Goal: Task Accomplishment & Management: Manage account settings

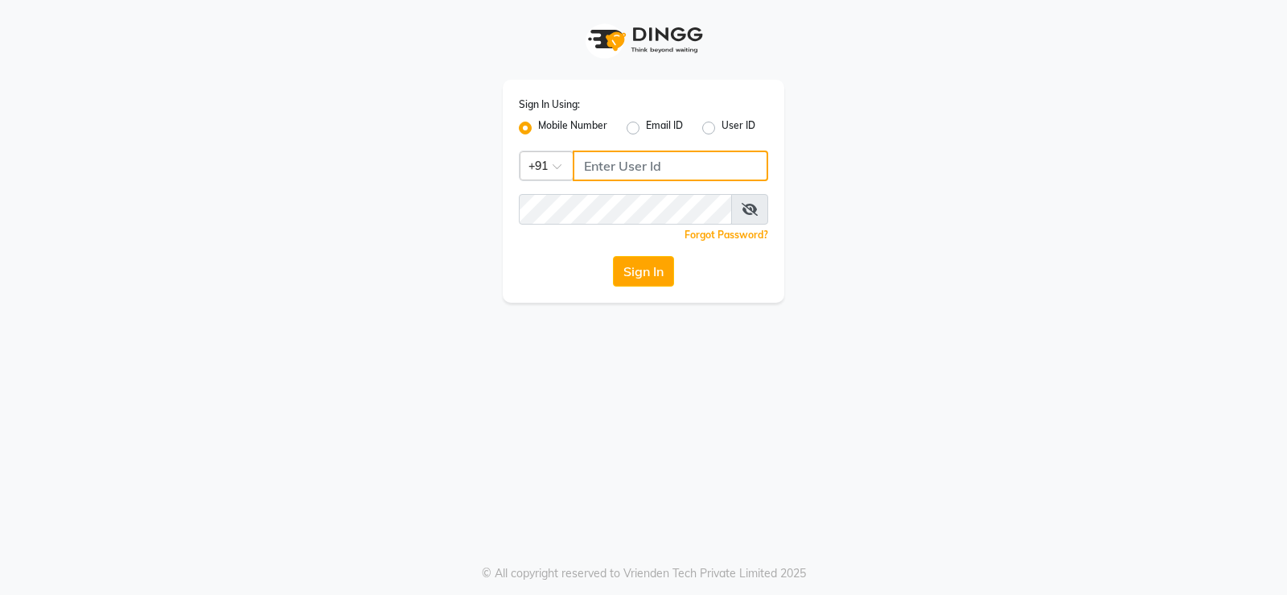
click at [681, 170] on input "Username" at bounding box center [671, 165] width 196 height 31
type input "9866118271"
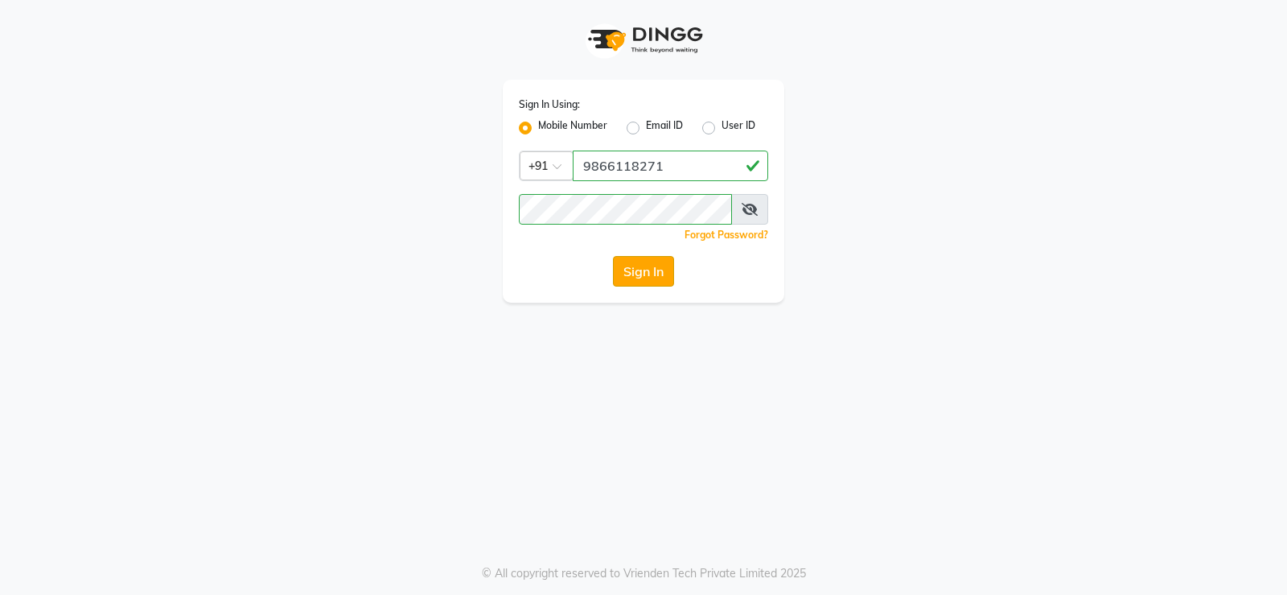
click at [654, 259] on button "Sign In" at bounding box center [643, 271] width 61 height 31
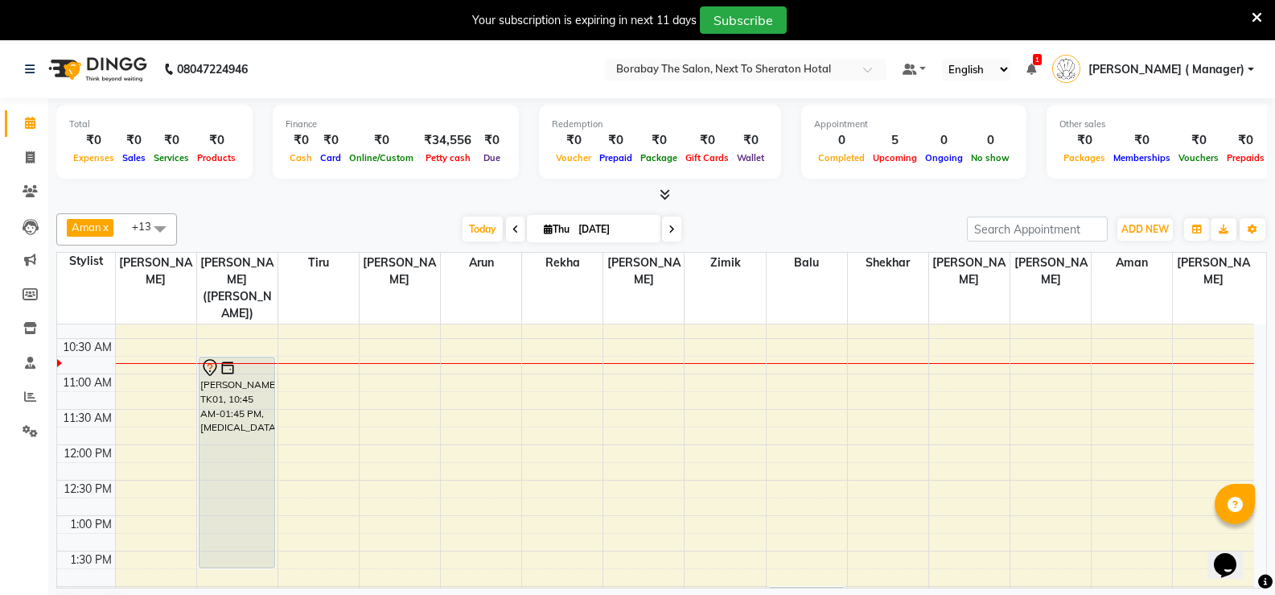
scroll to position [160, 0]
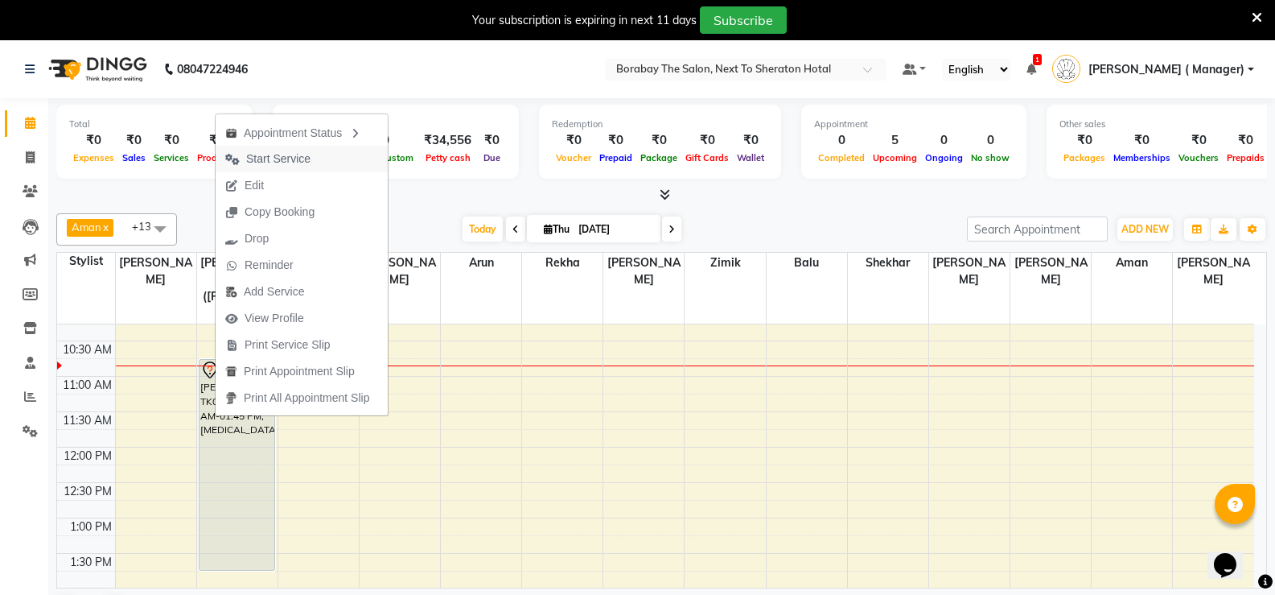
click at [289, 151] on span "Start Service" at bounding box center [278, 158] width 64 height 17
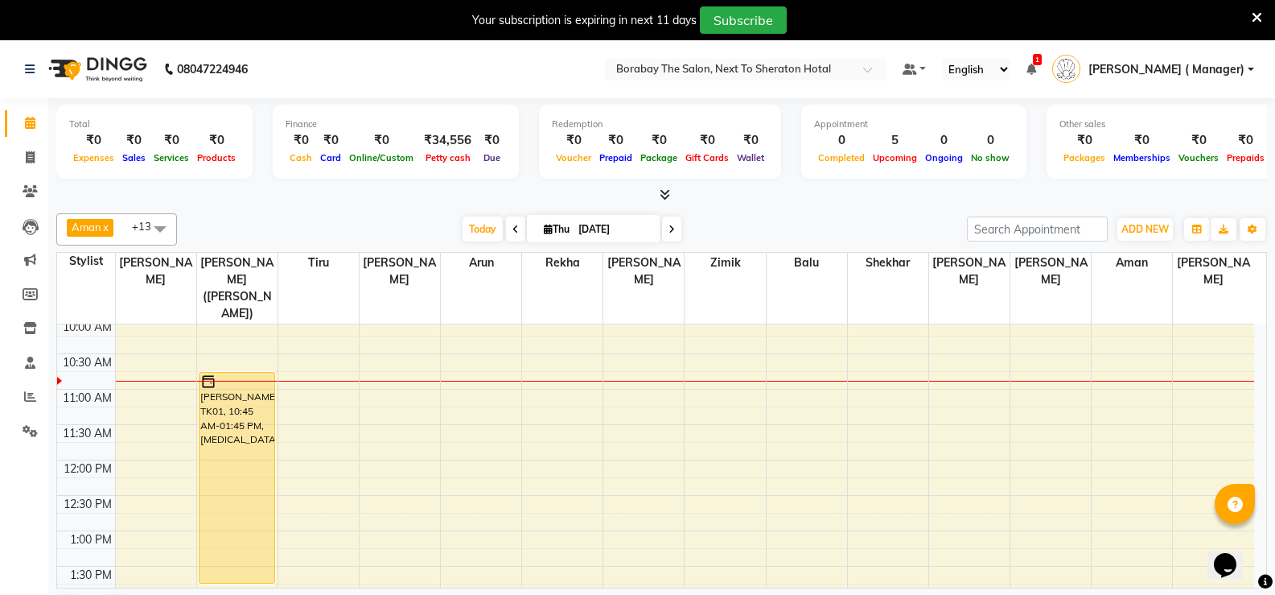
scroll to position [0, 0]
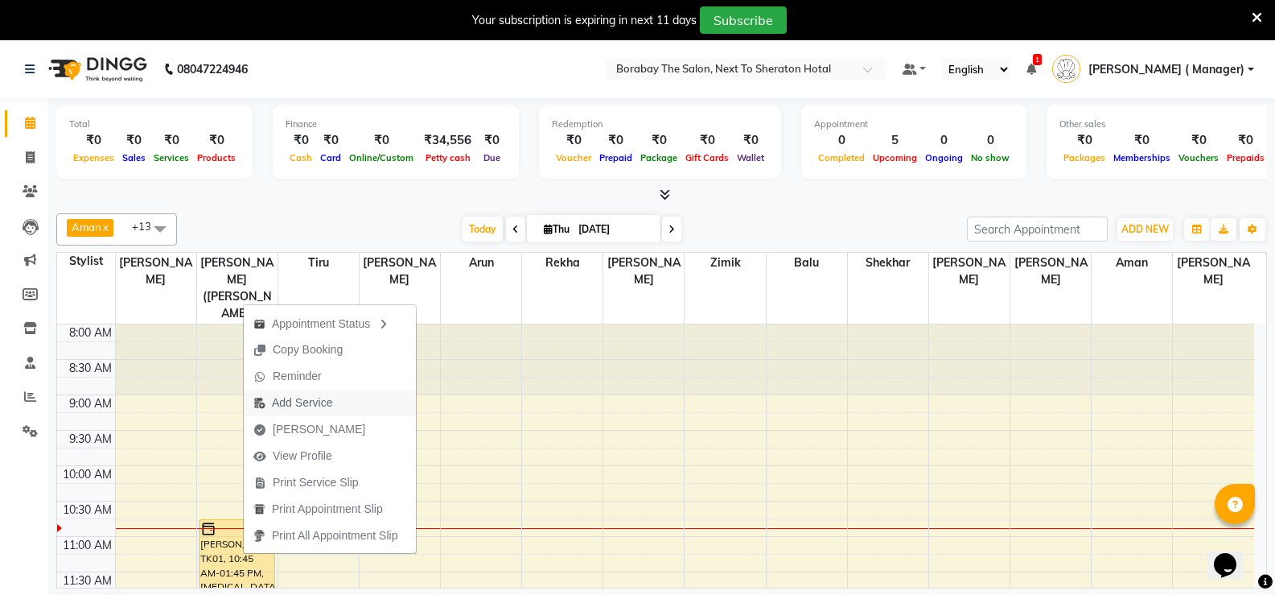
click at [316, 402] on span "Add Service" at bounding box center [302, 402] width 60 height 17
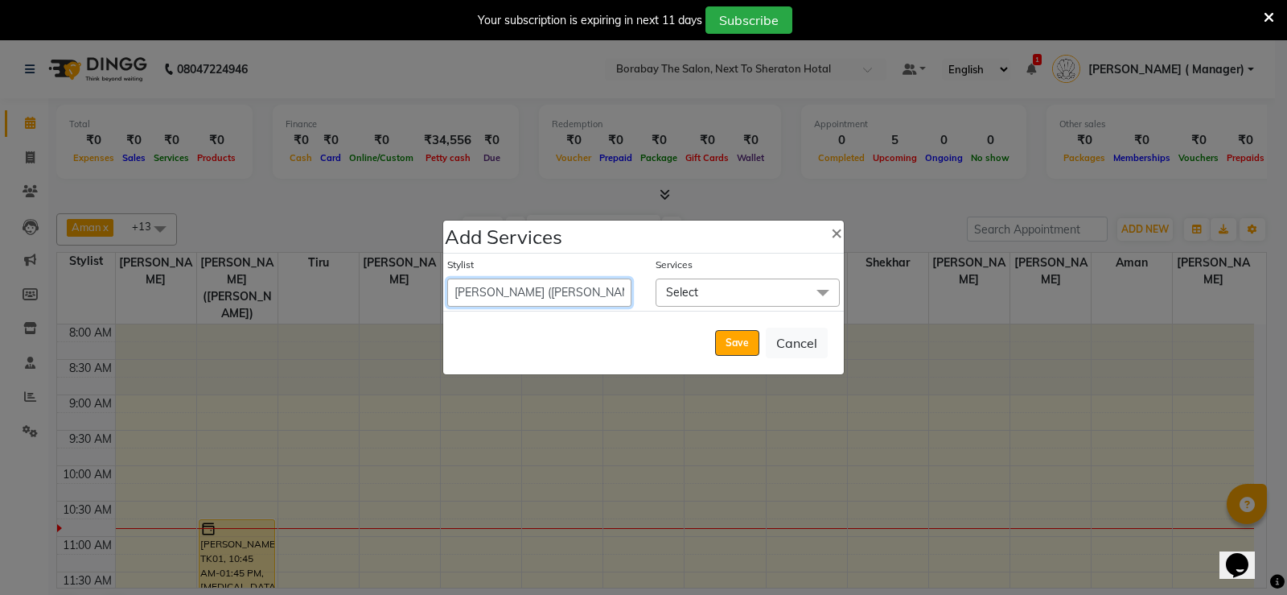
click at [602, 291] on select "[PERSON_NAME] [PERSON_NAME] Counter Borabay [PERSON_NAME] (Sameer) [DATE] [PERS…" at bounding box center [539, 292] width 184 height 28
select select "67113"
click at [447, 278] on select "[PERSON_NAME] [PERSON_NAME] Counter Borabay [PERSON_NAME] (Sameer) [DATE] [PERS…" at bounding box center [539, 292] width 184 height 28
select select "825"
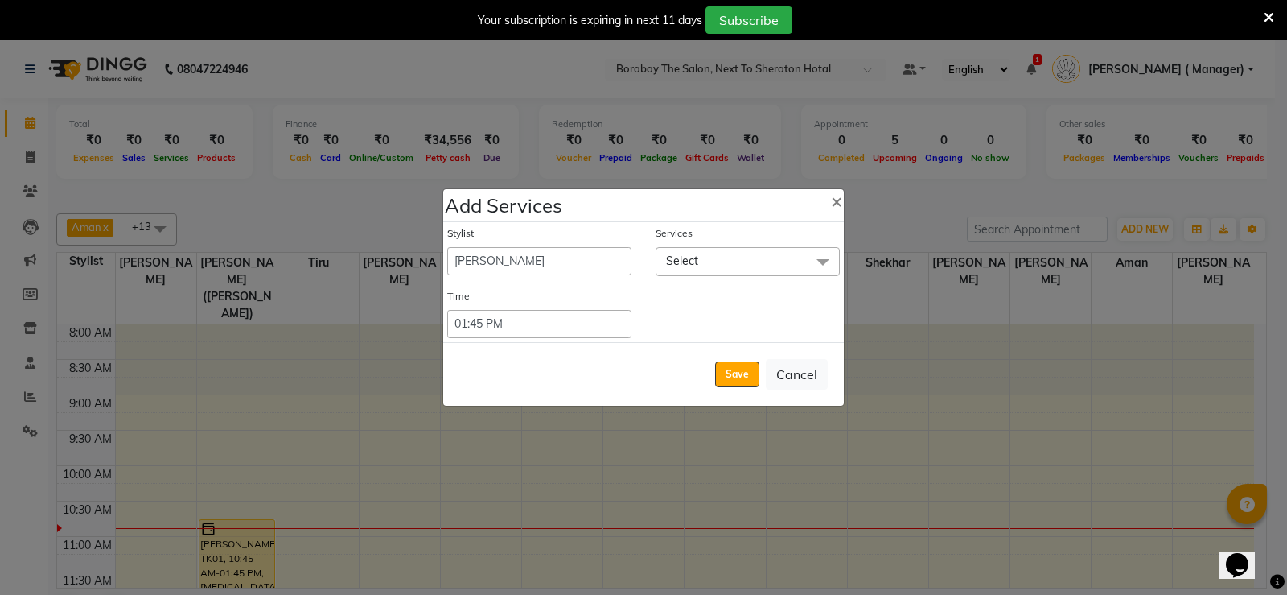
click at [758, 262] on span "Select" at bounding box center [748, 261] width 184 height 28
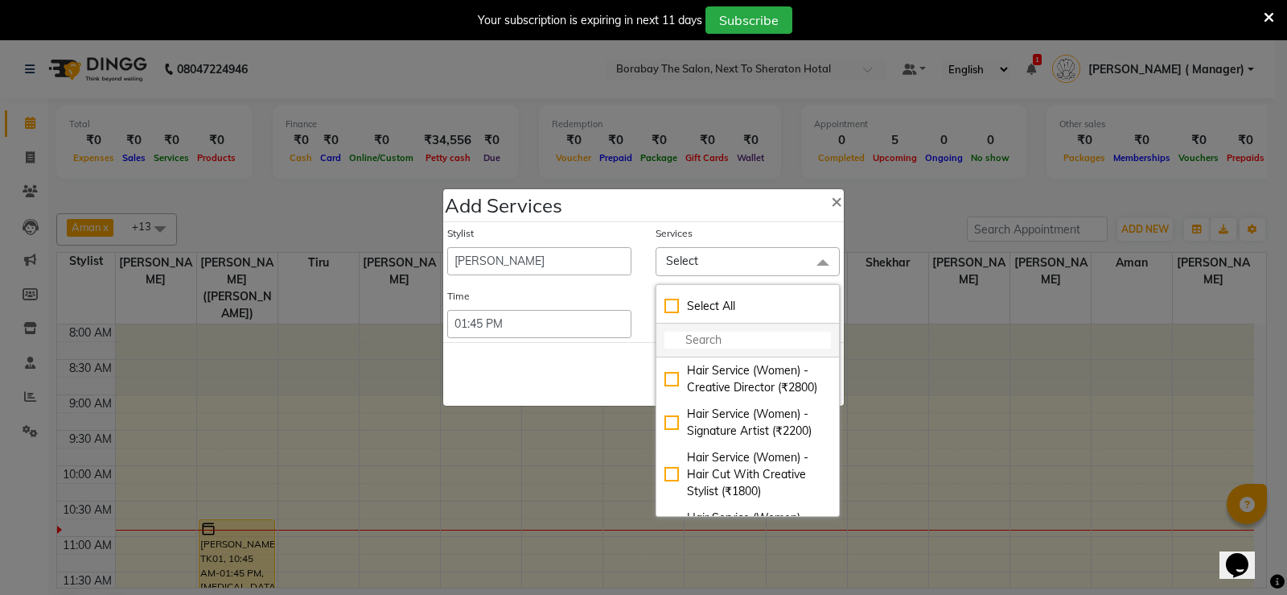
click at [675, 340] on input "multiselect-search" at bounding box center [748, 339] width 167 height 17
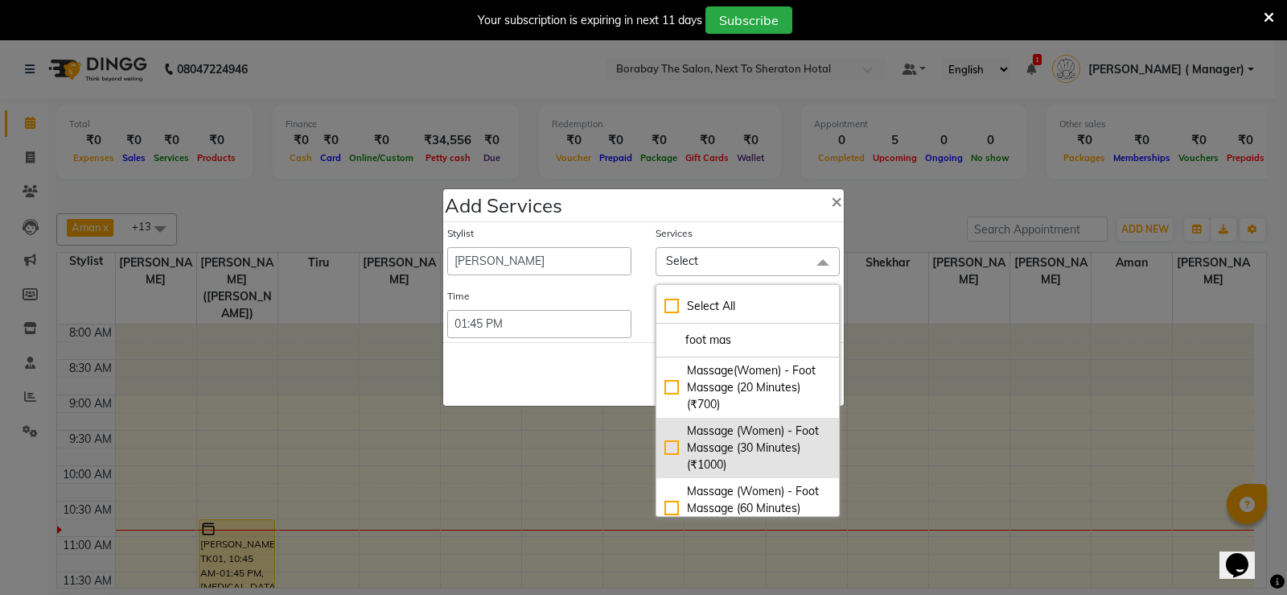
type input "foot mas"
click at [665, 447] on div "Massage (Women) - Foot Massage (30 Minutes) (₹1000)" at bounding box center [748, 447] width 167 height 51
checkbox input "true"
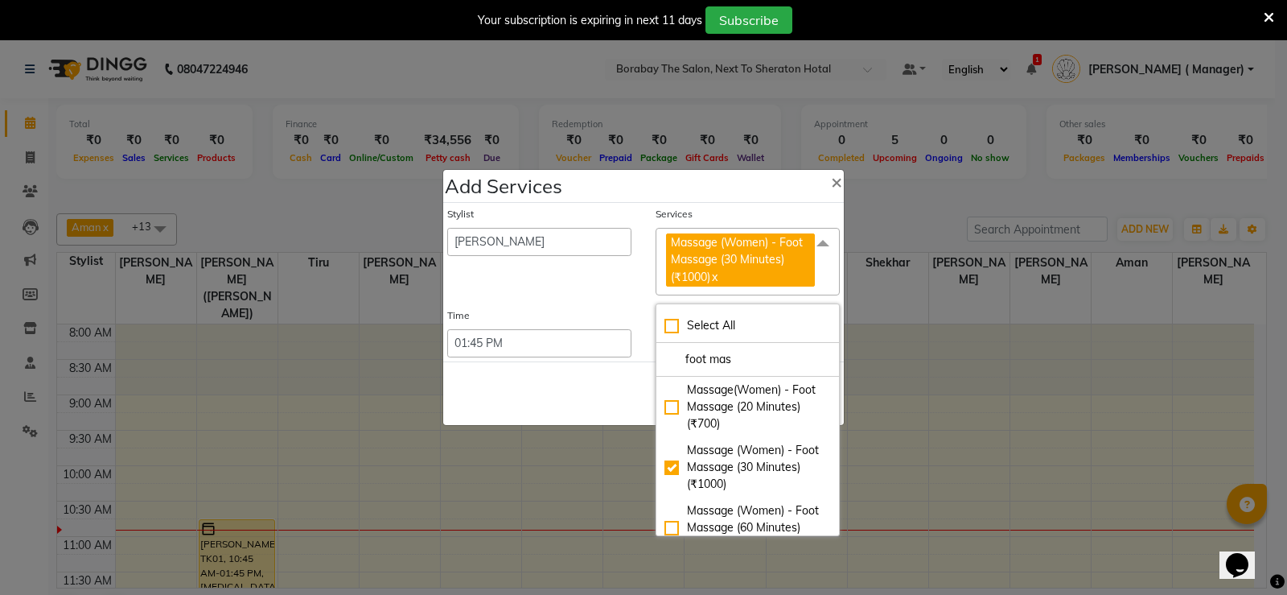
click at [587, 386] on div "Save Cancel" at bounding box center [643, 393] width 401 height 64
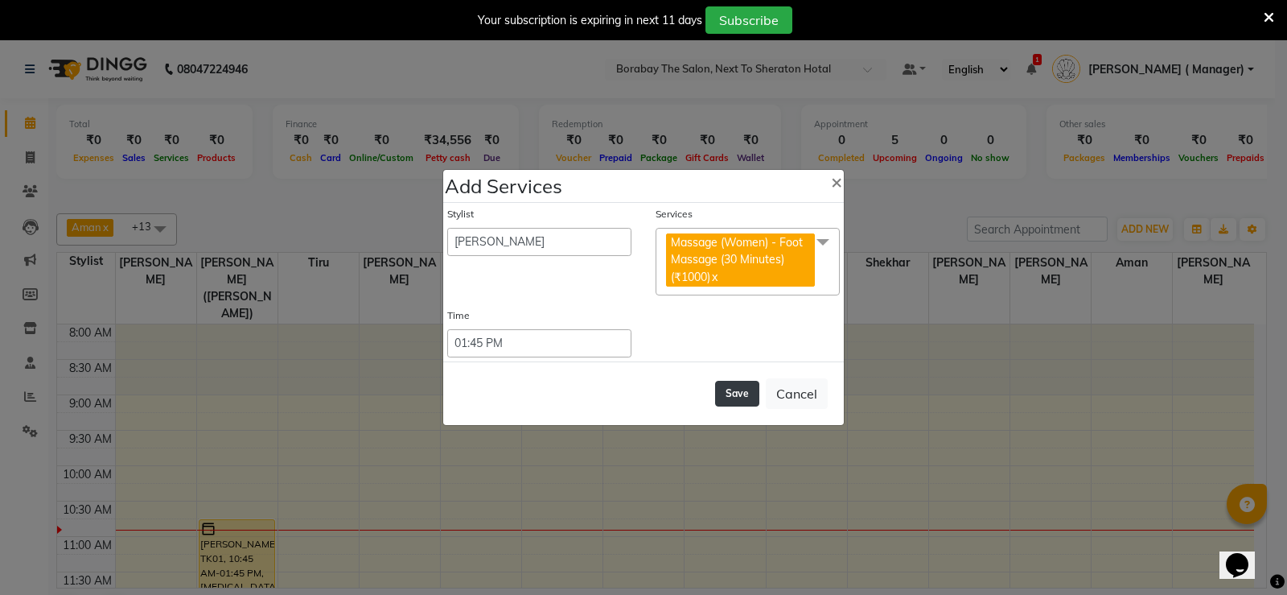
click at [731, 400] on button "Save" at bounding box center [737, 394] width 44 height 26
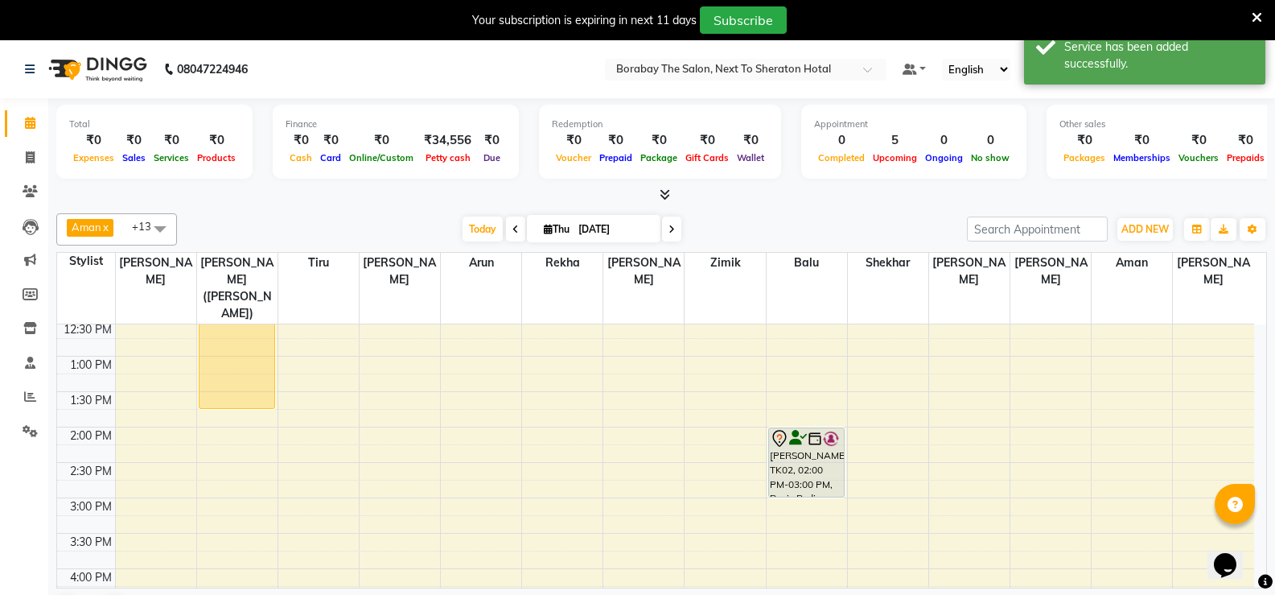
scroll to position [80, 0]
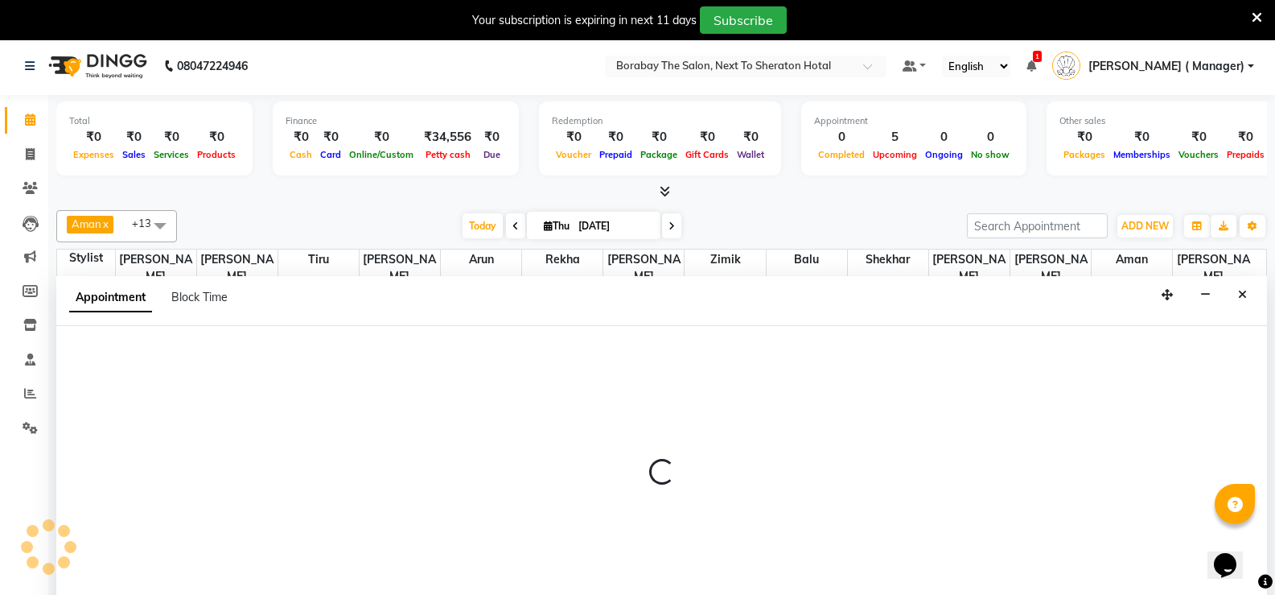
scroll to position [41, 0]
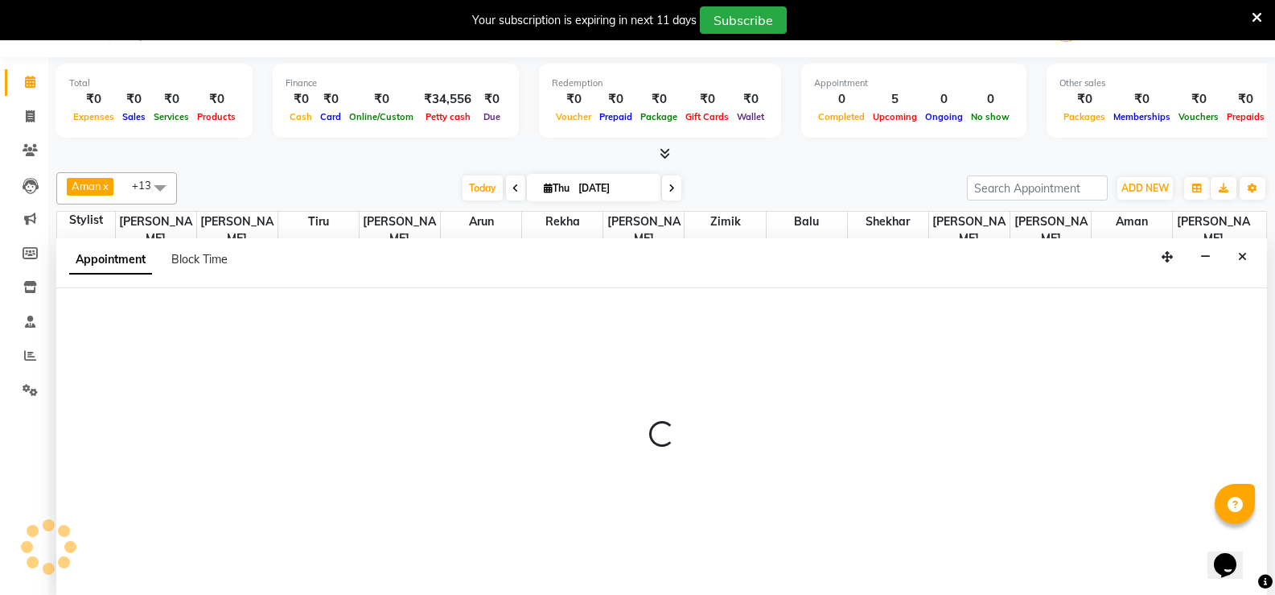
select select "78121"
select select "tentative"
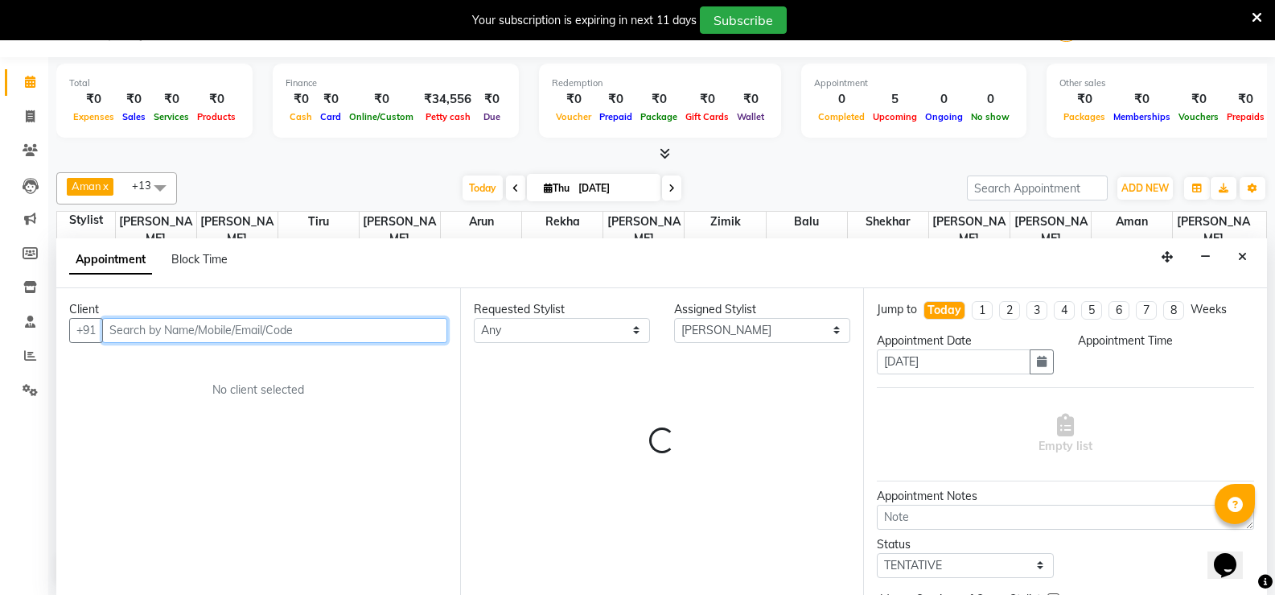
select select "675"
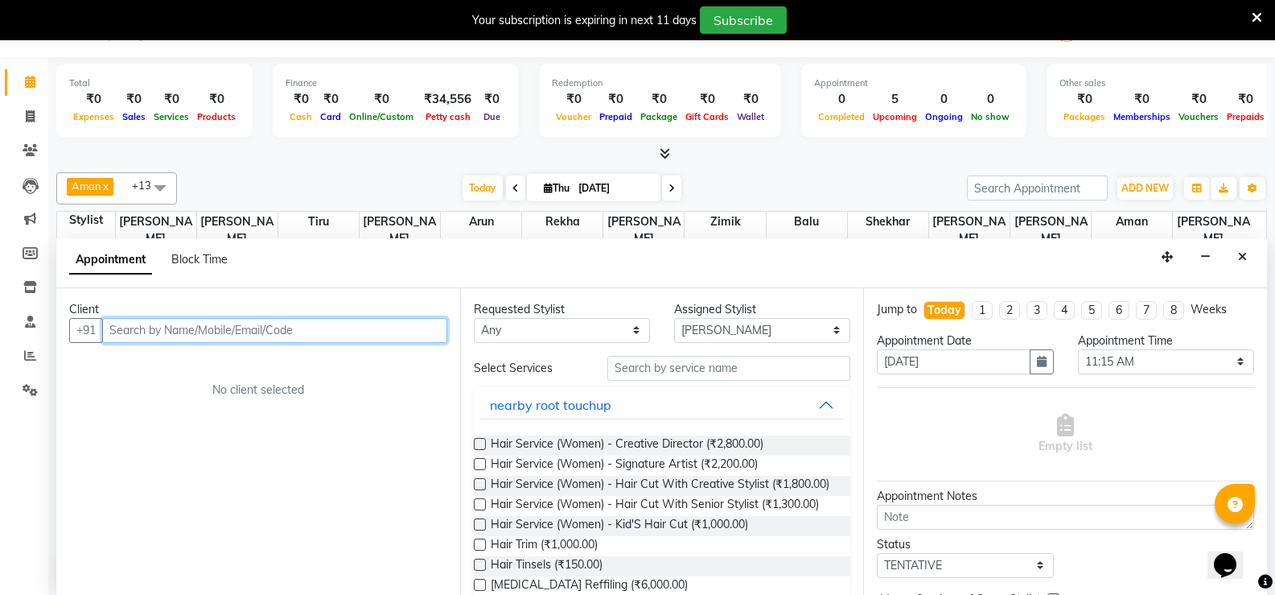
click at [248, 331] on input "text" at bounding box center [274, 330] width 345 height 25
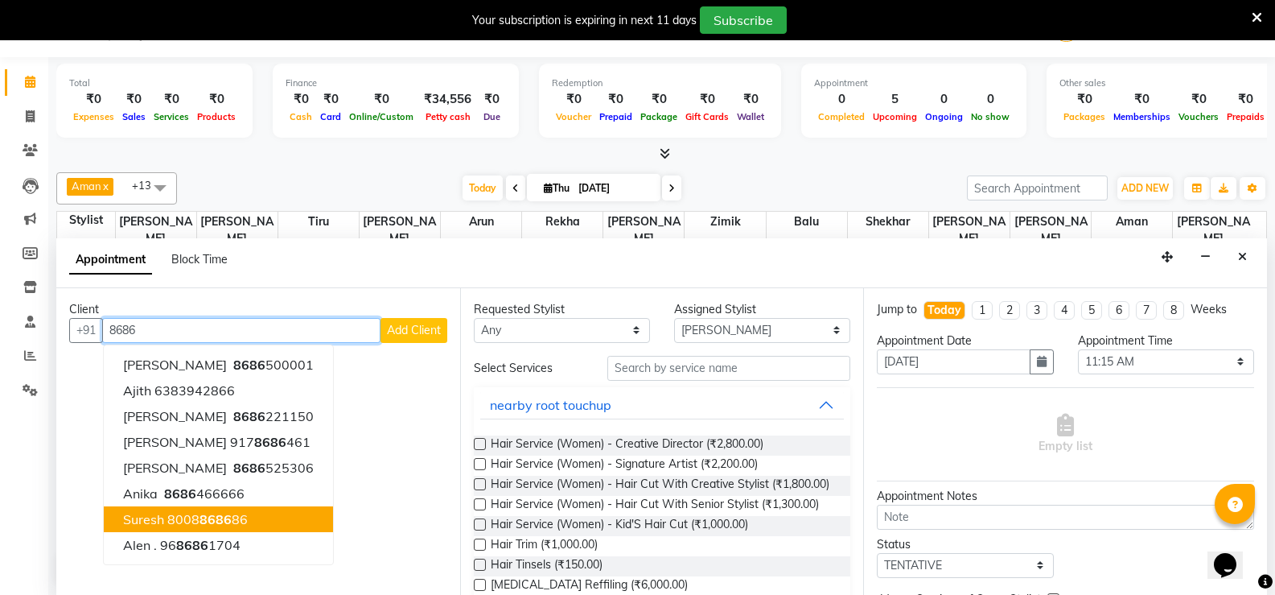
click at [210, 519] on span "8686" at bounding box center [216, 519] width 32 height 16
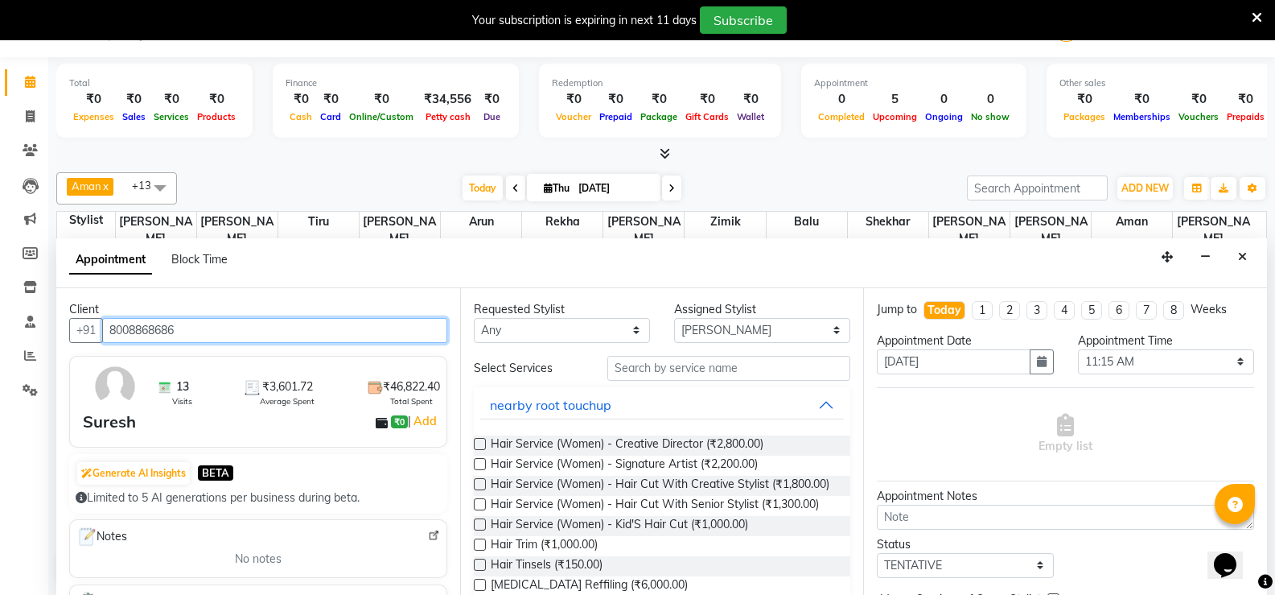
type input "8008868686"
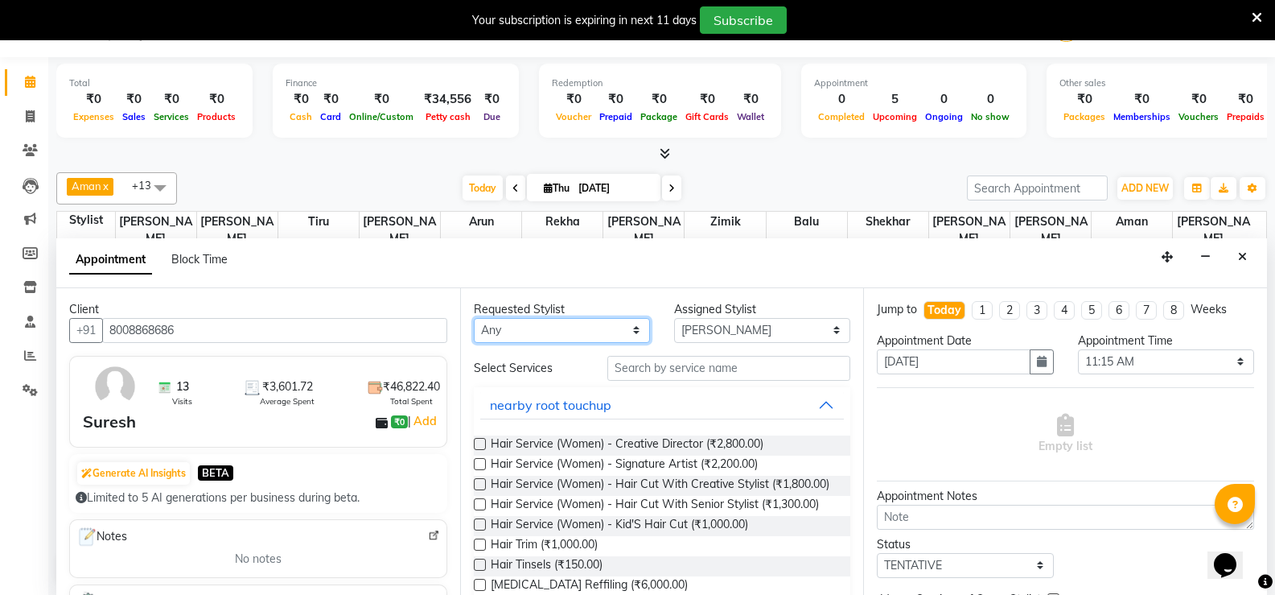
click at [619, 330] on select "Any [PERSON_NAME] [PERSON_NAME] [PERSON_NAME] (Sameer) [DATE] [PERSON_NAME] [PE…" at bounding box center [562, 330] width 176 height 25
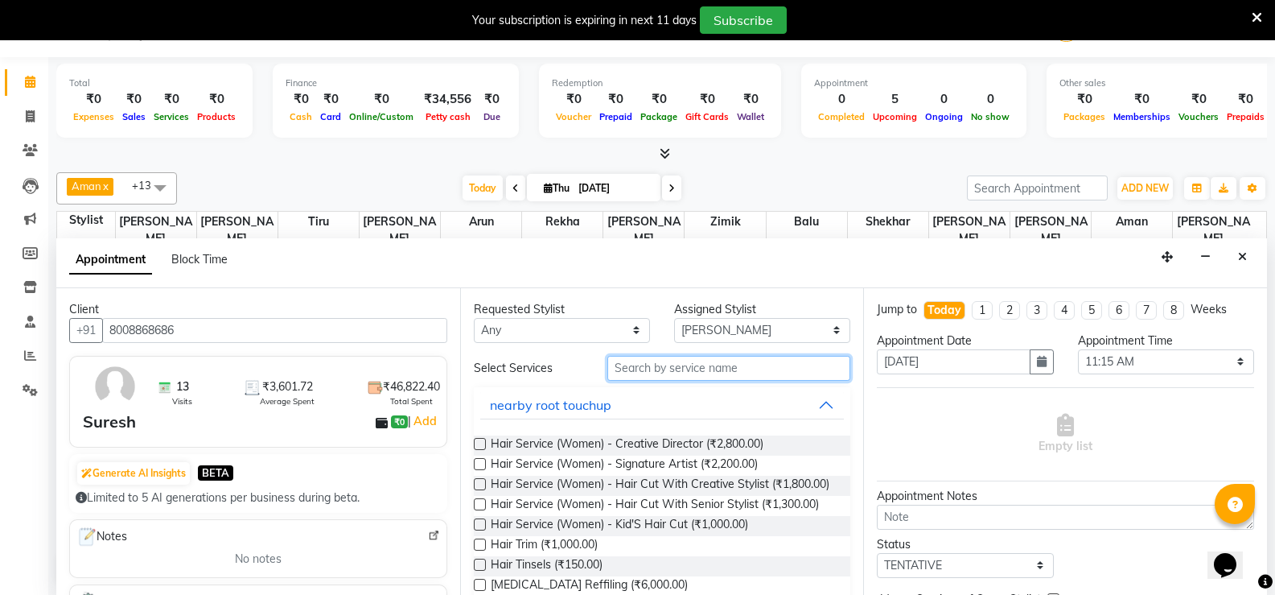
click at [663, 364] on input "text" at bounding box center [728, 368] width 243 height 25
click at [709, 362] on input "text" at bounding box center [728, 368] width 243 height 25
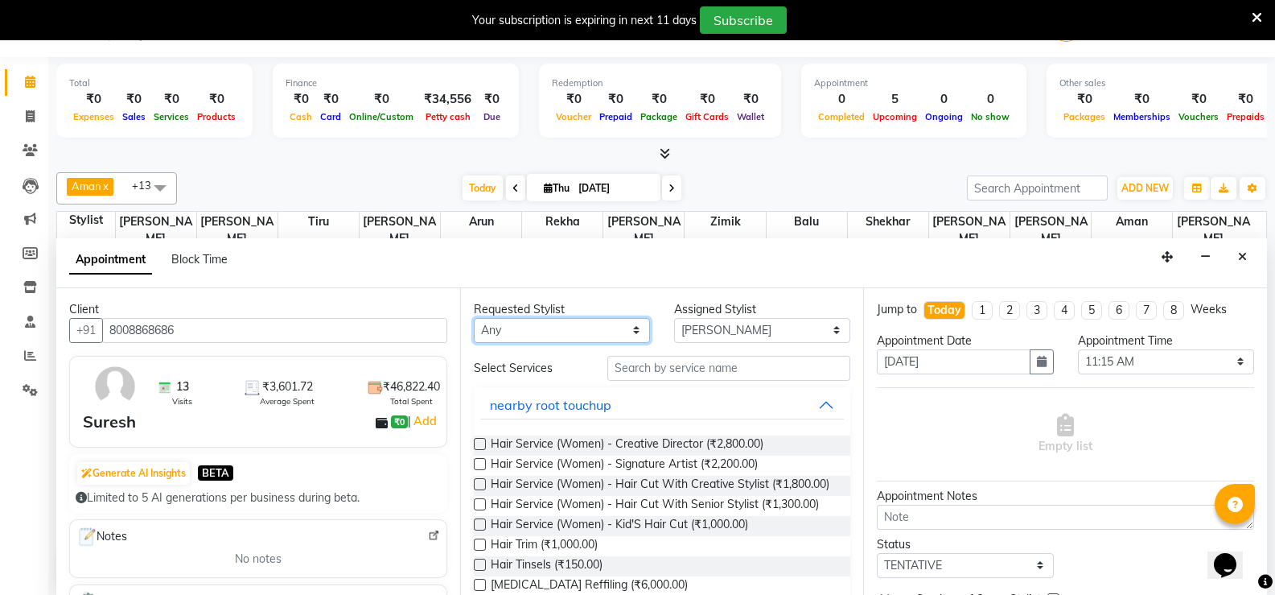
click at [603, 339] on select "Any [PERSON_NAME] [PERSON_NAME] [PERSON_NAME] (Sameer) [DATE] [PERSON_NAME] [PE…" at bounding box center [562, 330] width 176 height 25
select select "78121"
click at [474, 318] on select "Any [PERSON_NAME] [PERSON_NAME] [PERSON_NAME] (Sameer) [DATE] [PERSON_NAME] [PE…" at bounding box center [562, 330] width 176 height 25
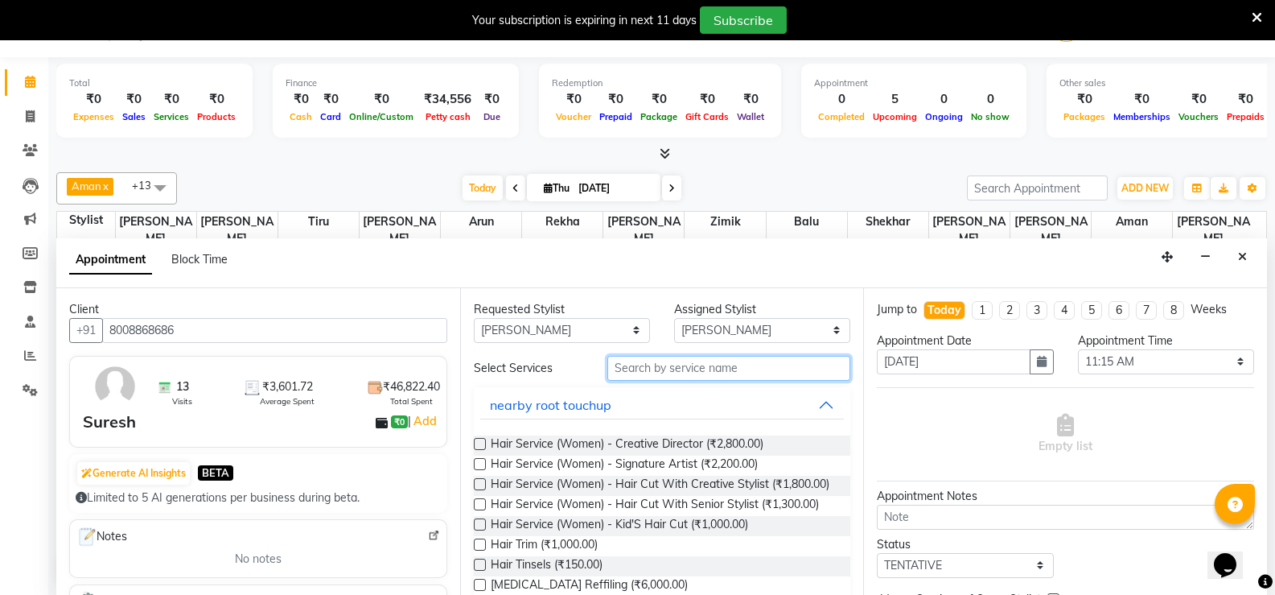
click at [686, 370] on input "text" at bounding box center [728, 368] width 243 height 25
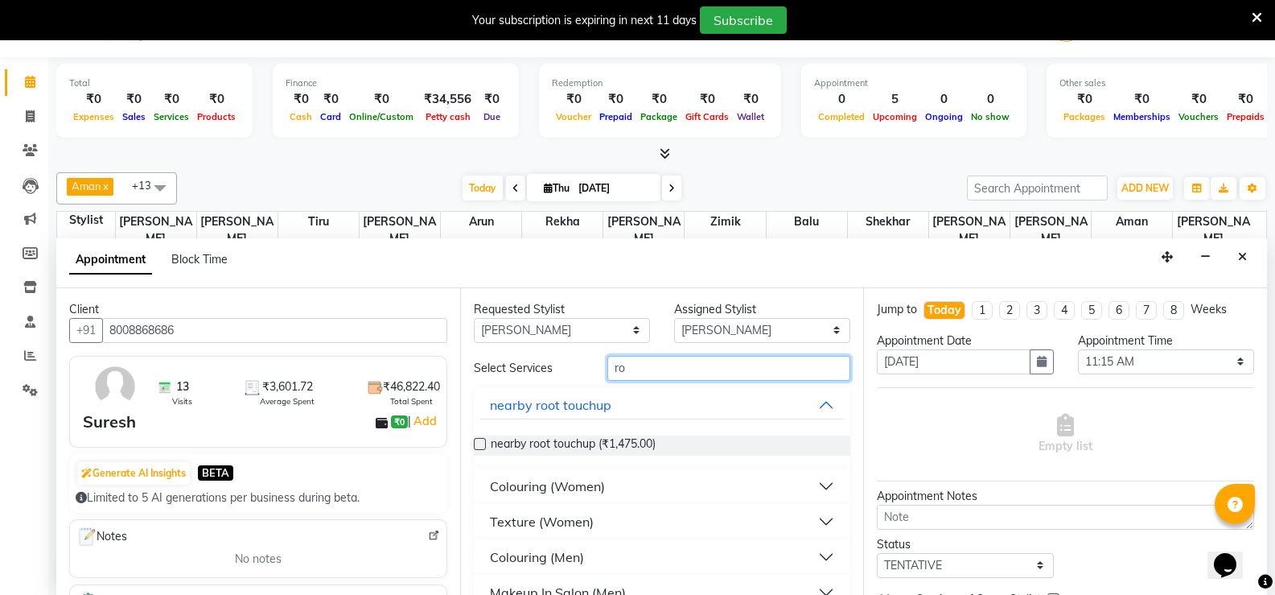
type input "r"
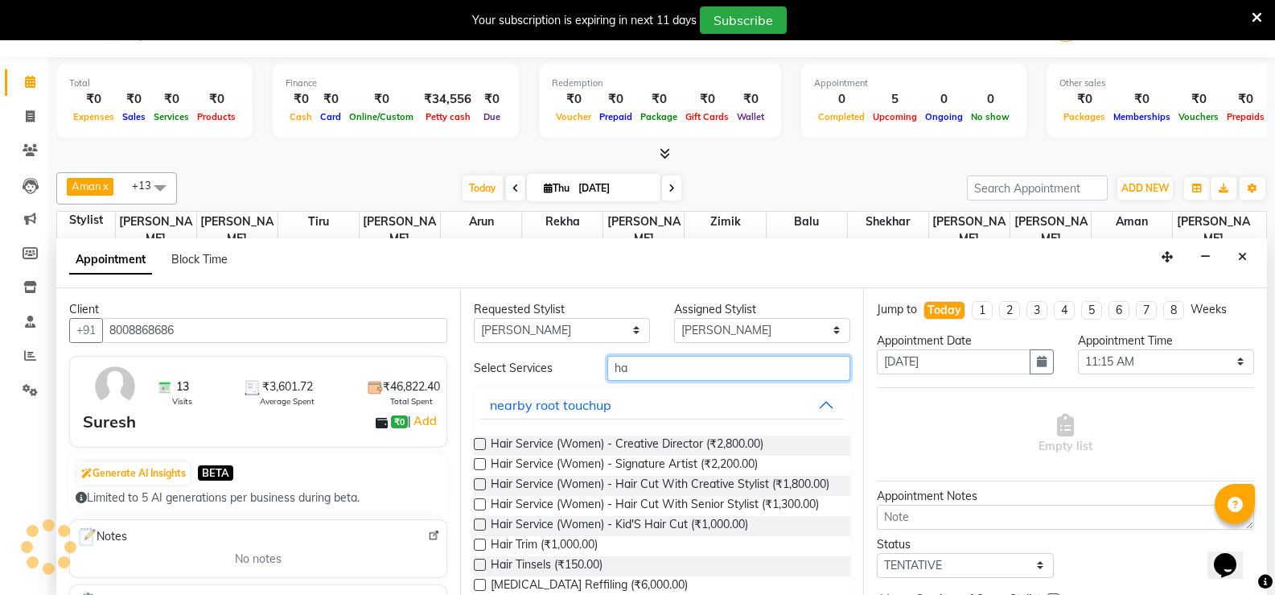
type input "h"
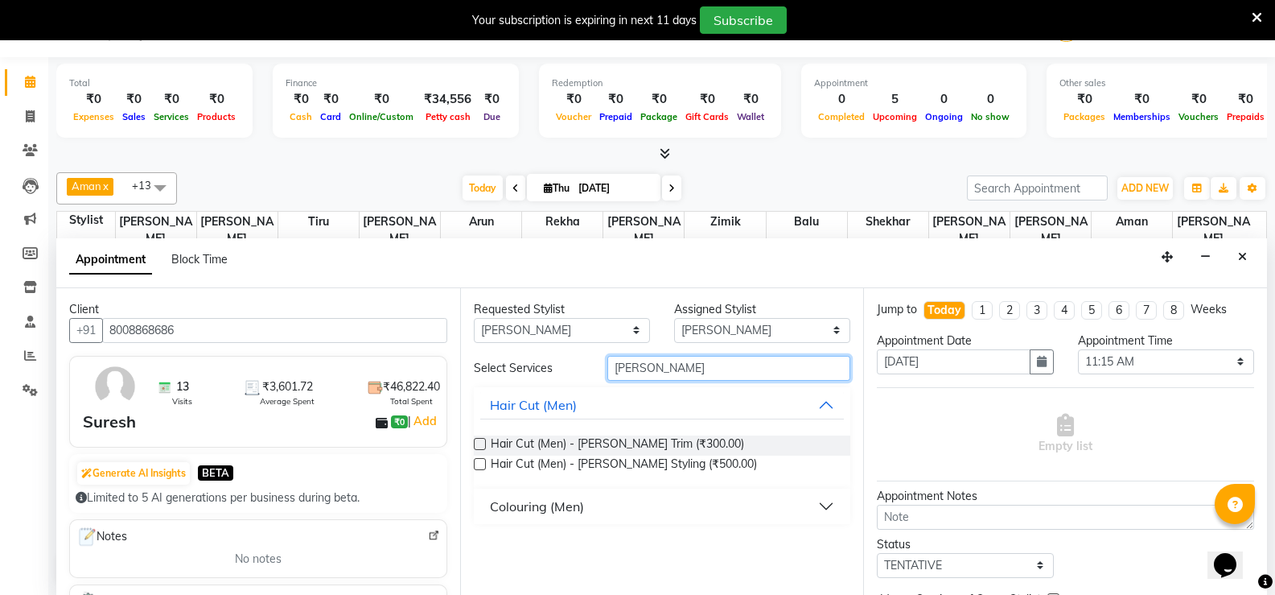
type input "[PERSON_NAME]"
click at [479, 463] on label at bounding box center [480, 464] width 12 height 12
click at [479, 463] on input "checkbox" at bounding box center [479, 465] width 10 height 10
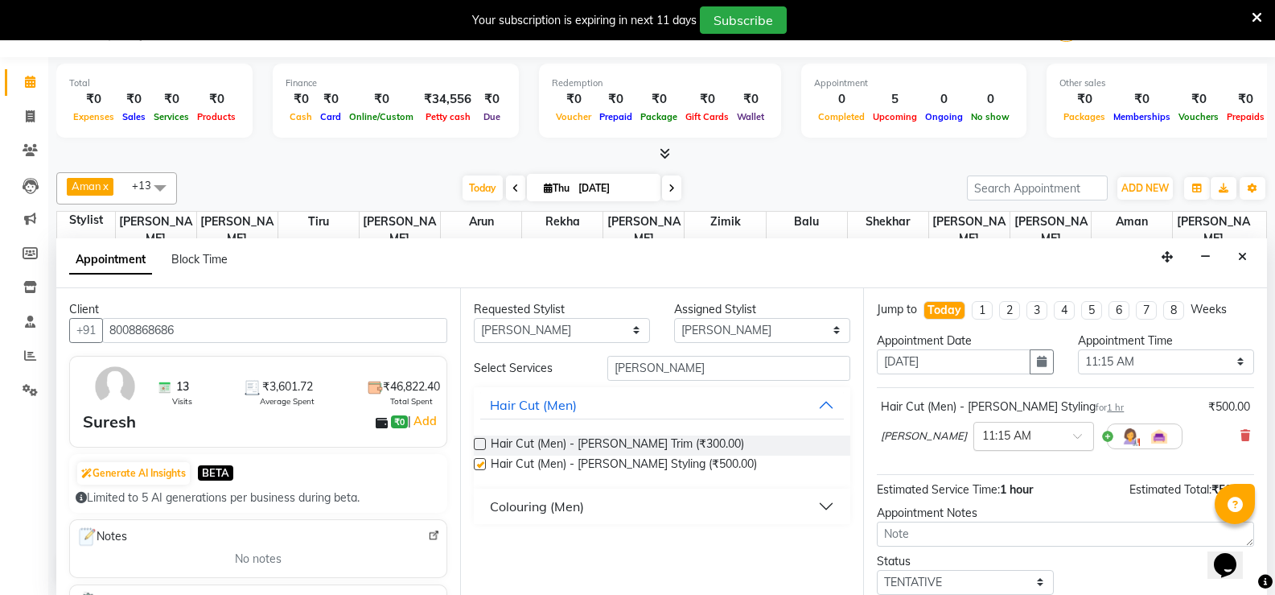
checkbox input "false"
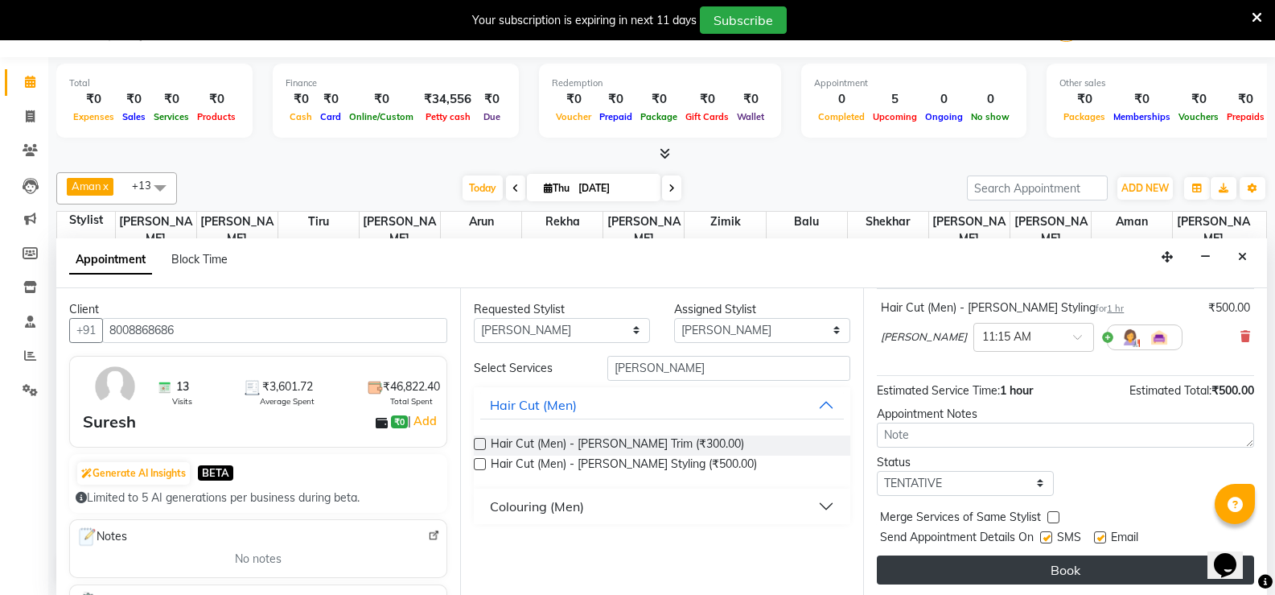
scroll to position [101, 0]
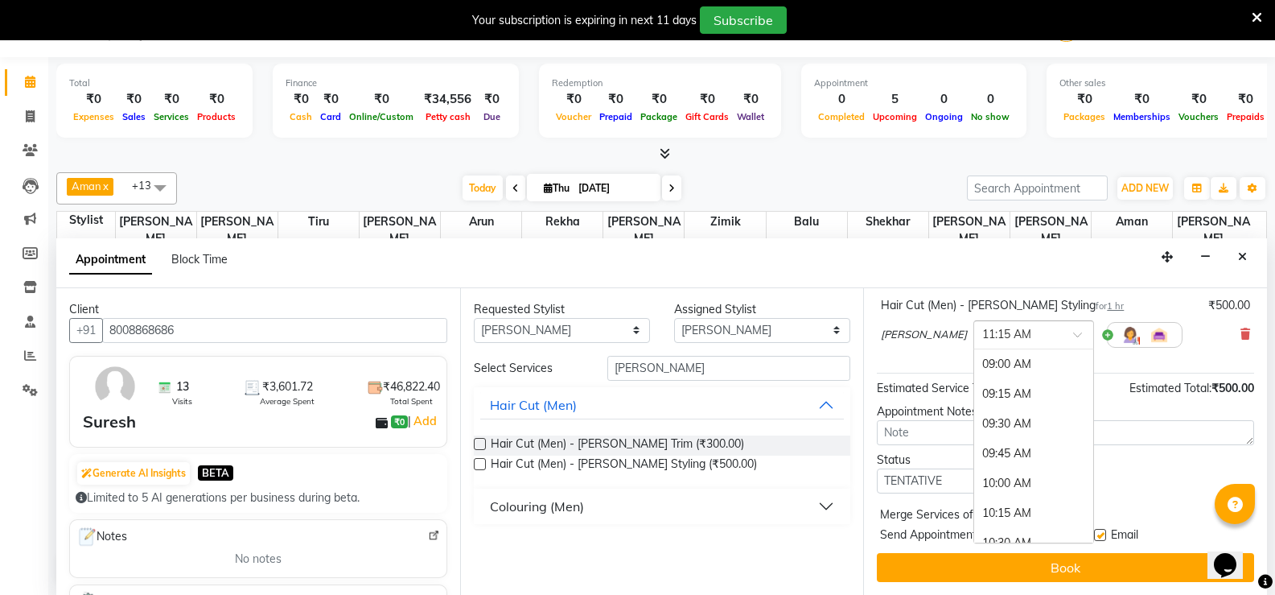
click at [1019, 336] on div at bounding box center [1033, 333] width 119 height 17
click at [990, 393] on div "11:30 AM" at bounding box center [1033, 394] width 119 height 30
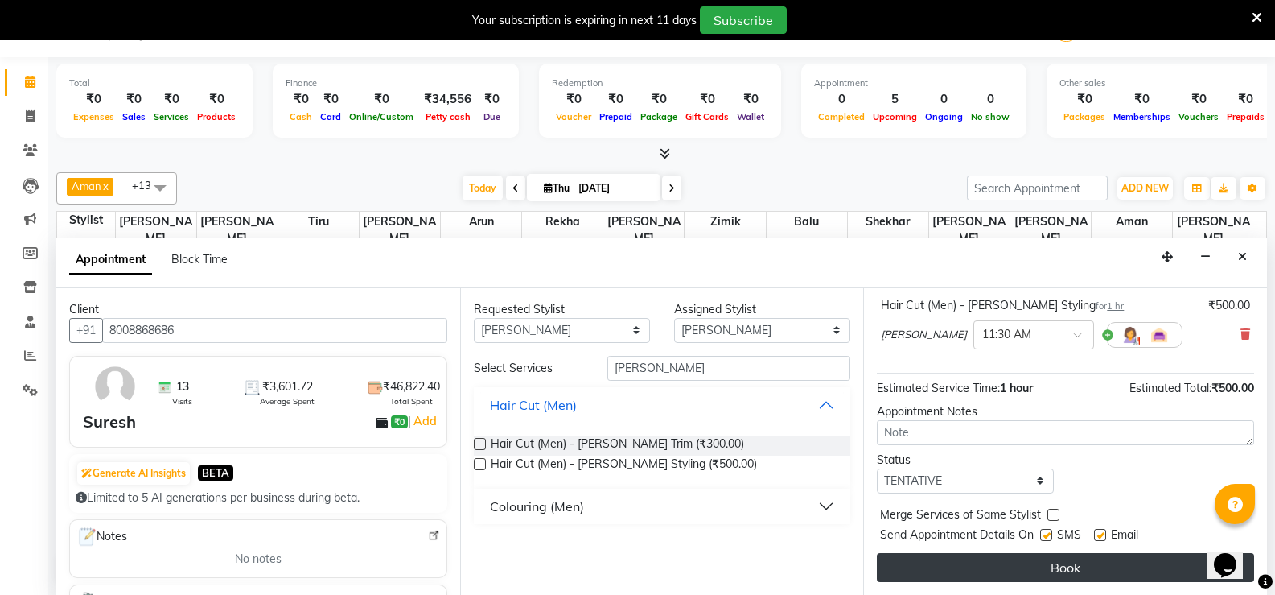
click at [1074, 572] on button "Book" at bounding box center [1065, 567] width 377 height 29
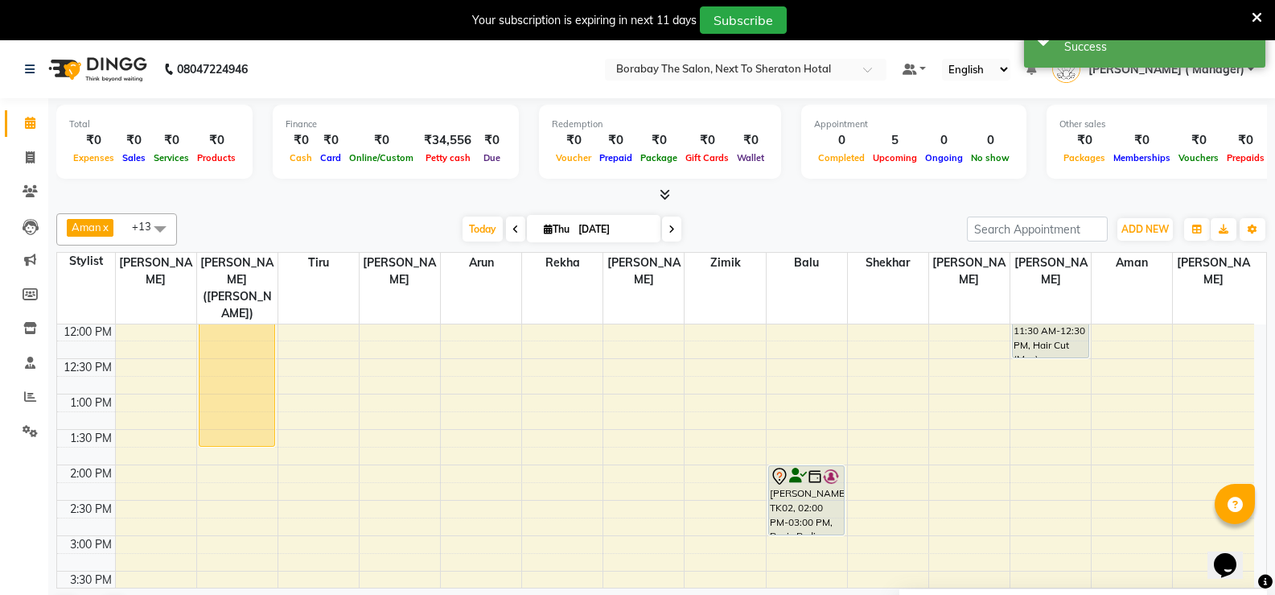
scroll to position [322, 0]
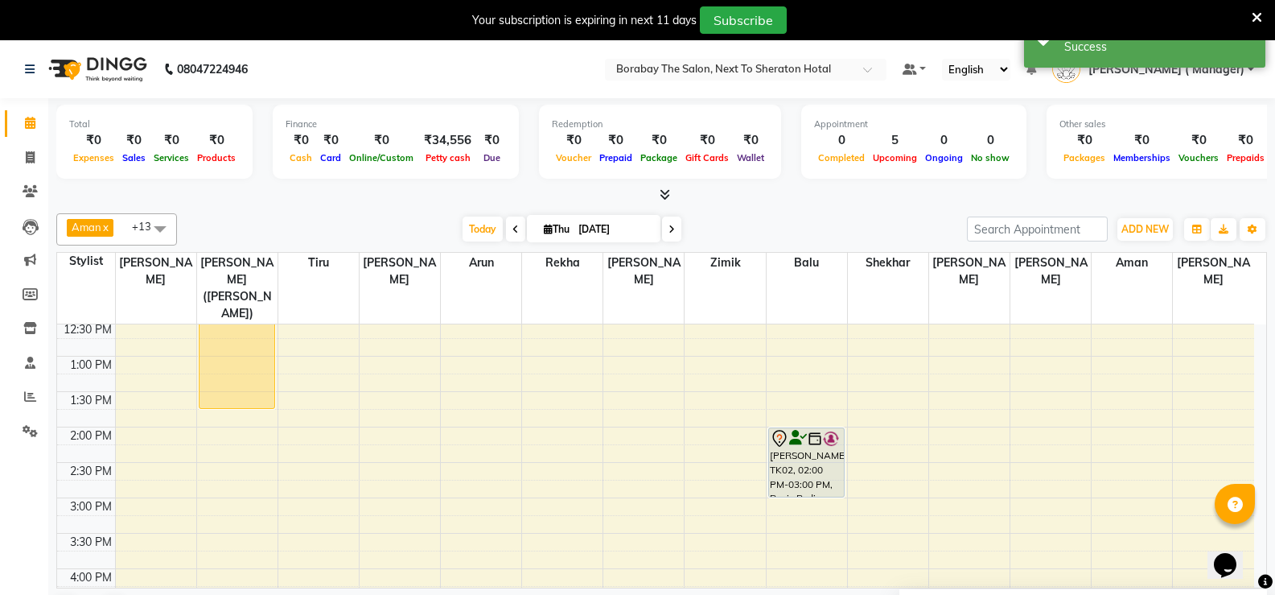
click at [1056, 459] on div "8:00 AM 8:30 AM 9:00 AM 9:30 AM 10:00 AM 10:30 AM 11:00 AM 11:30 AM 12:00 PM 12…" at bounding box center [655, 462] width 1197 height 920
select select "78121"
select select "tentative"
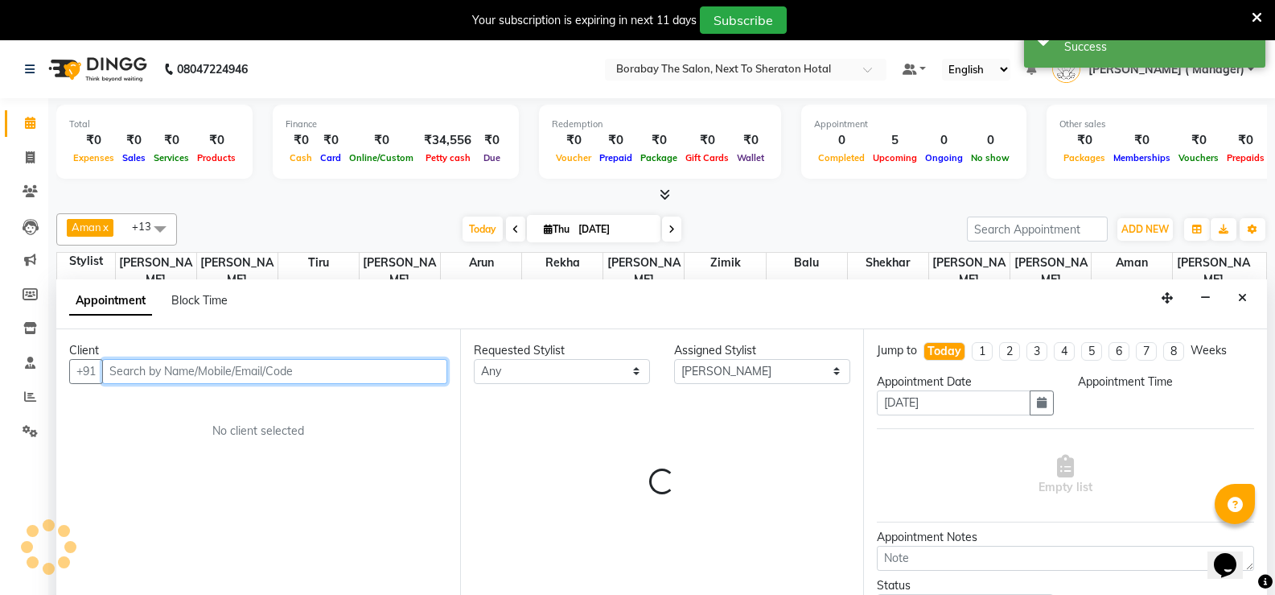
select select "870"
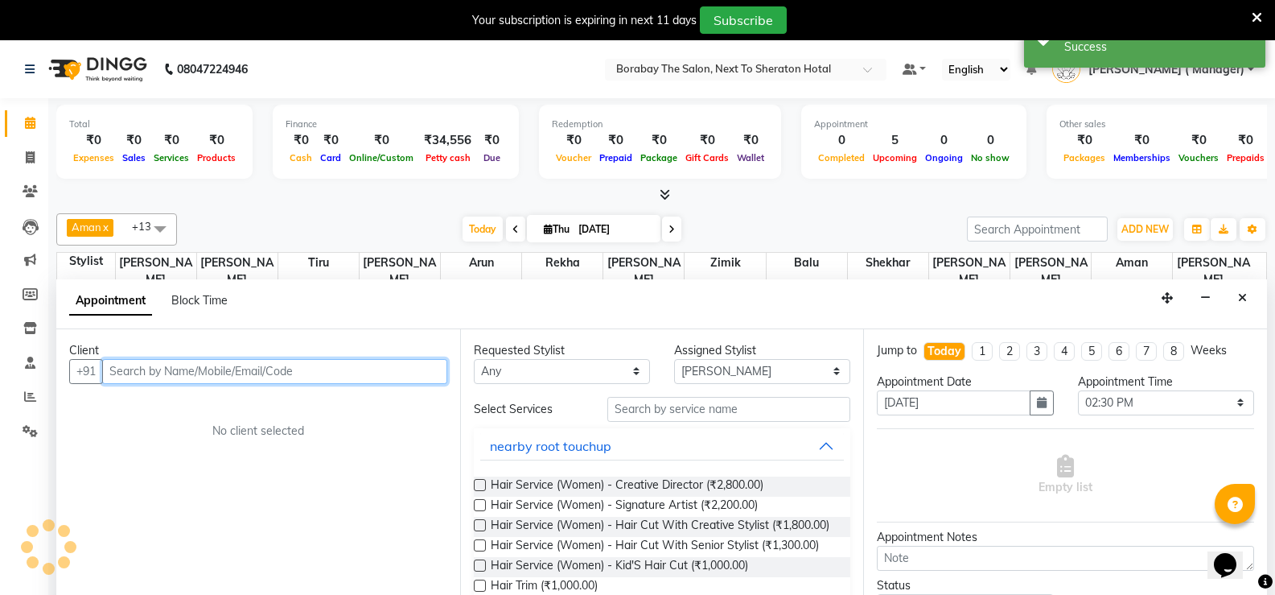
scroll to position [41, 0]
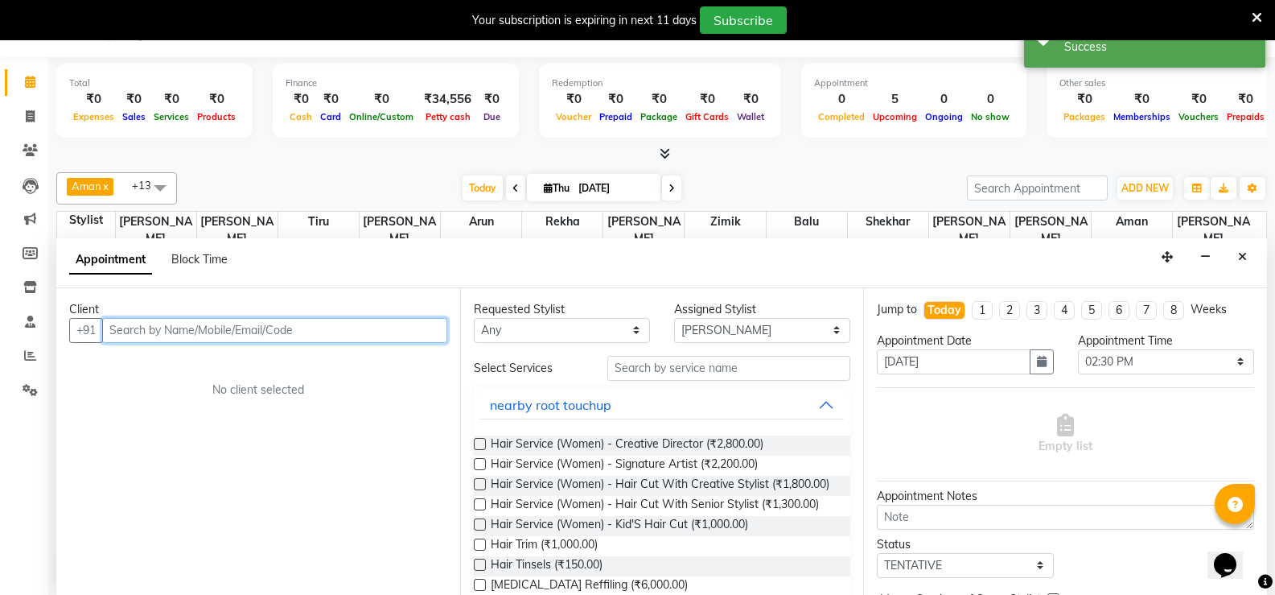
click at [316, 331] on input "text" at bounding box center [274, 330] width 345 height 25
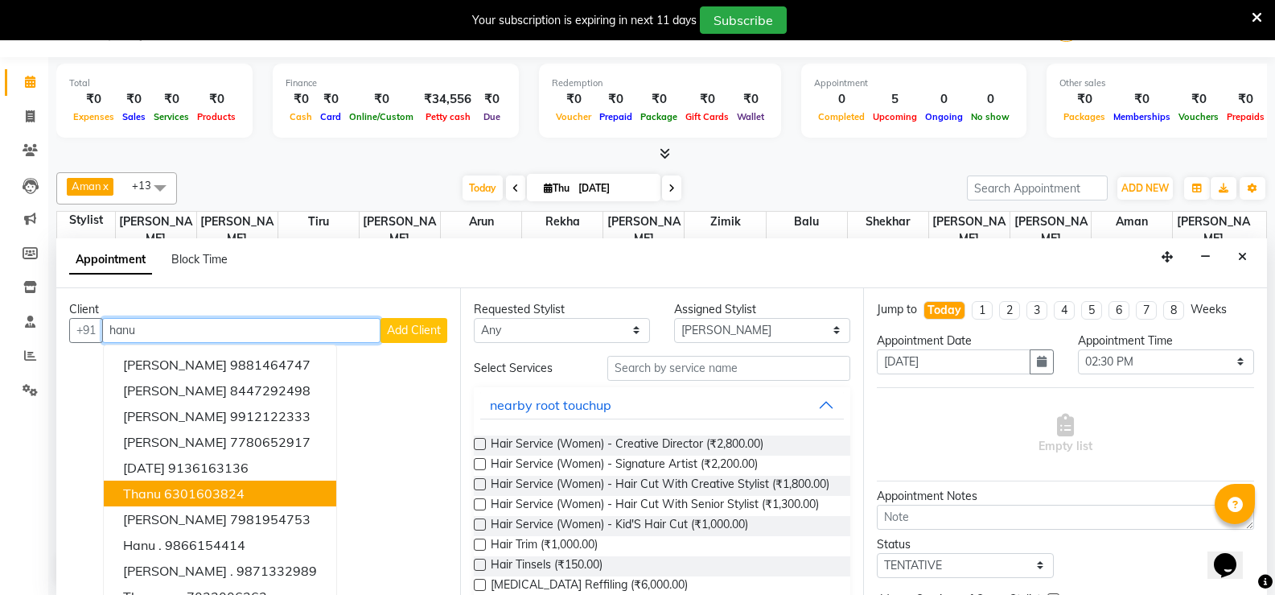
scroll to position [22, 0]
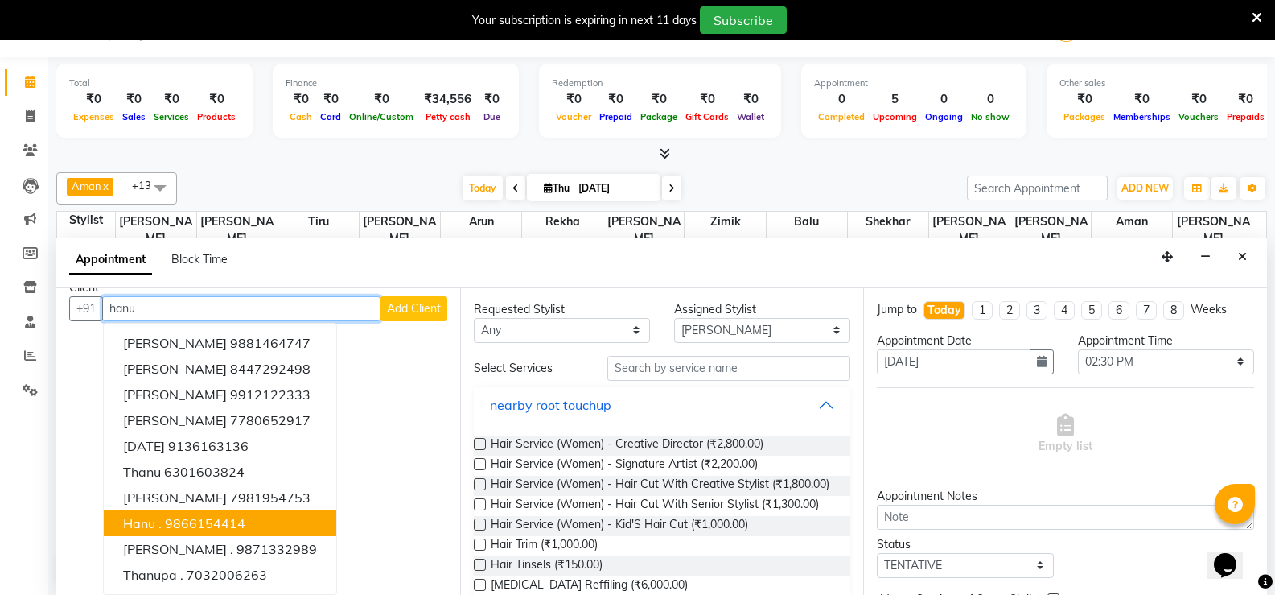
click at [241, 518] on ngb-highlight "9866154414" at bounding box center [205, 523] width 80 height 16
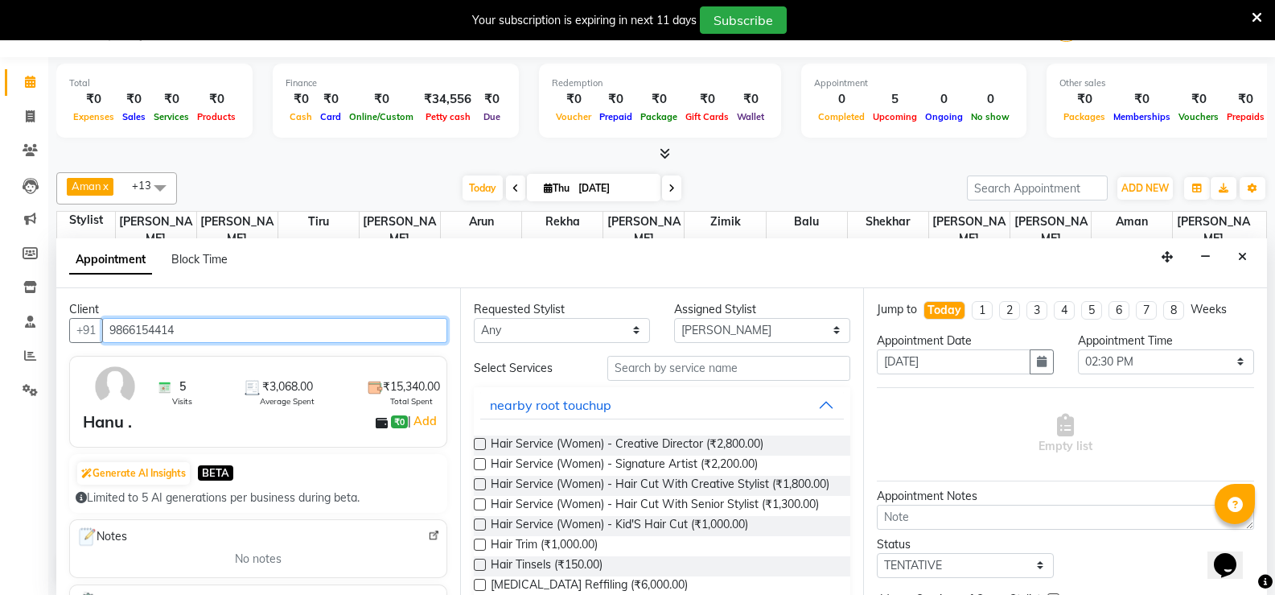
type input "9866154414"
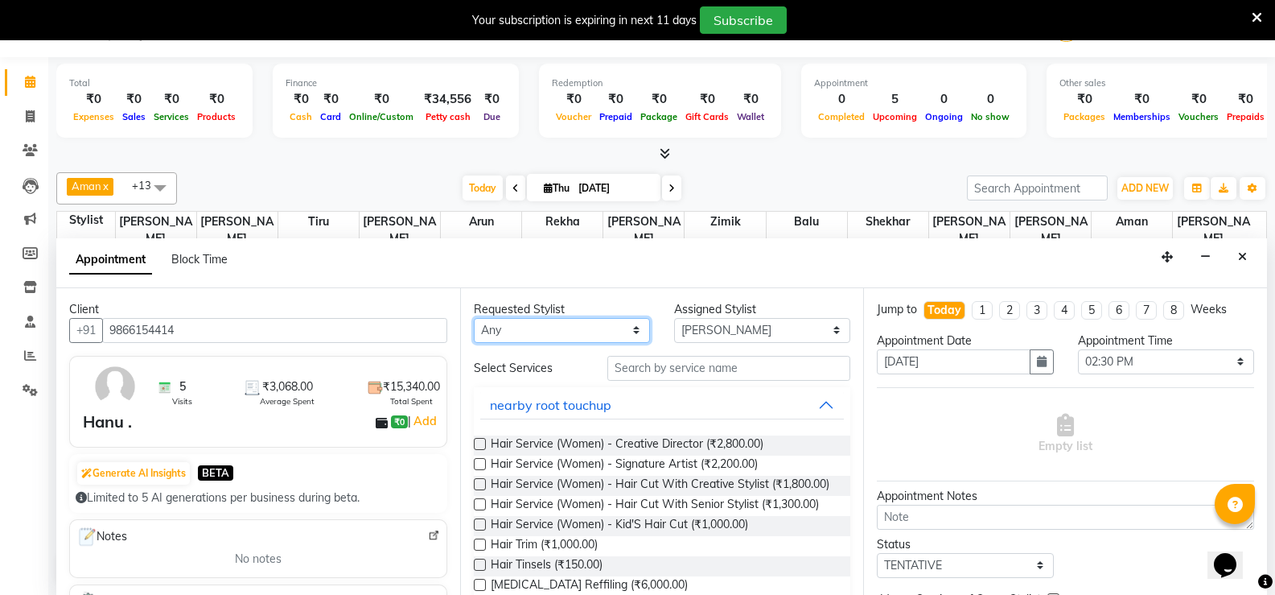
click at [599, 334] on select "Any [PERSON_NAME] [PERSON_NAME] [PERSON_NAME] (Sameer) [DATE] [PERSON_NAME] [PE…" at bounding box center [562, 330] width 176 height 25
select select "78121"
click at [474, 318] on select "Any [PERSON_NAME] [PERSON_NAME] [PERSON_NAME] (Sameer) [DATE] [PERSON_NAME] [PE…" at bounding box center [562, 330] width 176 height 25
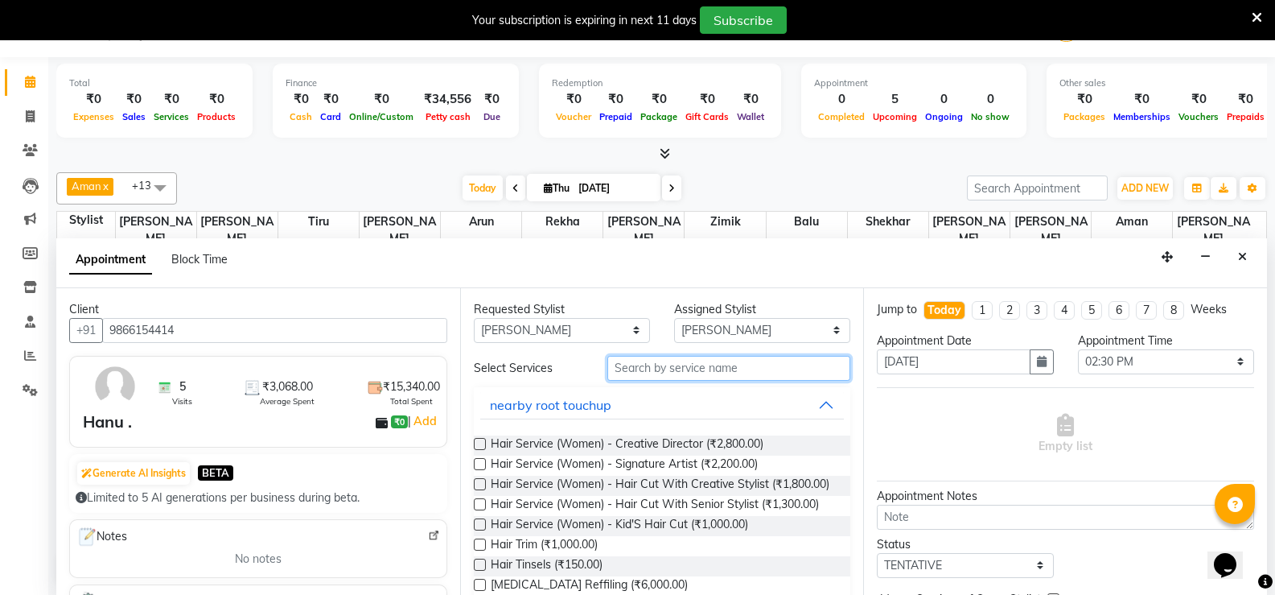
click at [694, 374] on input "text" at bounding box center [728, 368] width 243 height 25
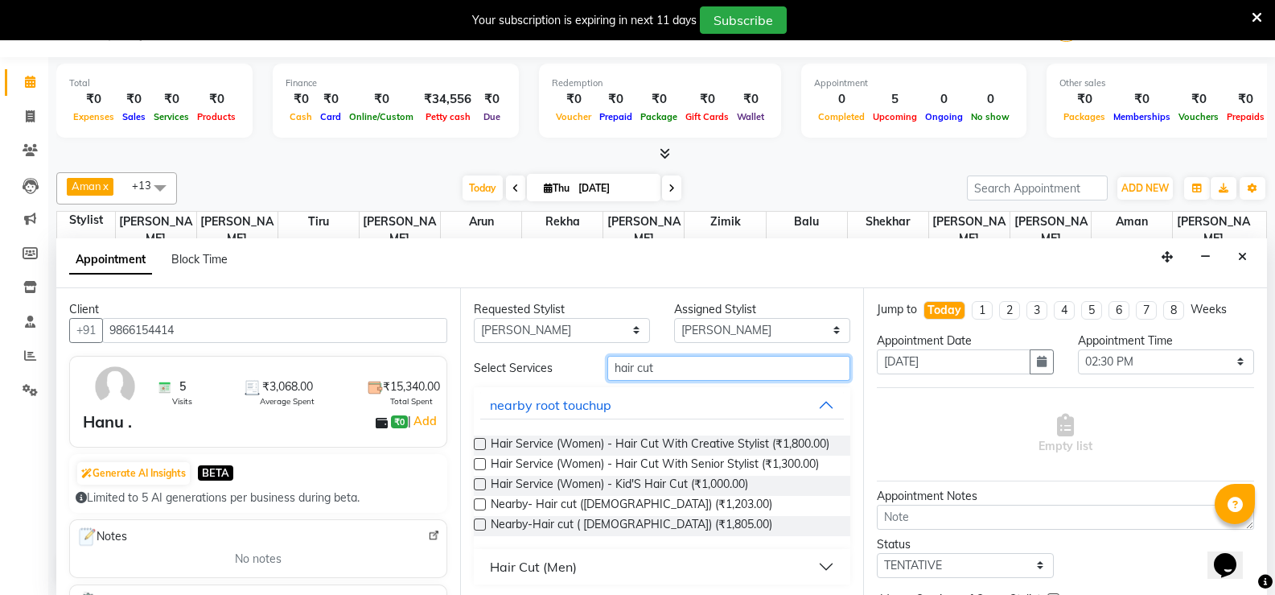
scroll to position [16, 0]
type input "hair cut"
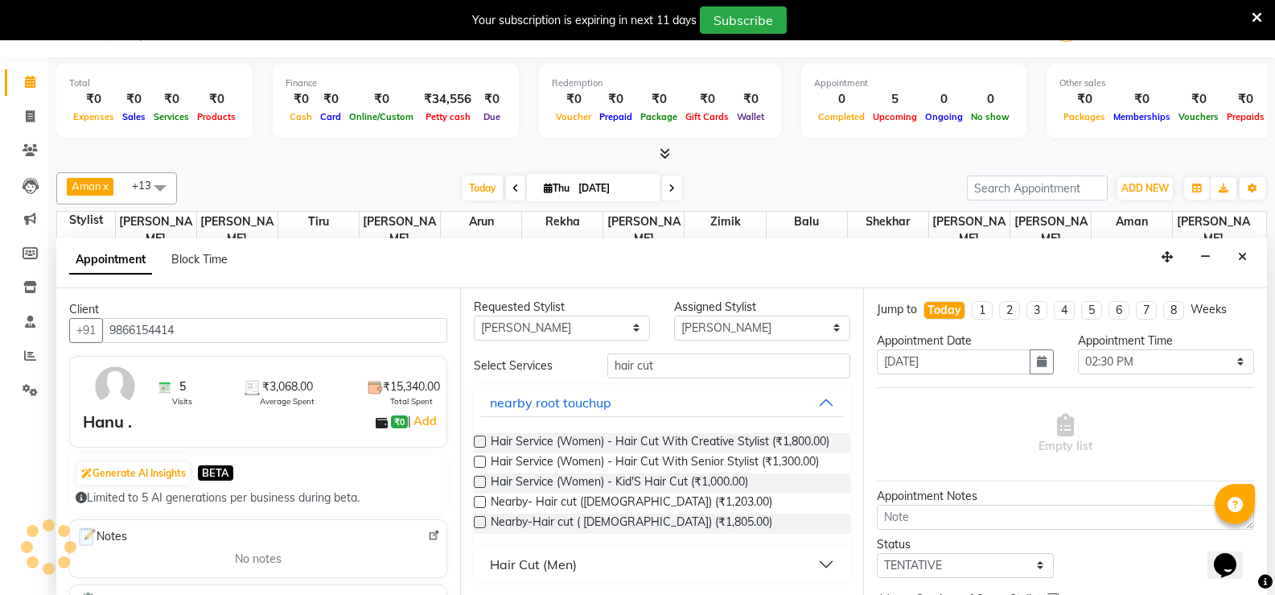
click at [553, 561] on div "Hair Cut (Men)" at bounding box center [533, 563] width 87 height 19
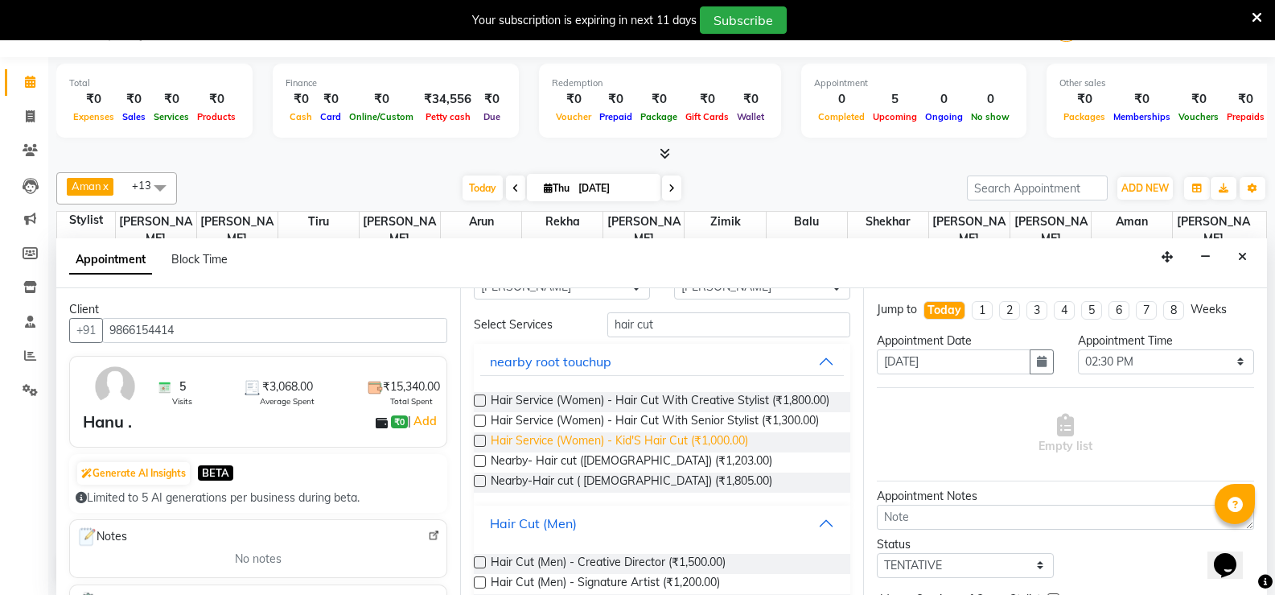
scroll to position [80, 0]
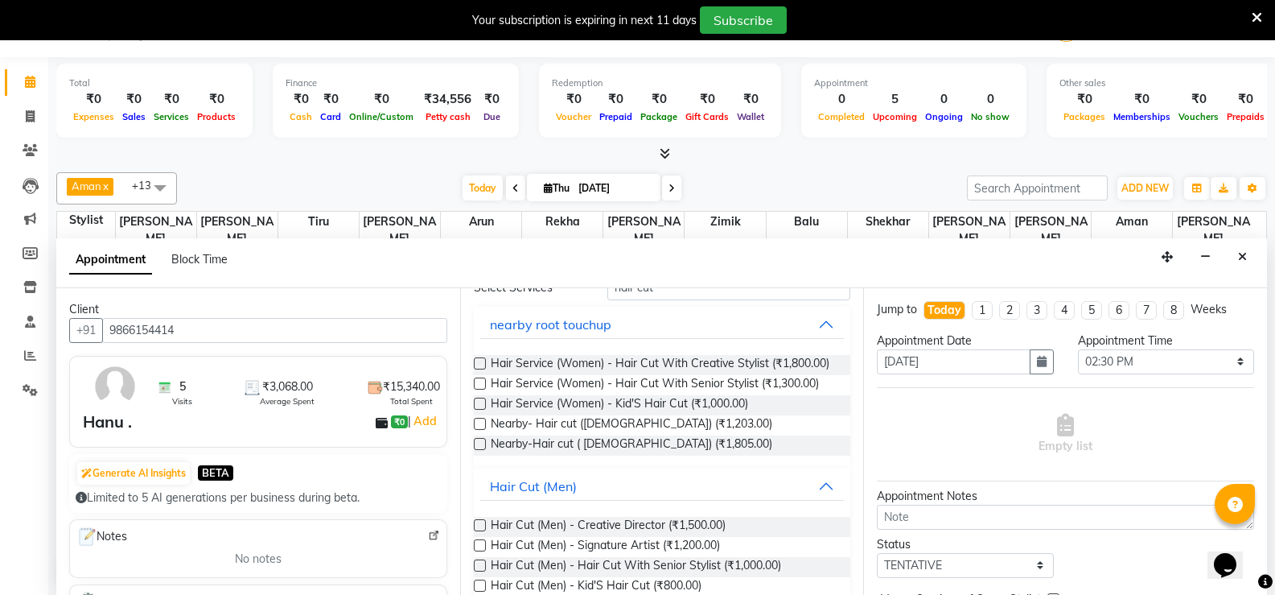
click at [475, 551] on label at bounding box center [480, 545] width 12 height 12
click at [475, 552] on input "checkbox" at bounding box center [479, 546] width 10 height 10
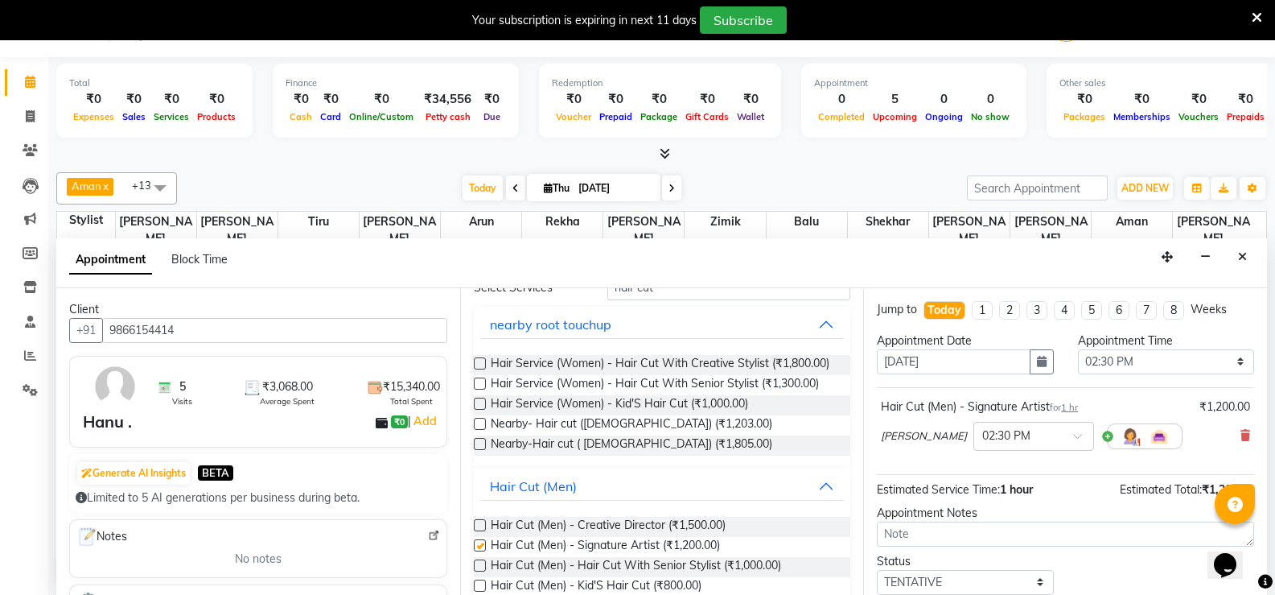
checkbox input "false"
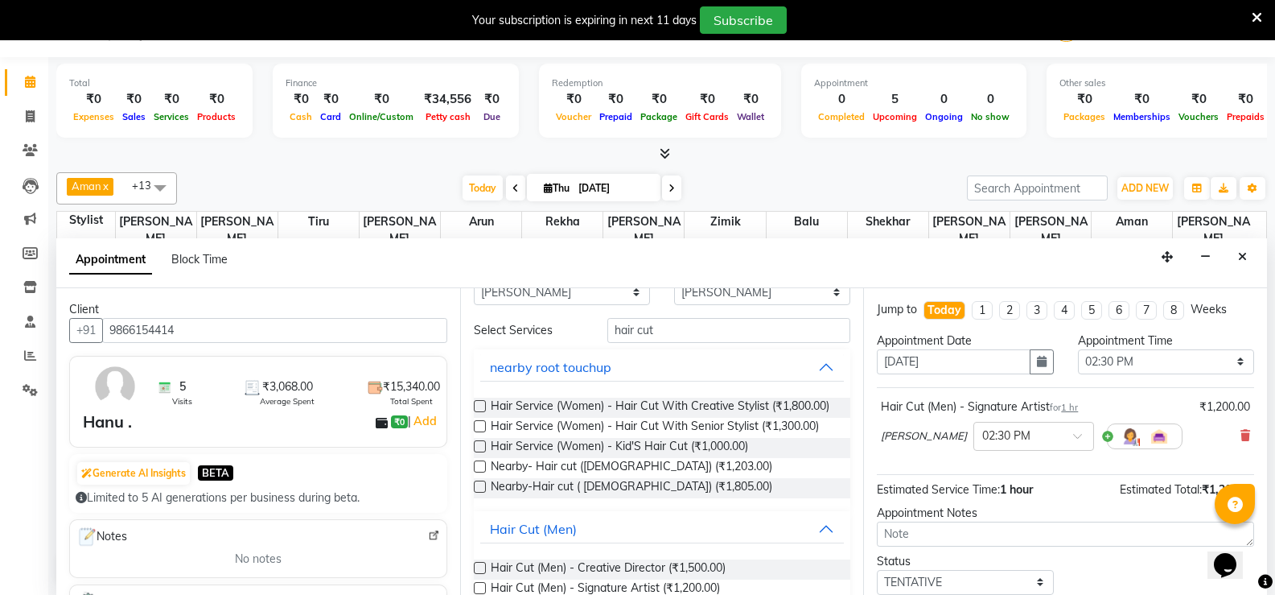
scroll to position [0, 0]
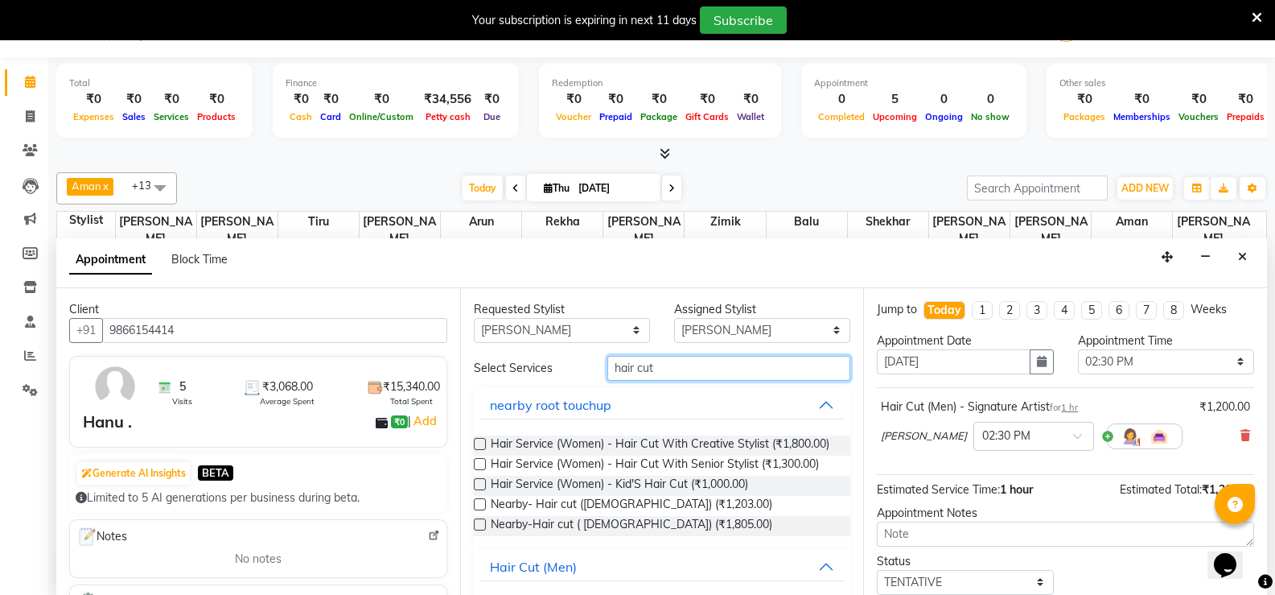
click at [660, 364] on input "hair cut" at bounding box center [728, 368] width 243 height 25
type input "h"
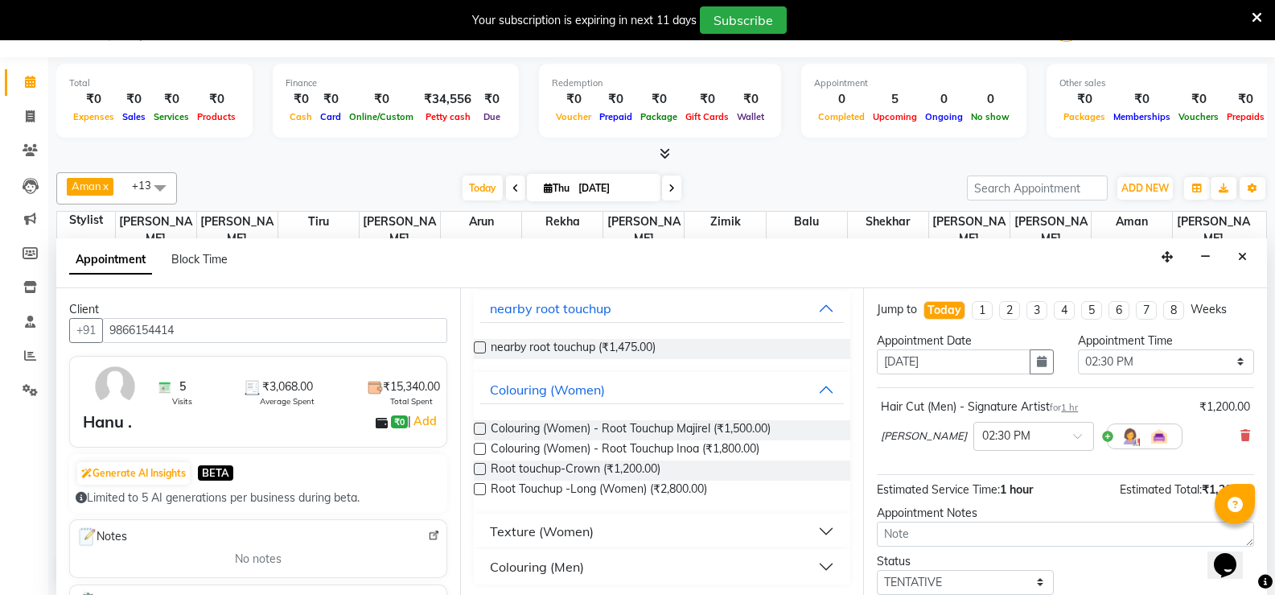
scroll to position [99, 0]
type input "root touch"
click at [476, 446] on label at bounding box center [480, 446] width 12 height 12
click at [476, 446] on input "checkbox" at bounding box center [479, 447] width 10 height 10
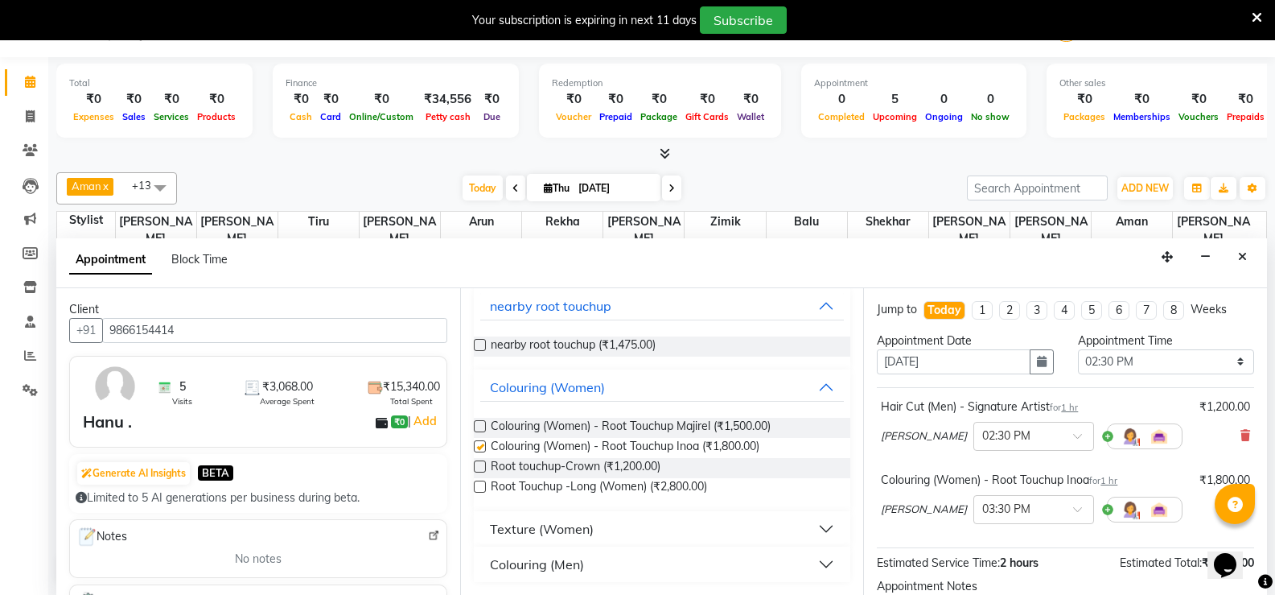
checkbox input "false"
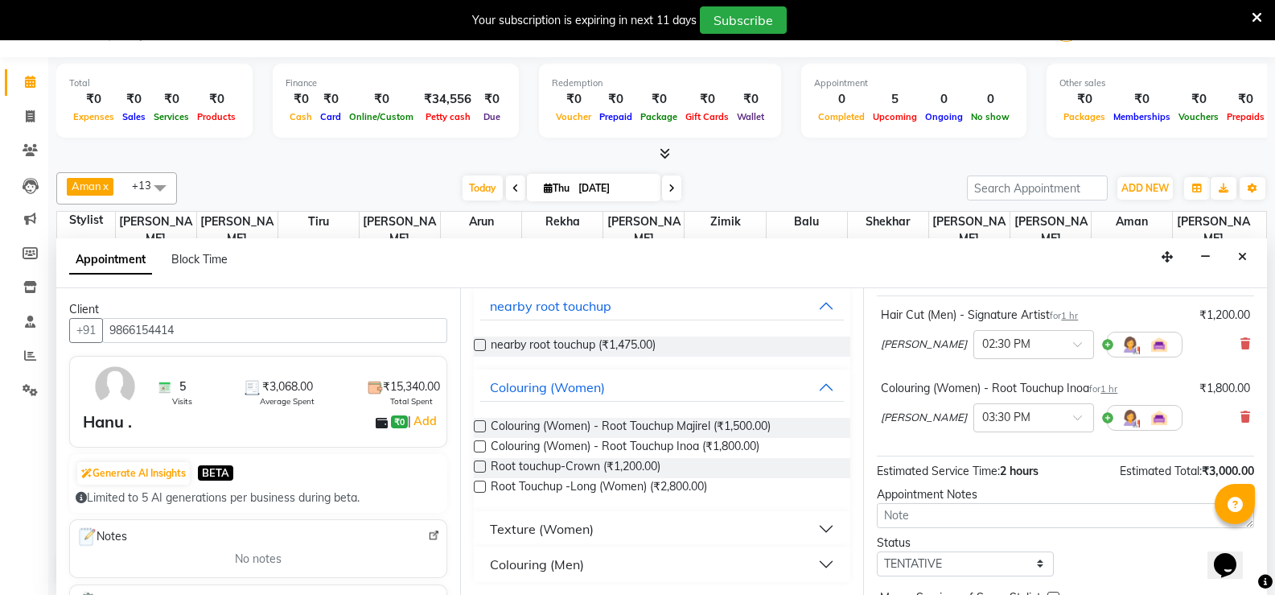
scroll to position [0, 0]
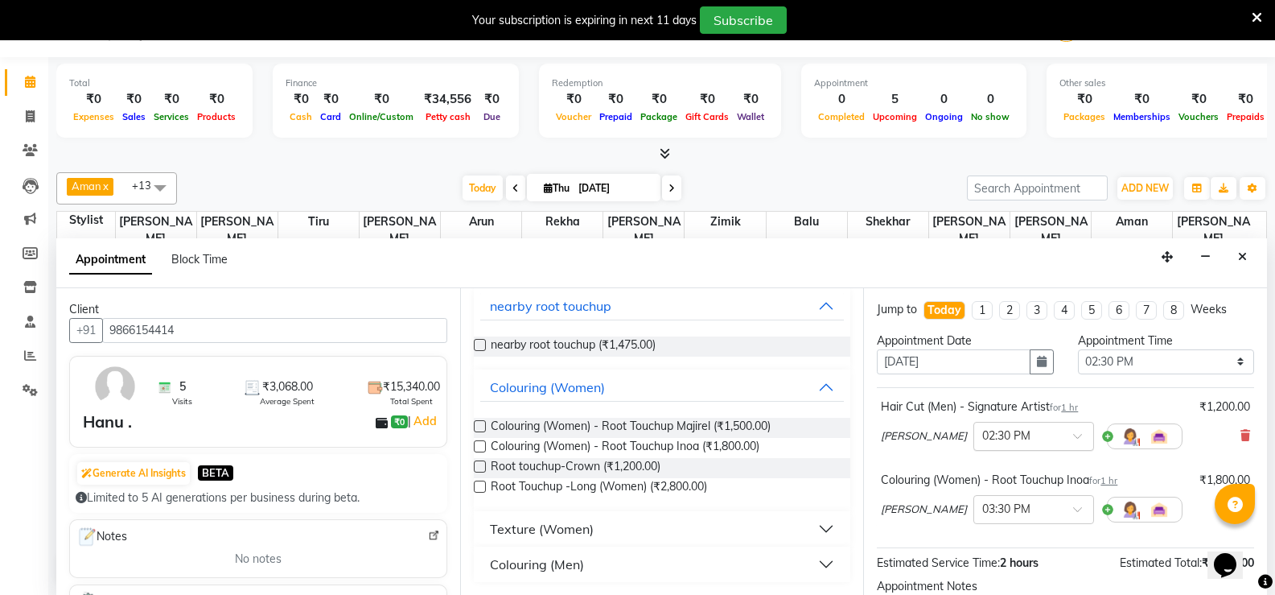
click at [1020, 434] on div at bounding box center [1033, 434] width 119 height 17
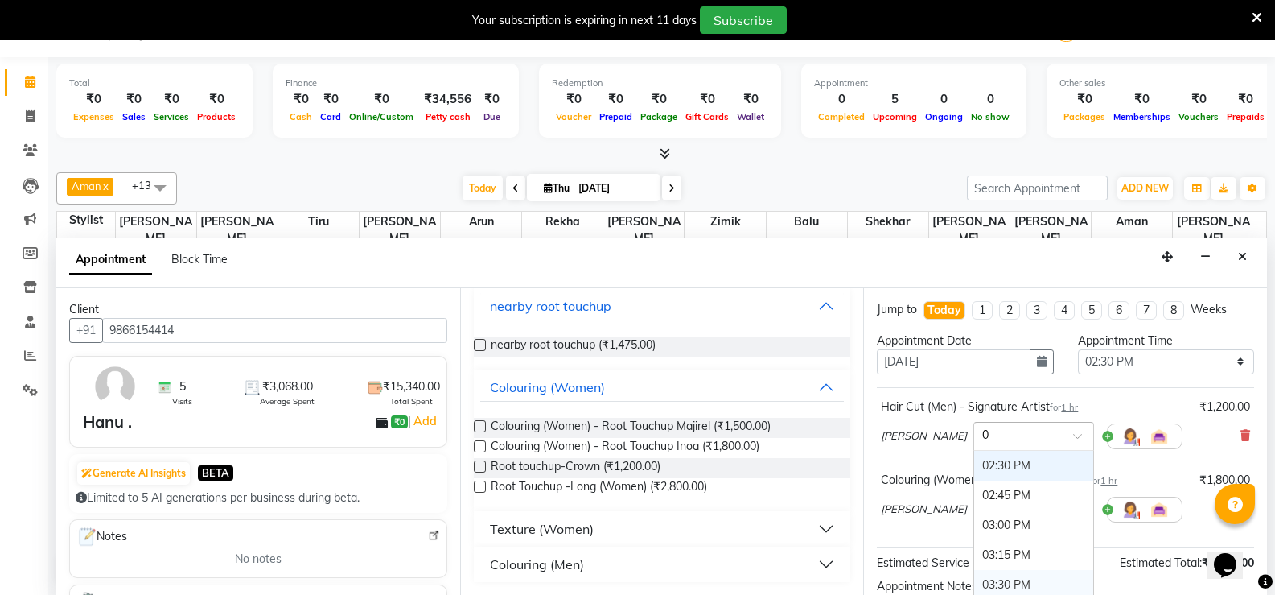
type input "03"
click at [987, 460] on div "03:00 PM" at bounding box center [1033, 466] width 119 height 30
click at [1015, 512] on div at bounding box center [1033, 508] width 119 height 17
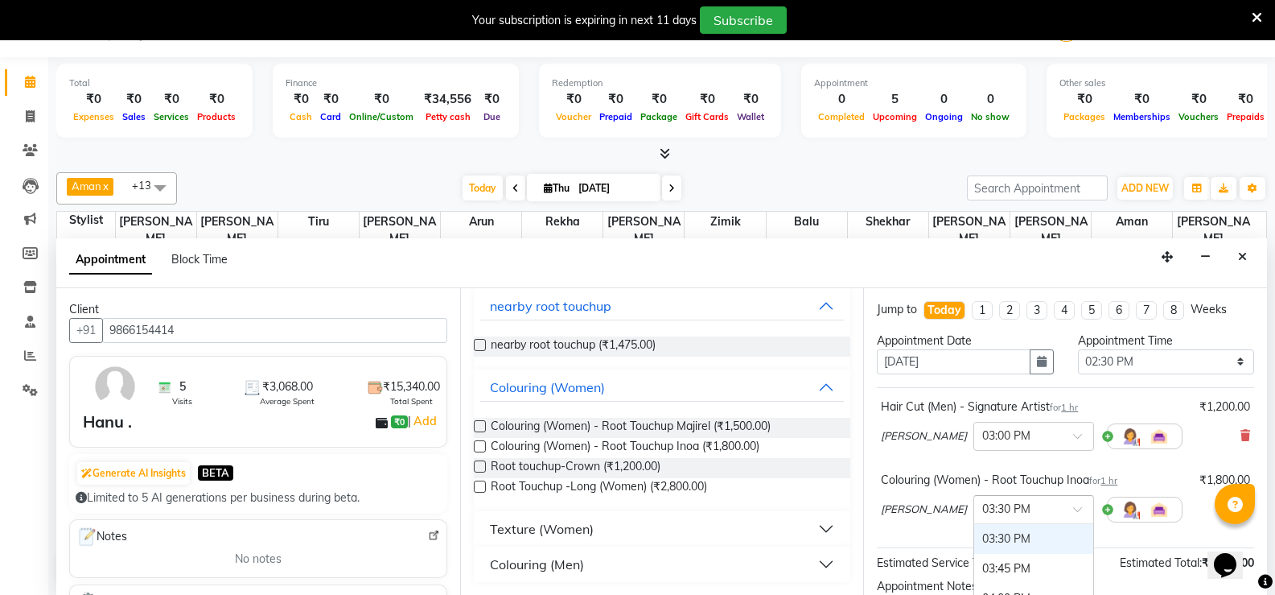
click at [976, 537] on div "03:30 PM" at bounding box center [1033, 539] width 119 height 30
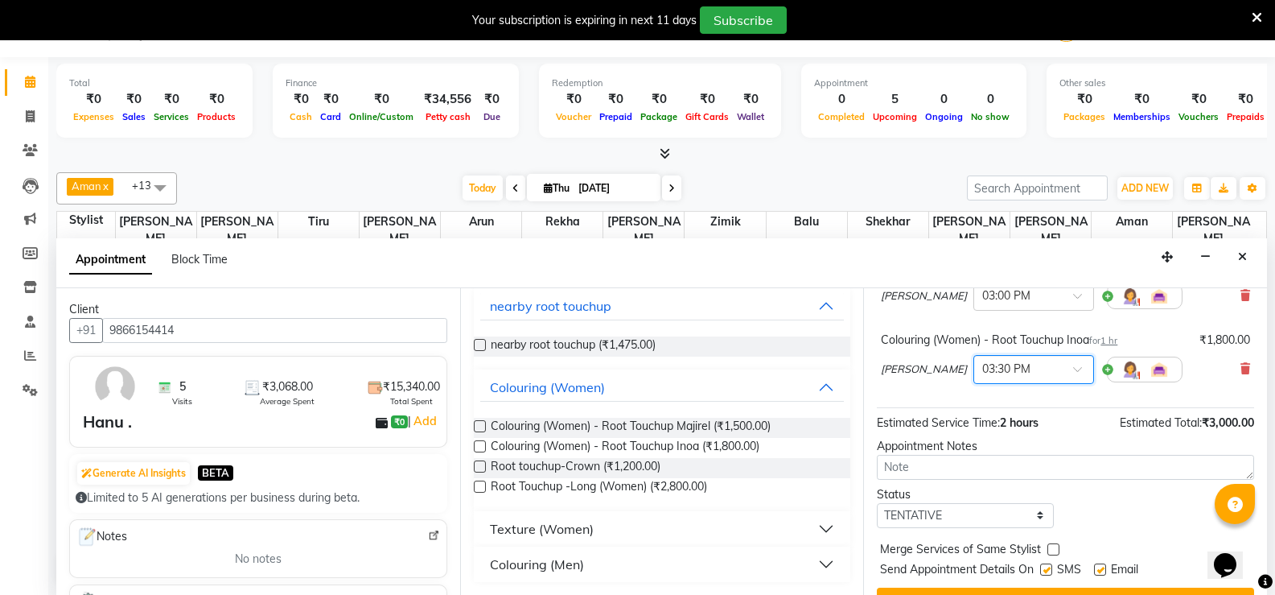
scroll to position [161, 0]
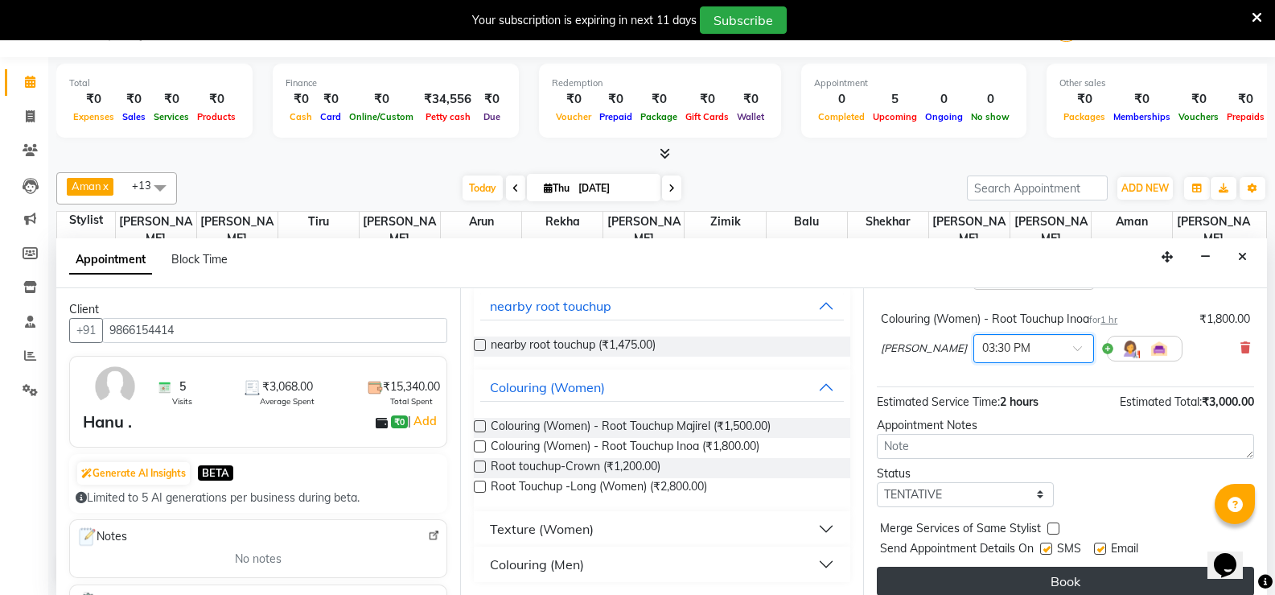
click at [1070, 568] on button "Book" at bounding box center [1065, 580] width 377 height 29
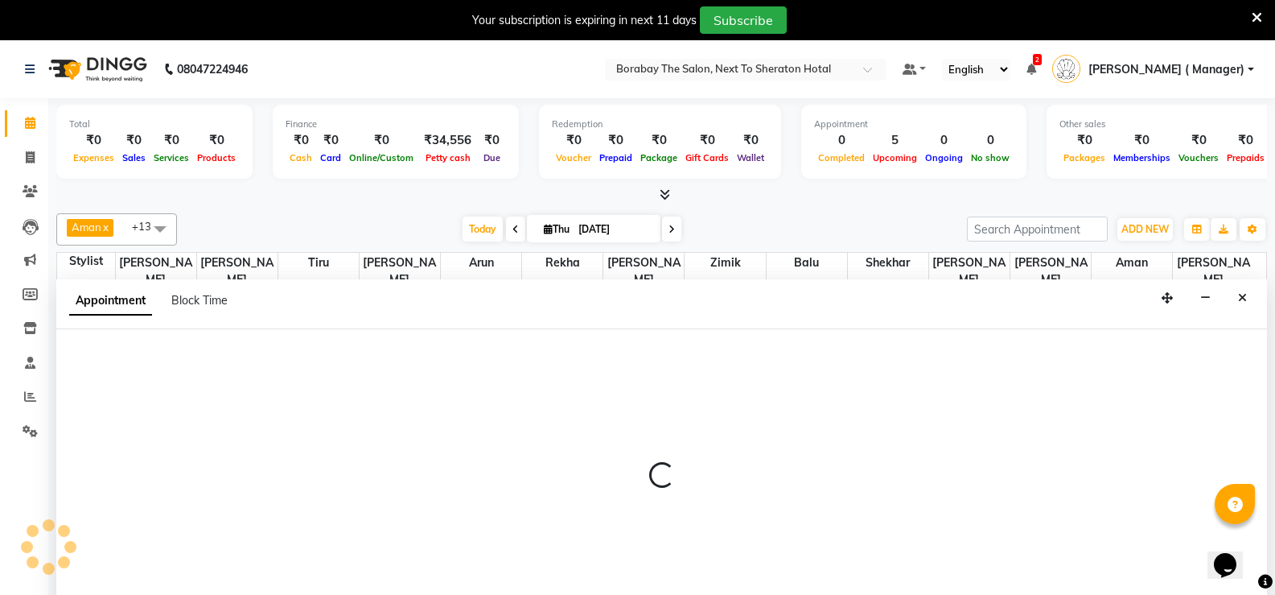
select select "31360"
select select "tentative"
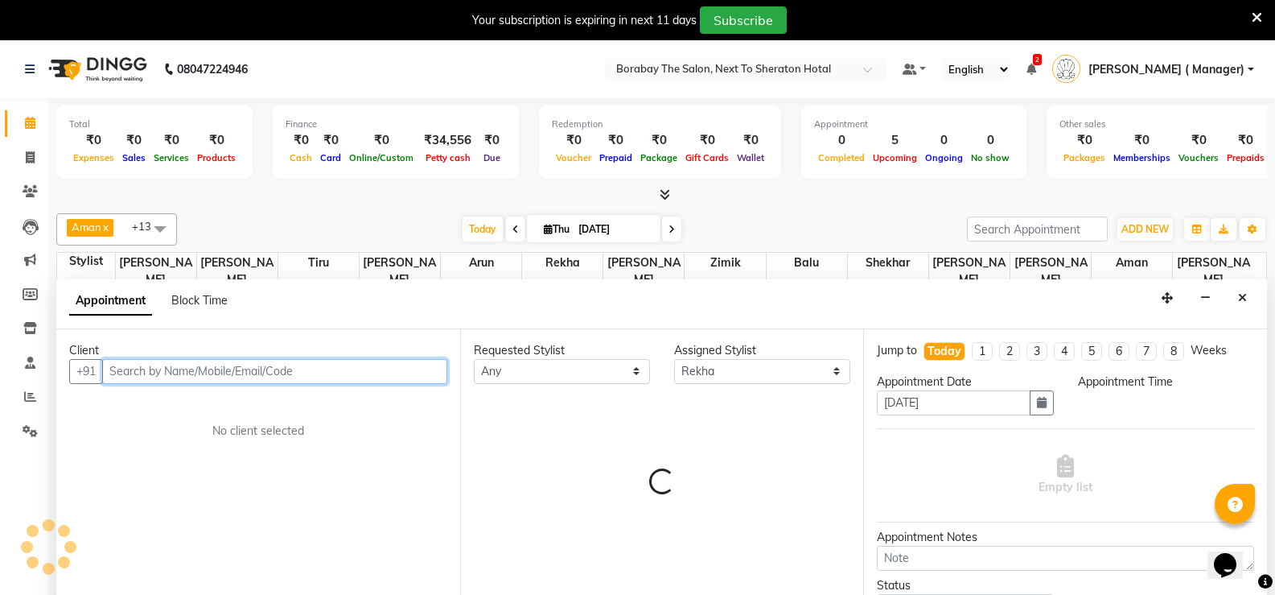
select select "720"
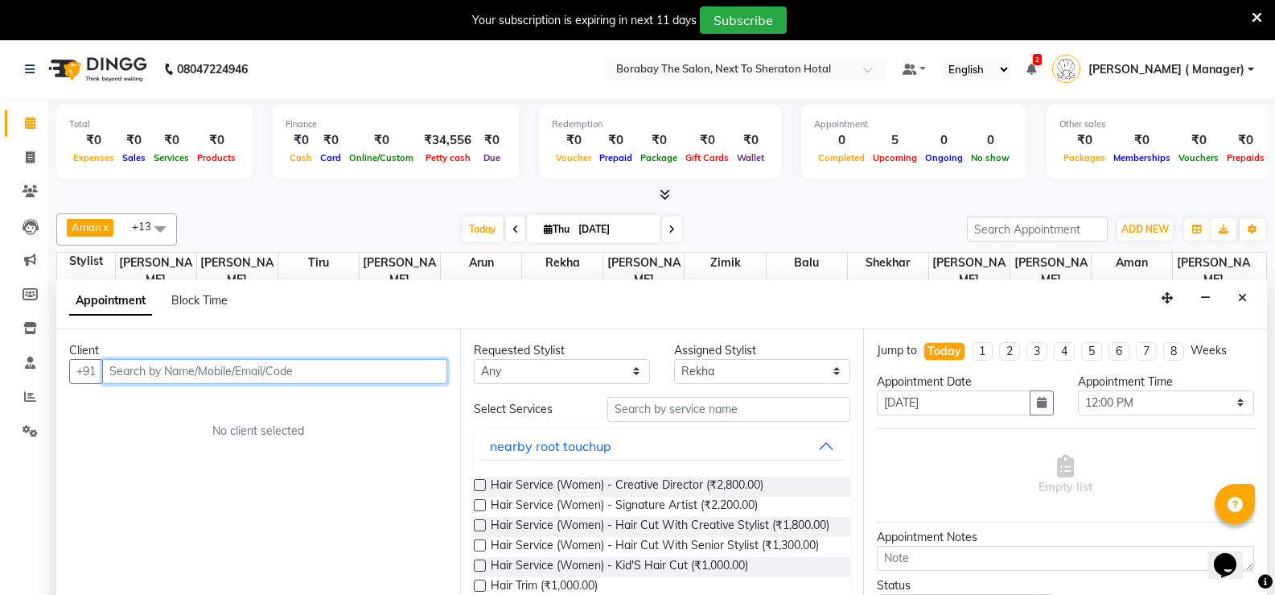
scroll to position [41, 0]
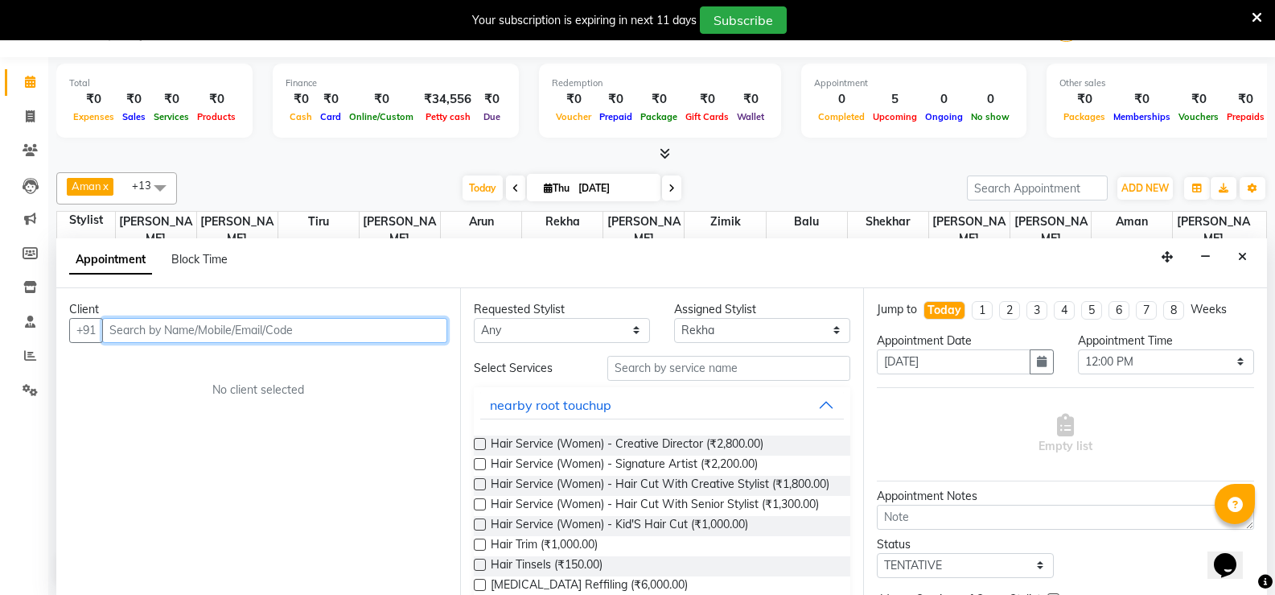
click at [188, 340] on input "text" at bounding box center [274, 330] width 345 height 25
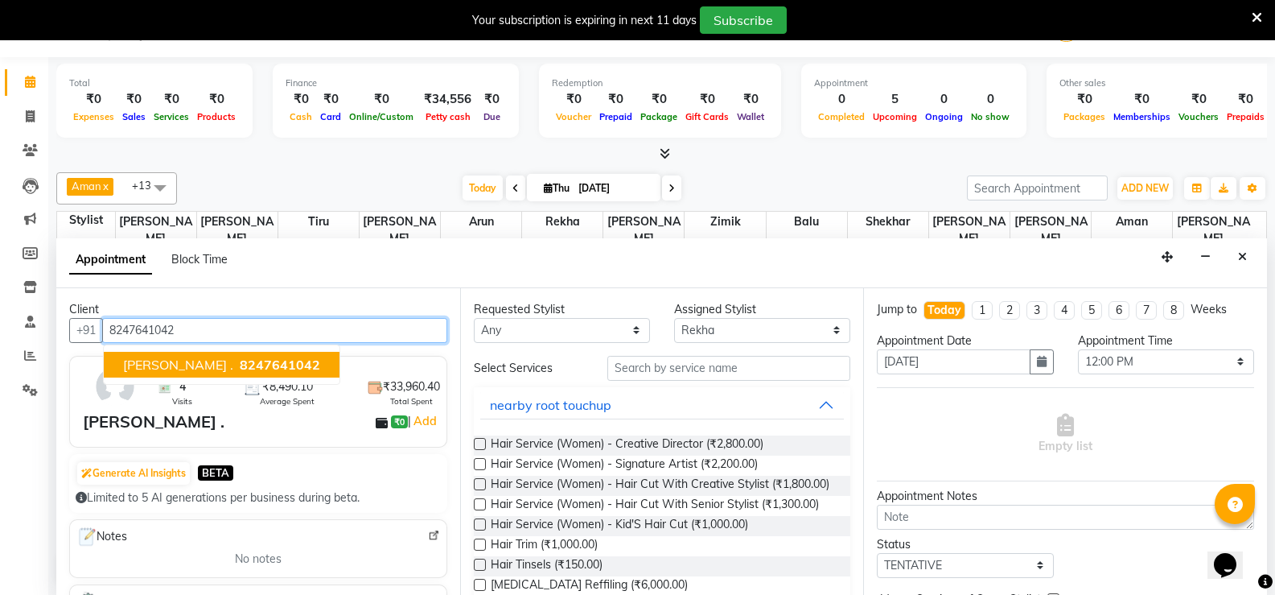
click at [240, 366] on span "8247641042" at bounding box center [280, 364] width 80 height 16
type input "8247641042"
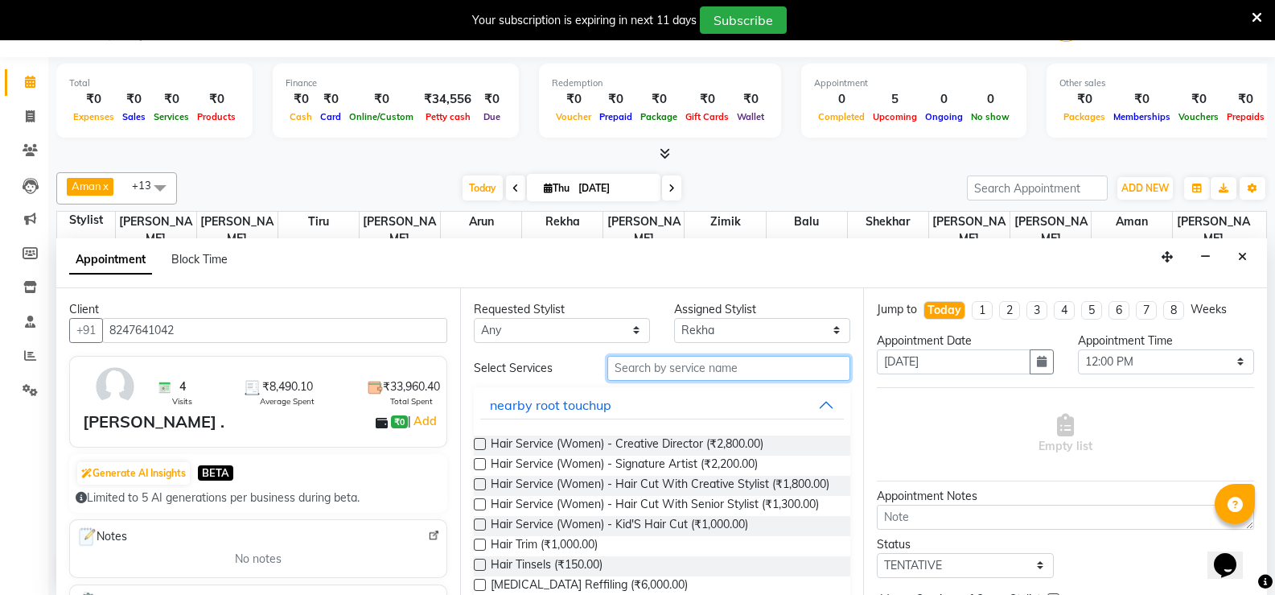
click at [716, 372] on input "text" at bounding box center [728, 368] width 243 height 25
click at [710, 367] on input "text" at bounding box center [728, 368] width 243 height 25
click at [680, 370] on input "text" at bounding box center [728, 368] width 243 height 25
click at [714, 367] on input "text" at bounding box center [728, 368] width 243 height 25
click at [715, 356] on input "text" at bounding box center [728, 368] width 243 height 25
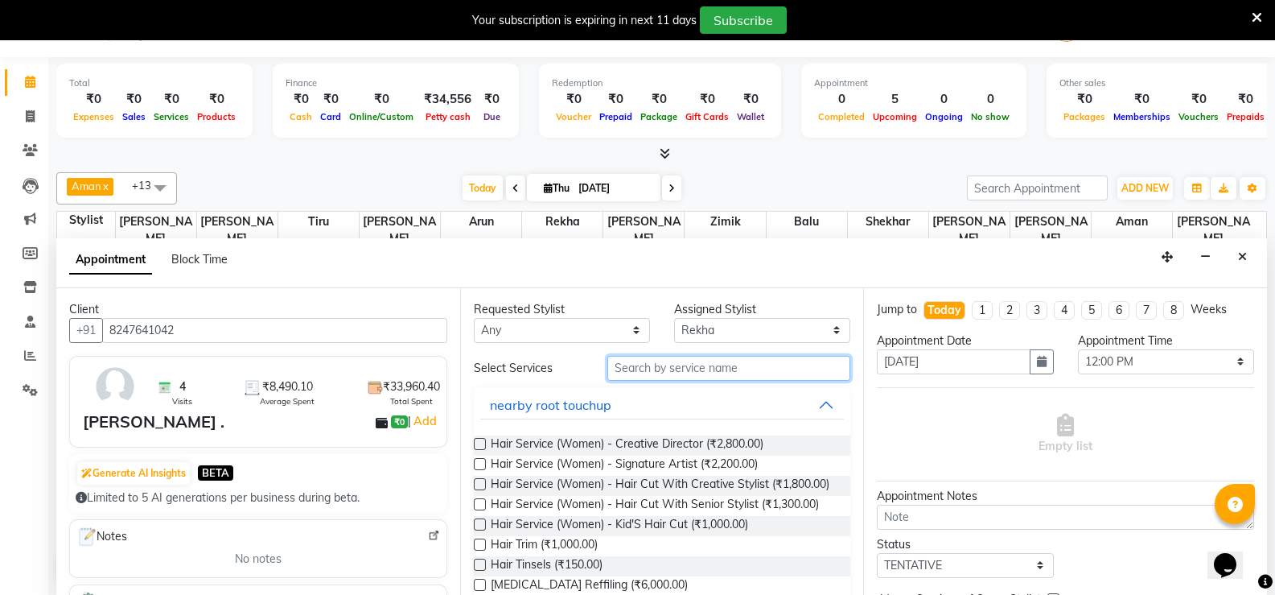
click at [694, 366] on input "text" at bounding box center [728, 368] width 243 height 25
click at [677, 361] on input "text" at bounding box center [728, 368] width 243 height 25
click at [689, 372] on input "text" at bounding box center [728, 368] width 243 height 25
click at [725, 360] on input "text" at bounding box center [728, 368] width 243 height 25
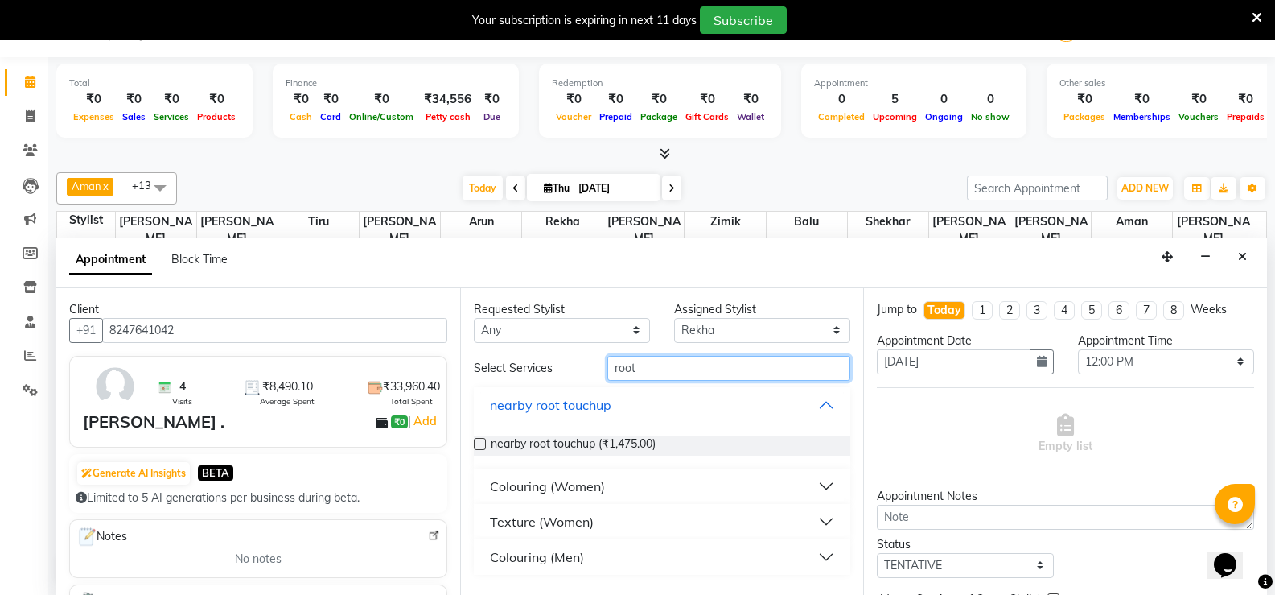
type input "root"
click at [560, 487] on div "Colouring (Women)" at bounding box center [547, 485] width 115 height 19
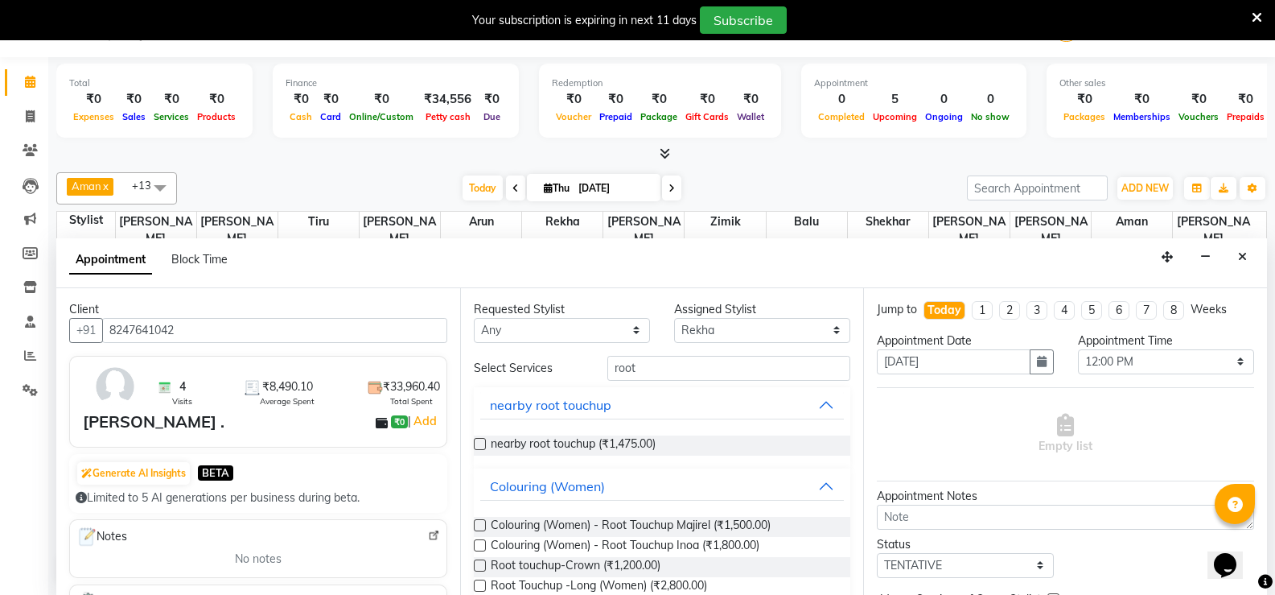
click at [475, 546] on label at bounding box center [480, 545] width 12 height 12
click at [475, 546] on input "checkbox" at bounding box center [479, 546] width 10 height 10
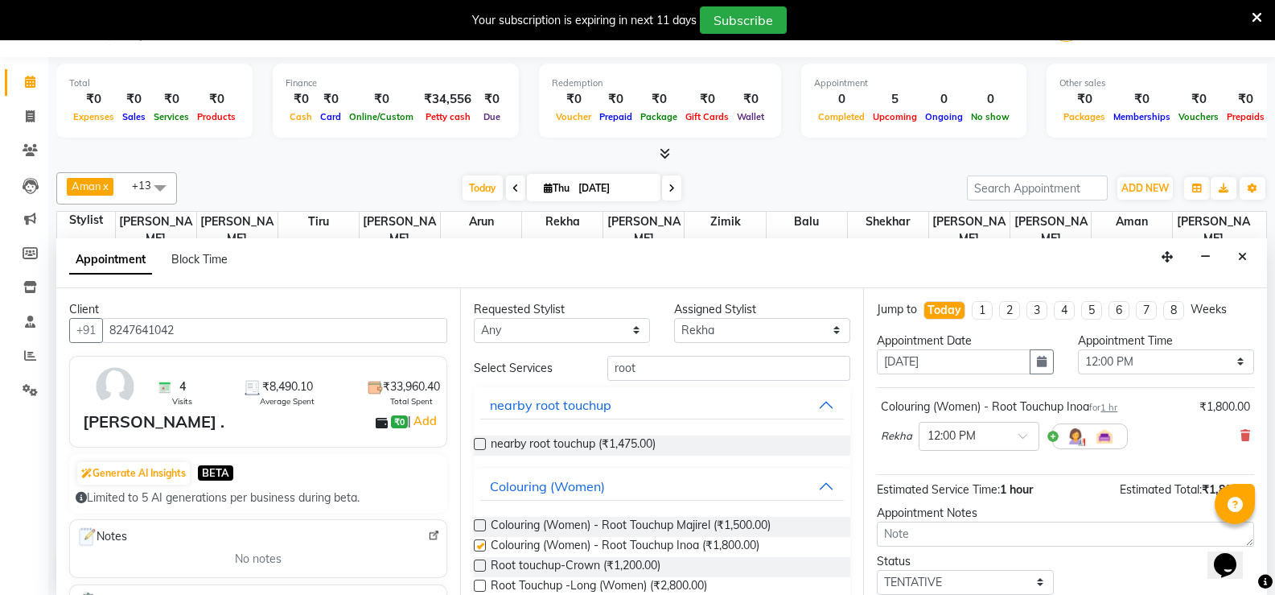
checkbox input "false"
click at [694, 334] on select "Select [PERSON_NAME] [PERSON_NAME] [PERSON_NAME] (Sameer) [DATE] [PERSON_NAME] …" at bounding box center [762, 330] width 176 height 25
select select "83003"
click at [674, 318] on select "Select [PERSON_NAME] [PERSON_NAME] [PERSON_NAME] (Sameer) [DATE] [PERSON_NAME] …" at bounding box center [762, 330] width 176 height 25
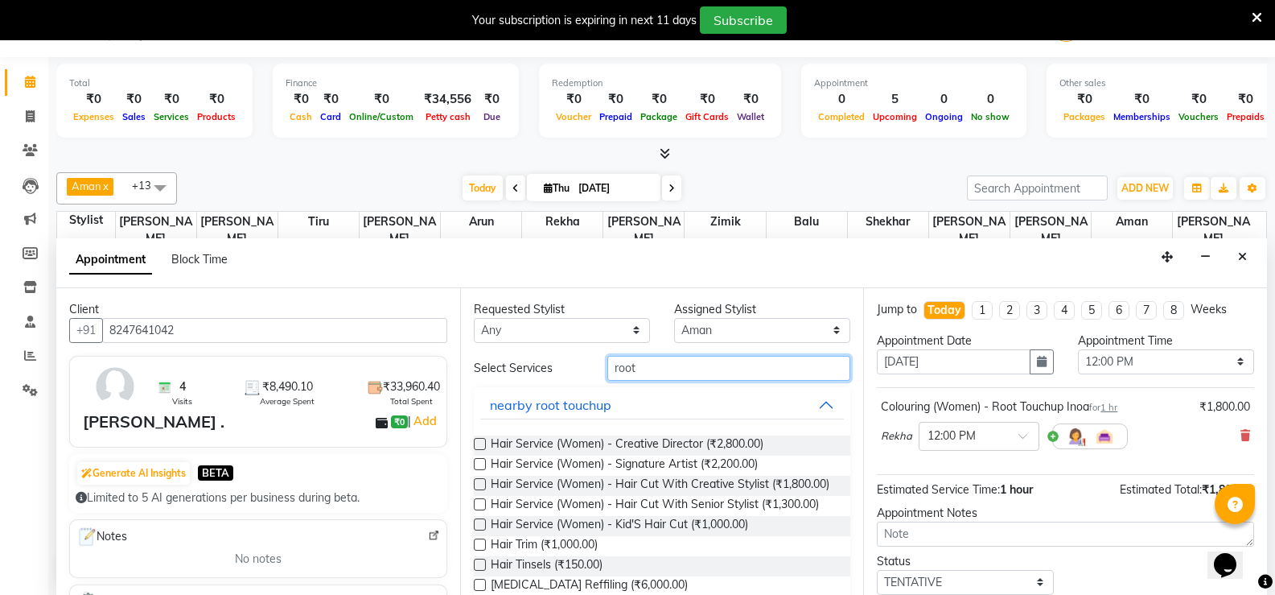
click at [661, 368] on input "root" at bounding box center [728, 368] width 243 height 25
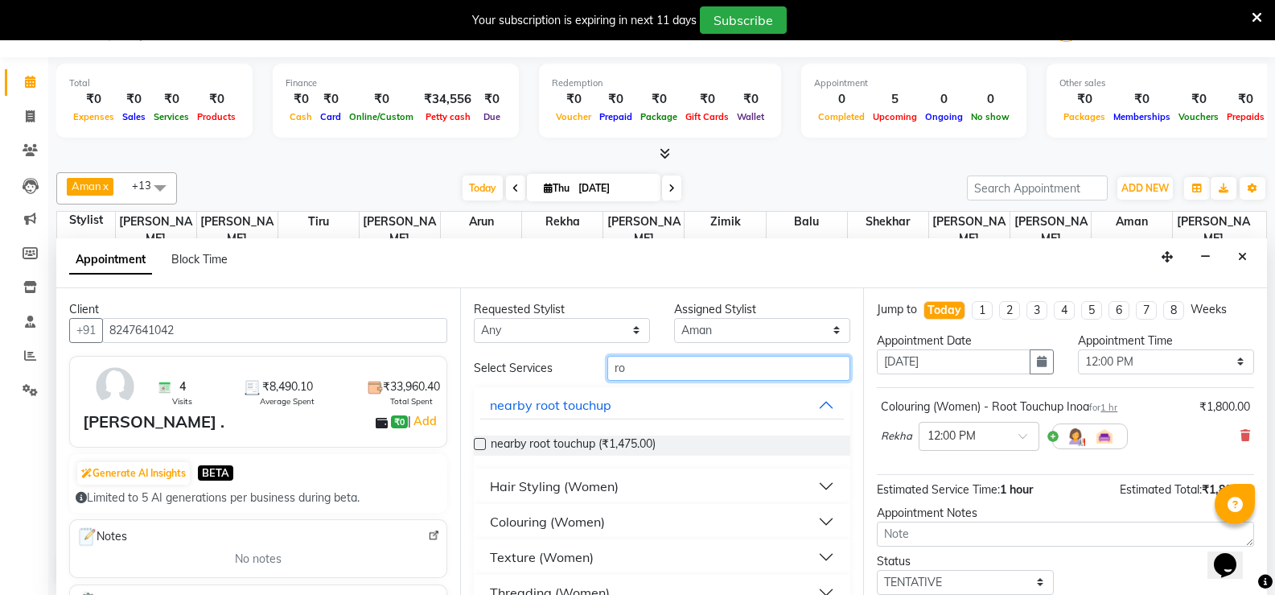
type input "r"
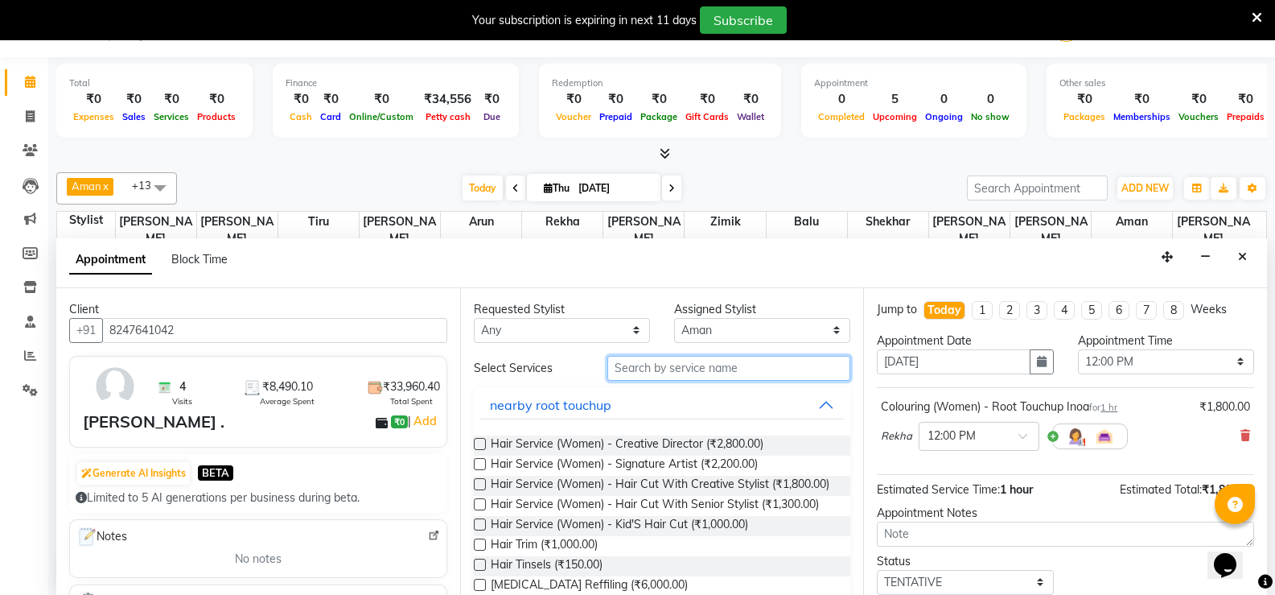
type input "o"
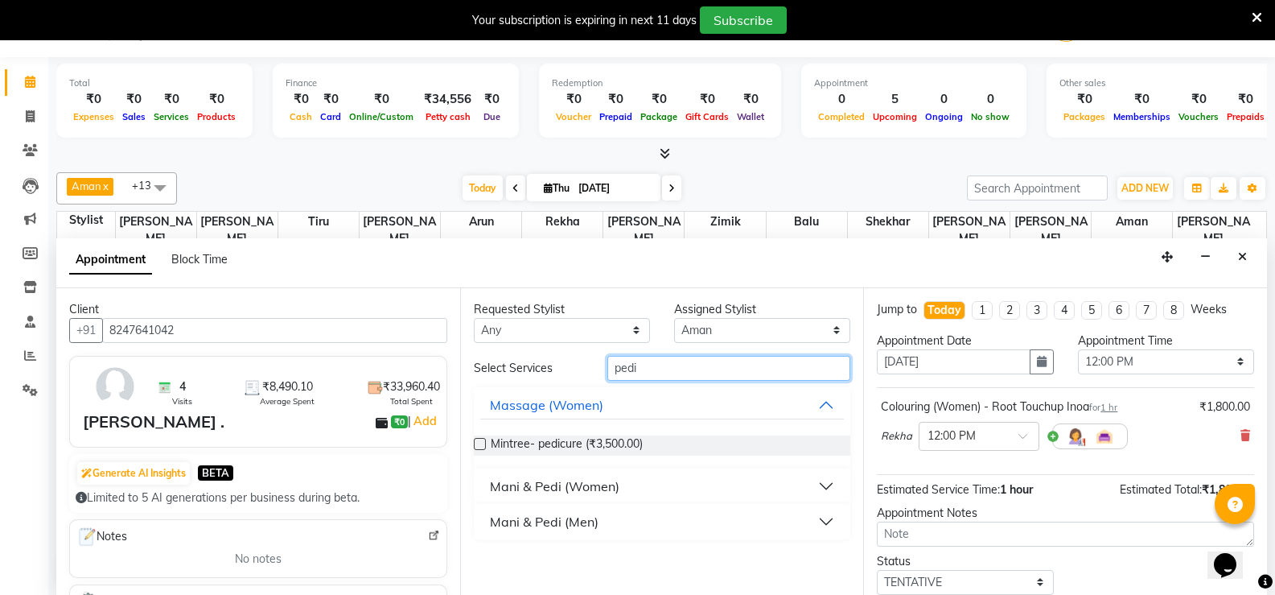
type input "pedi"
click at [565, 476] on div "Mani & Pedi (Women)" at bounding box center [555, 485] width 130 height 19
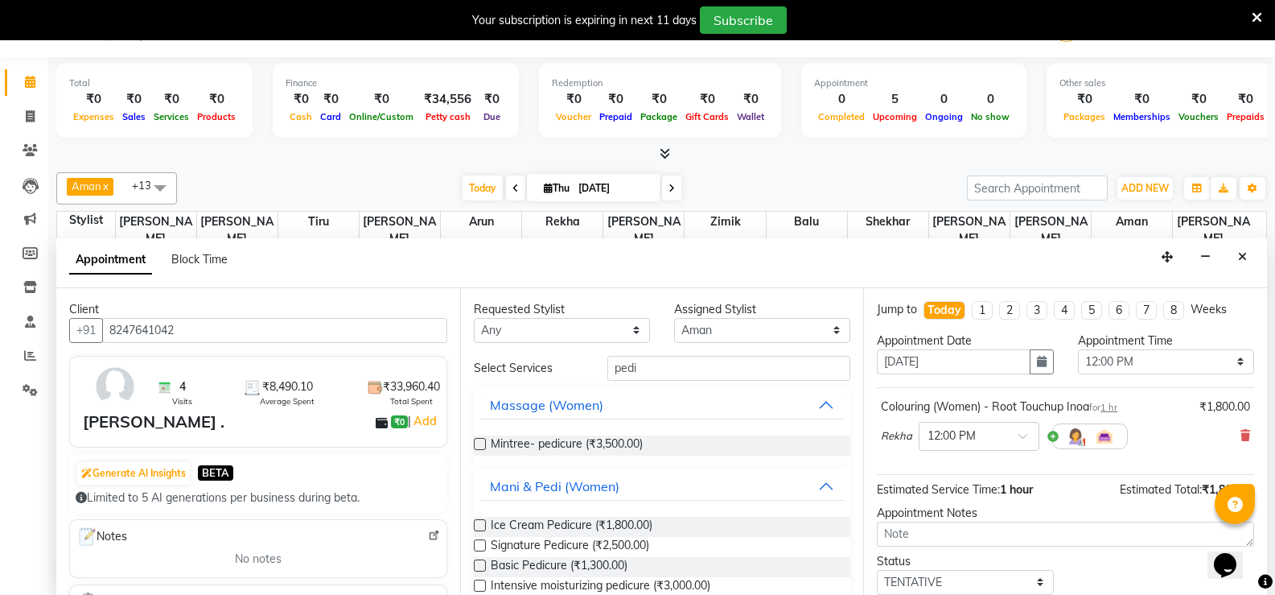
click at [481, 561] on label at bounding box center [480, 565] width 12 height 12
click at [481, 562] on input "checkbox" at bounding box center [479, 567] width 10 height 10
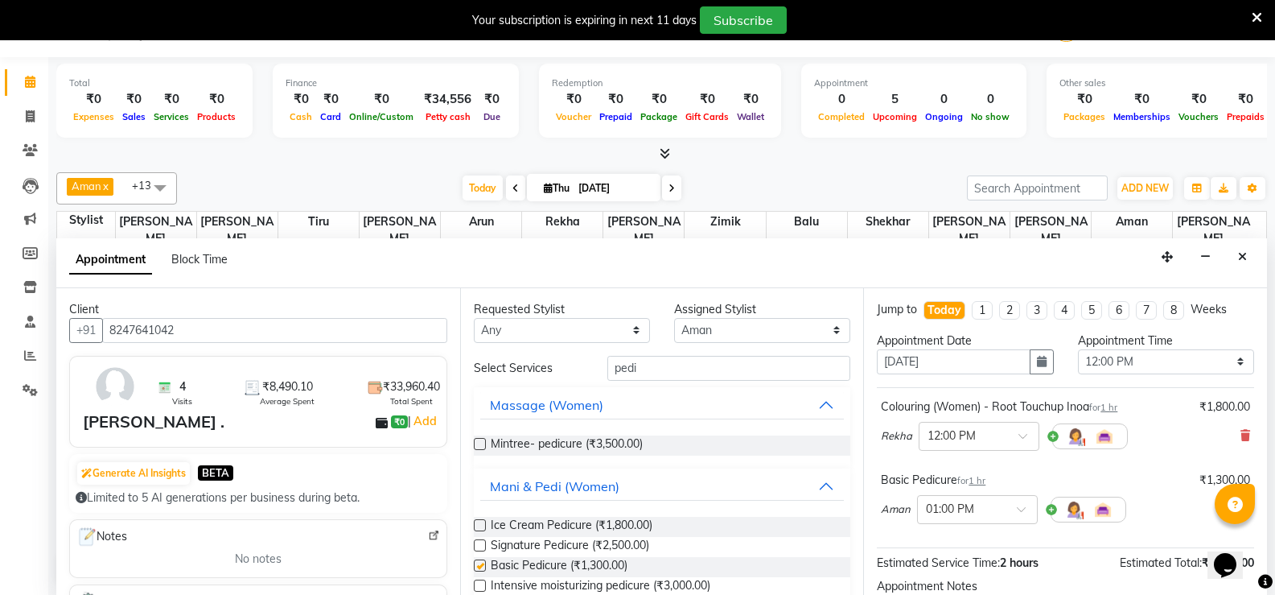
checkbox input "false"
click at [638, 333] on select "Any [PERSON_NAME] [PERSON_NAME] [PERSON_NAME] (Sameer) [DATE] [PERSON_NAME] [PE…" at bounding box center [562, 330] width 176 height 25
click at [717, 324] on select "Select [PERSON_NAME] [PERSON_NAME] [PERSON_NAME] (Sameer) [DATE] [PERSON_NAME] …" at bounding box center [762, 330] width 176 height 25
select select "31361"
click at [674, 318] on select "Select [PERSON_NAME] [PERSON_NAME] [PERSON_NAME] (Sameer) [DATE] [PERSON_NAME] …" at bounding box center [762, 330] width 176 height 25
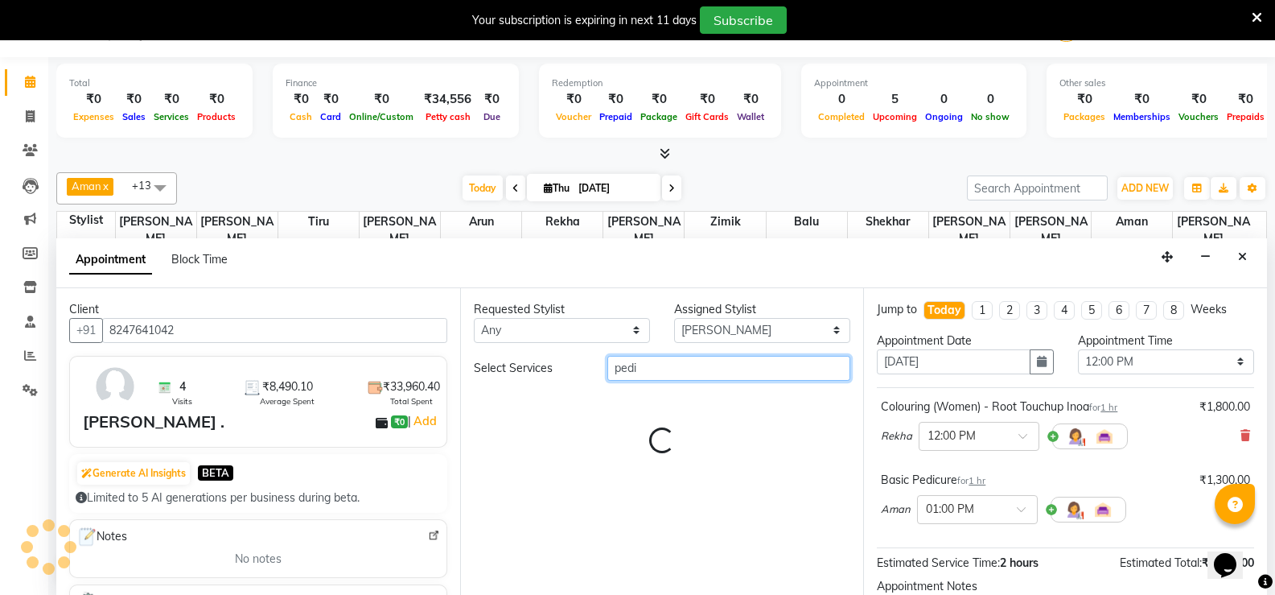
click at [655, 372] on input "pedi" at bounding box center [728, 368] width 243 height 25
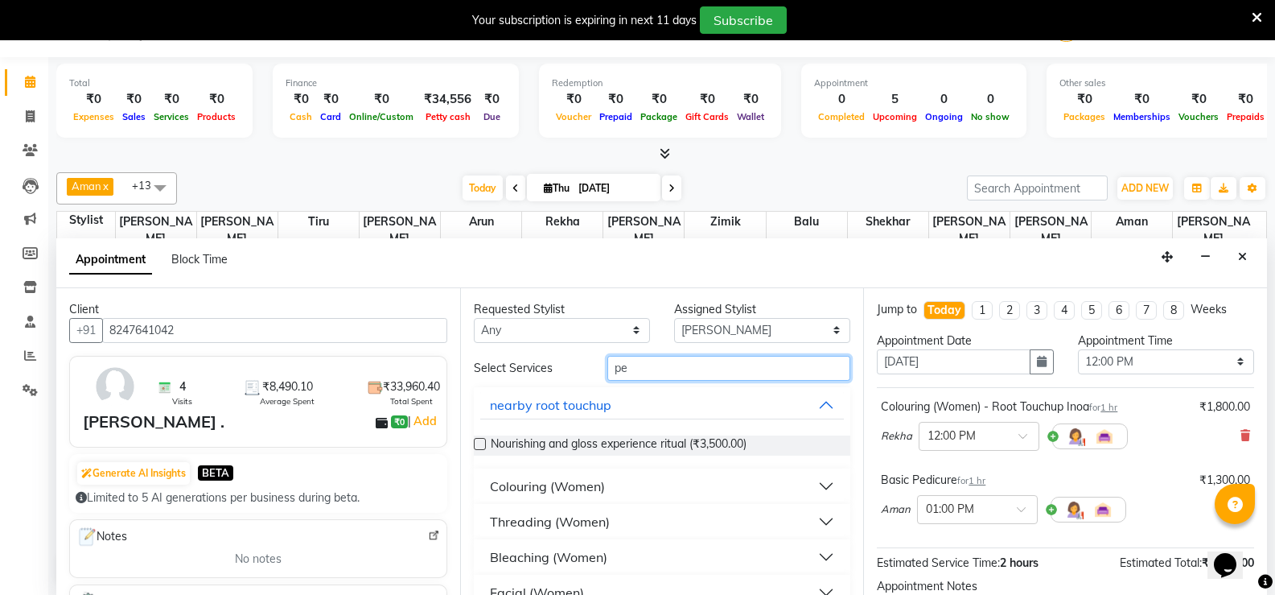
type input "p"
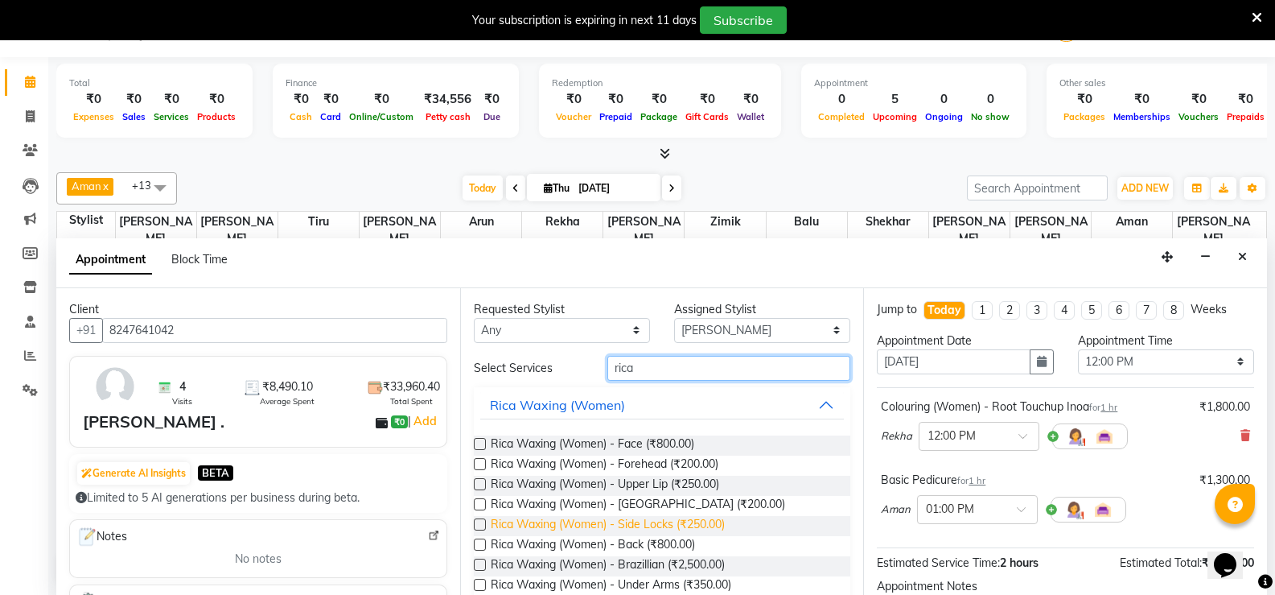
scroll to position [161, 0]
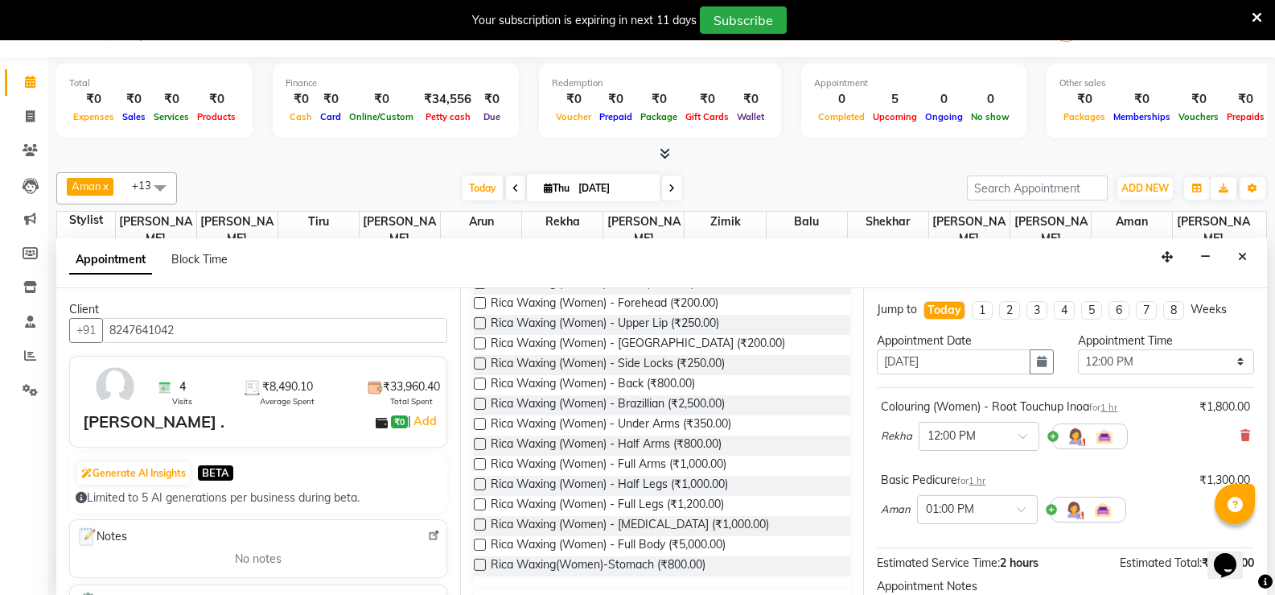
type input "rica"
click at [474, 423] on label at bounding box center [480, 424] width 12 height 12
click at [474, 423] on input "checkbox" at bounding box center [479, 425] width 10 height 10
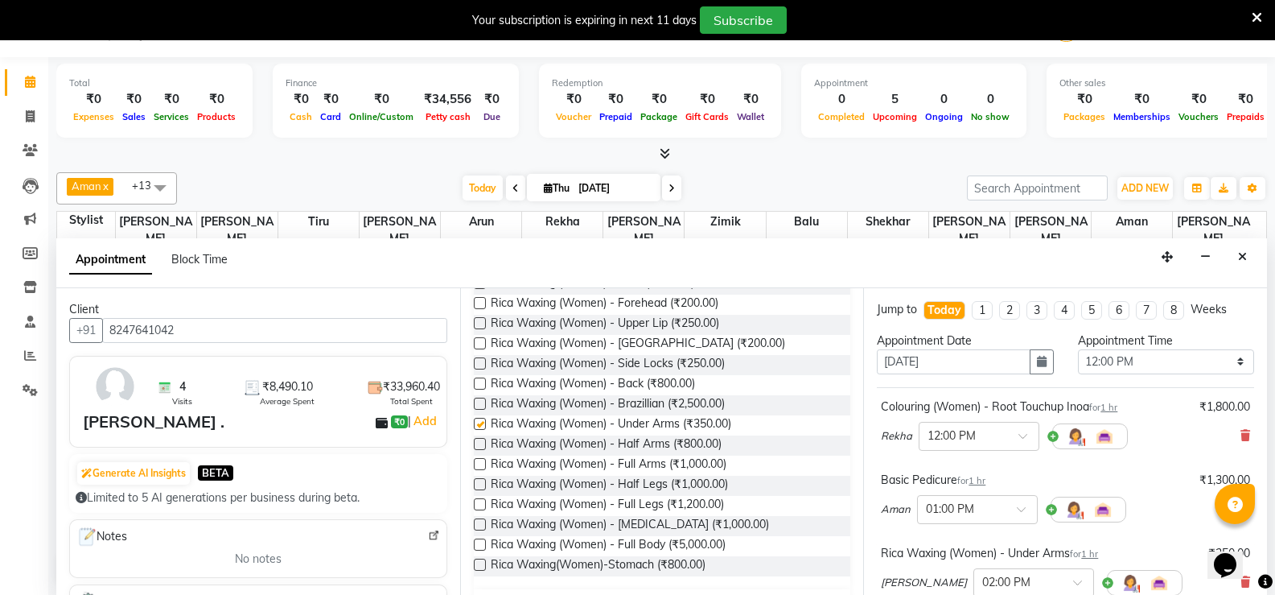
checkbox input "false"
click at [477, 467] on label at bounding box center [480, 464] width 12 height 12
click at [477, 467] on input "checkbox" at bounding box center [479, 465] width 10 height 10
checkbox input "false"
click at [481, 501] on label at bounding box center [480, 504] width 12 height 12
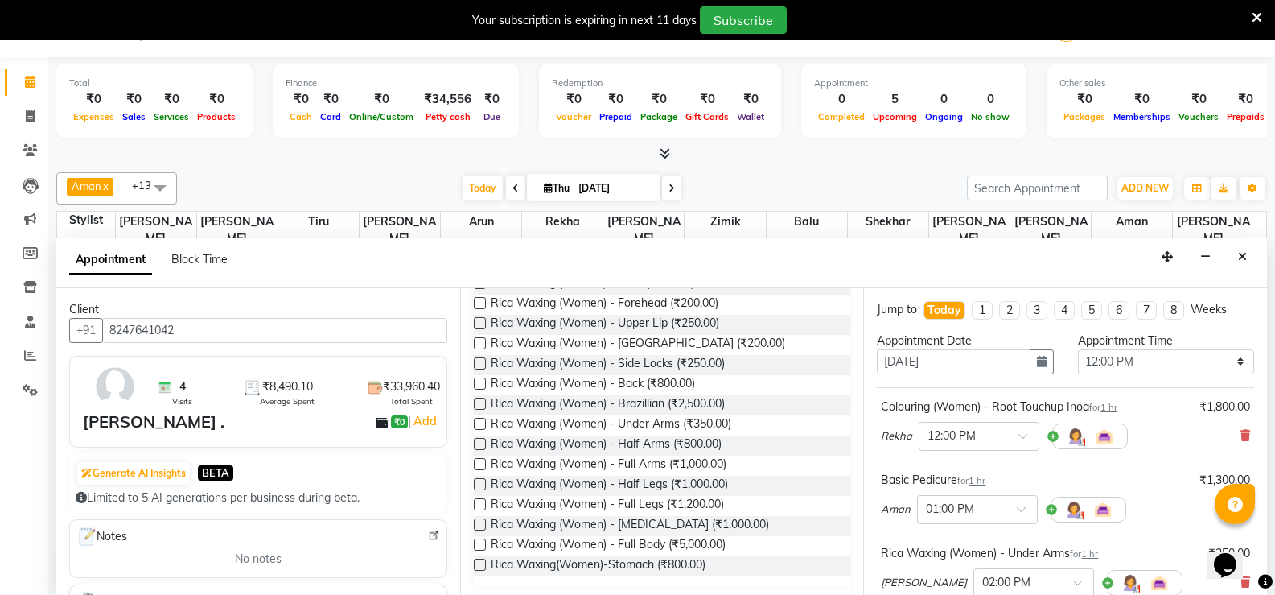
click at [481, 501] on input "checkbox" at bounding box center [479, 505] width 10 height 10
checkbox input "false"
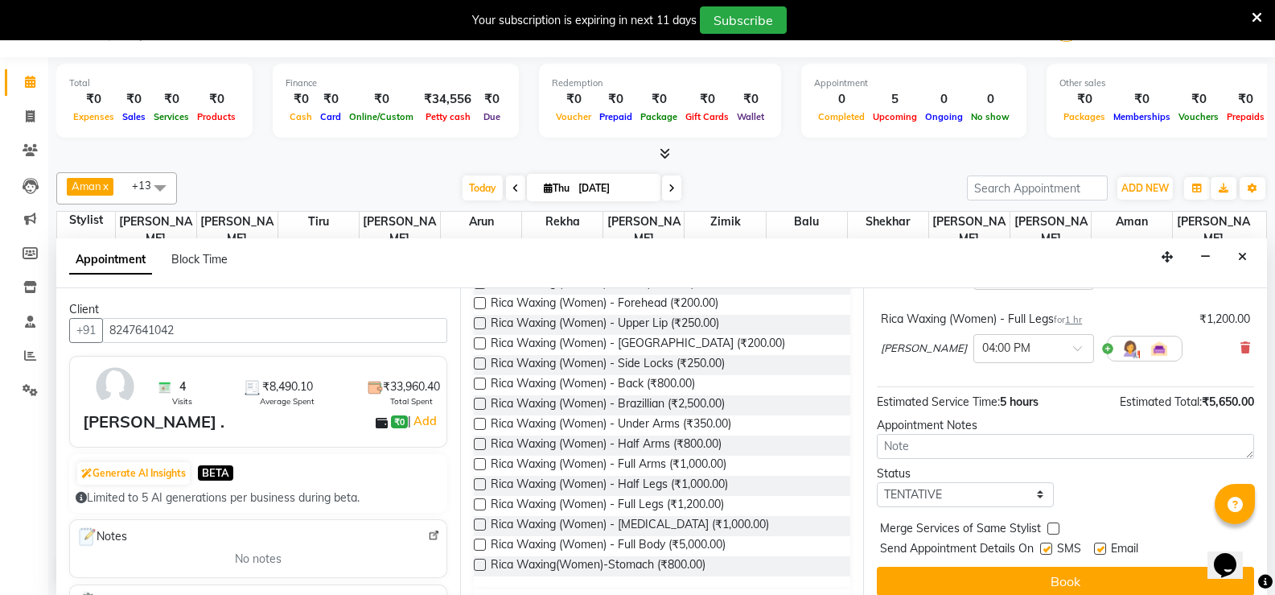
scroll to position [394, 0]
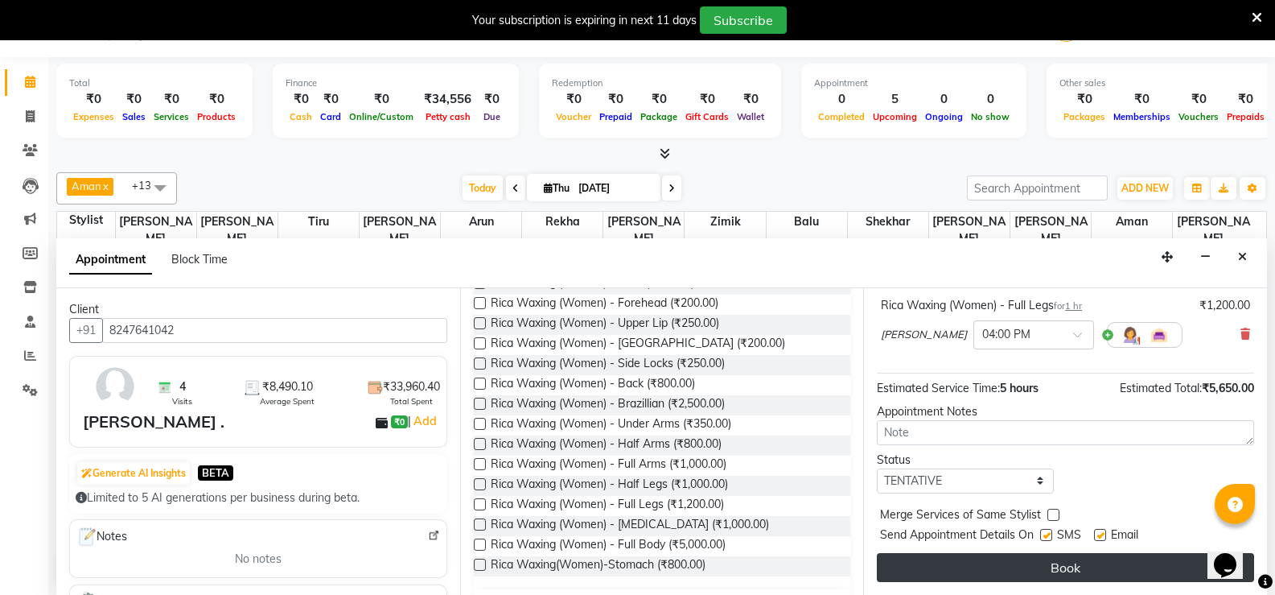
click at [1031, 571] on button "Book" at bounding box center [1065, 567] width 377 height 29
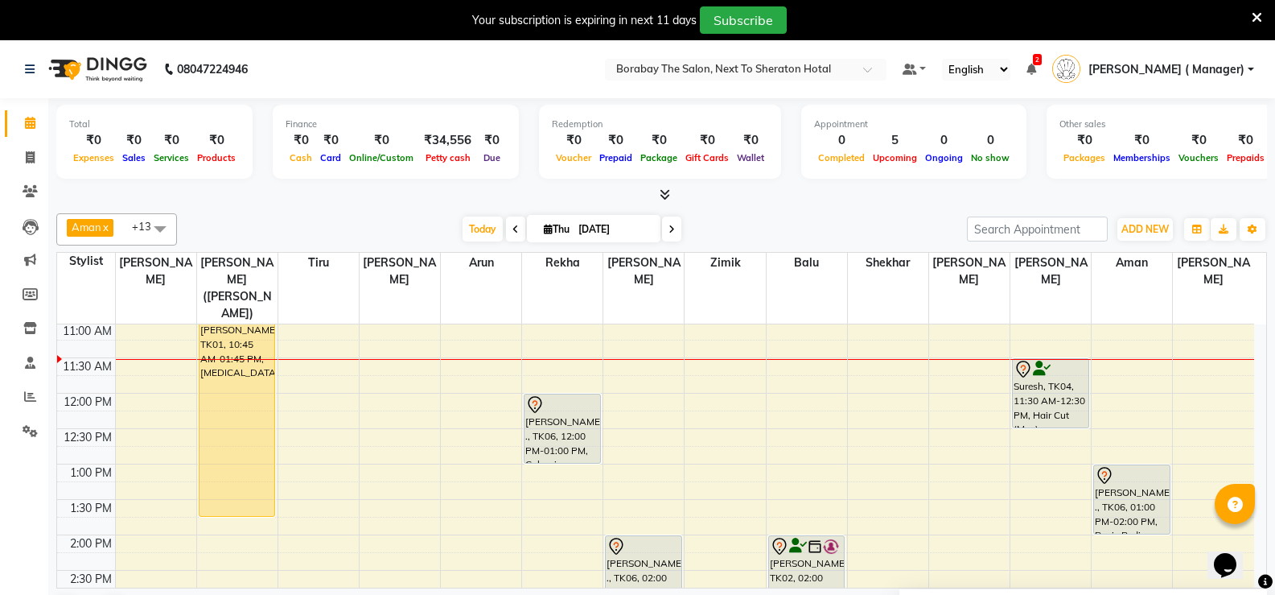
scroll to position [241, 0]
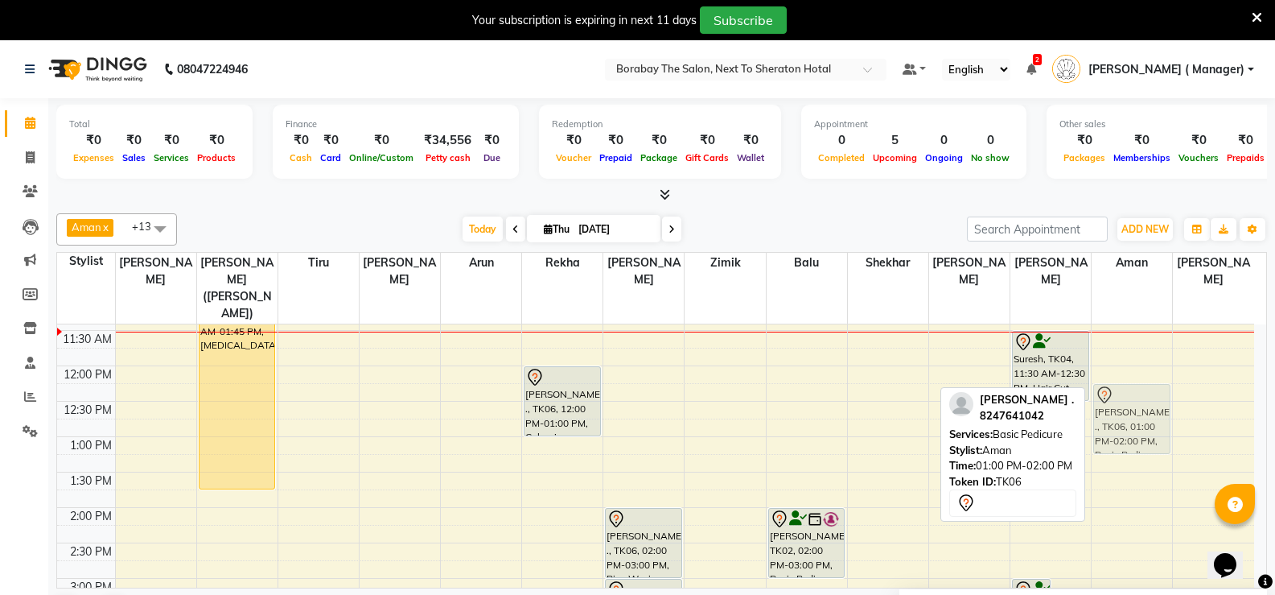
drag, startPoint x: 1126, startPoint y: 434, endPoint x: 1126, endPoint y: 389, distance: 44.2
click at [1126, 389] on div "[PERSON_NAME] ., TK06, 01:00 PM-02:00 PM, Basic Pedicure [PERSON_NAME] ., TK06,…" at bounding box center [1132, 543] width 80 height 920
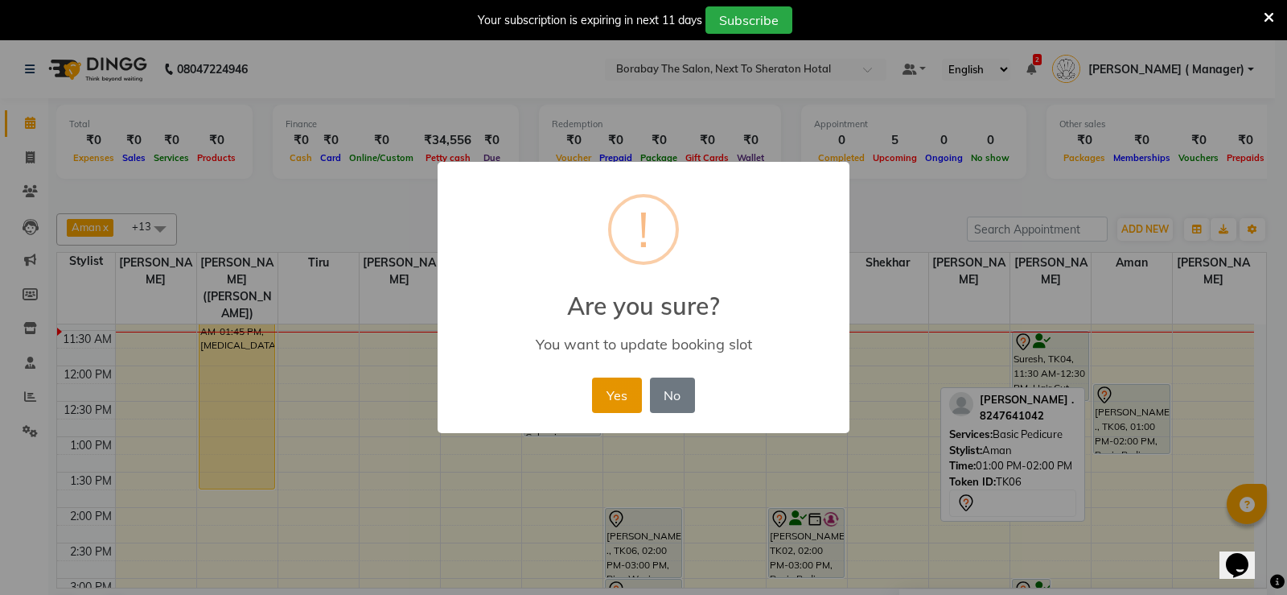
click at [624, 387] on button "Yes" at bounding box center [616, 394] width 49 height 35
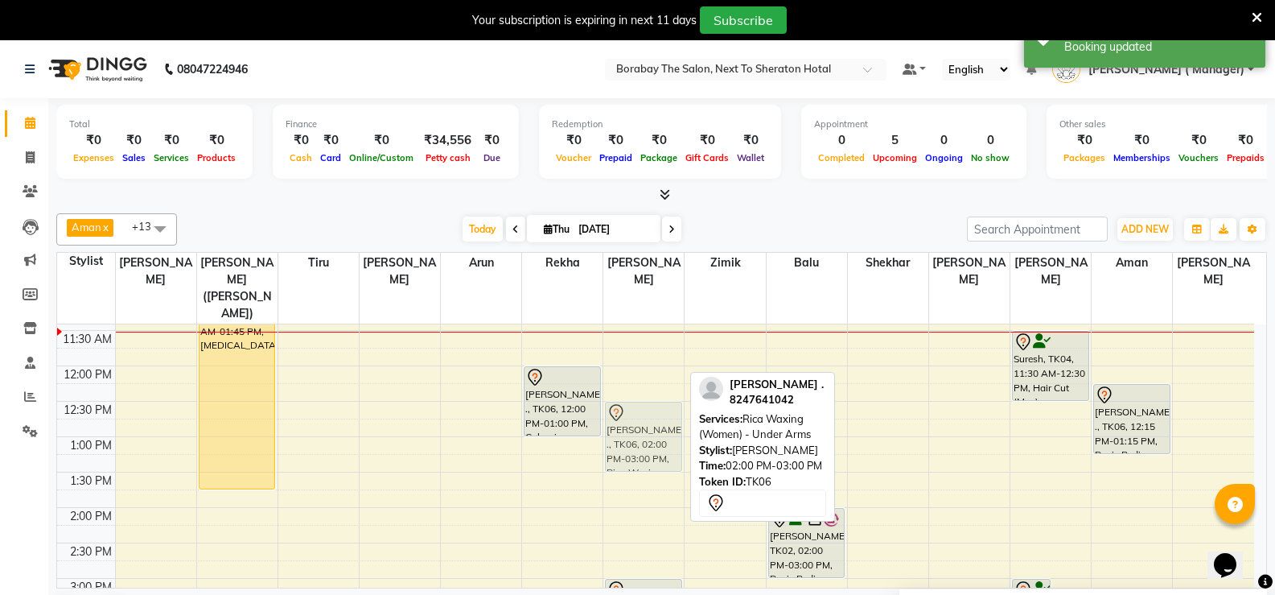
drag, startPoint x: 645, startPoint y: 532, endPoint x: 646, endPoint y: 422, distance: 109.4
click at [646, 422] on div "[PERSON_NAME] ., TK06, 02:00 PM-03:00 PM, Rica Waxing (Women) - Under Arms [PER…" at bounding box center [643, 543] width 80 height 920
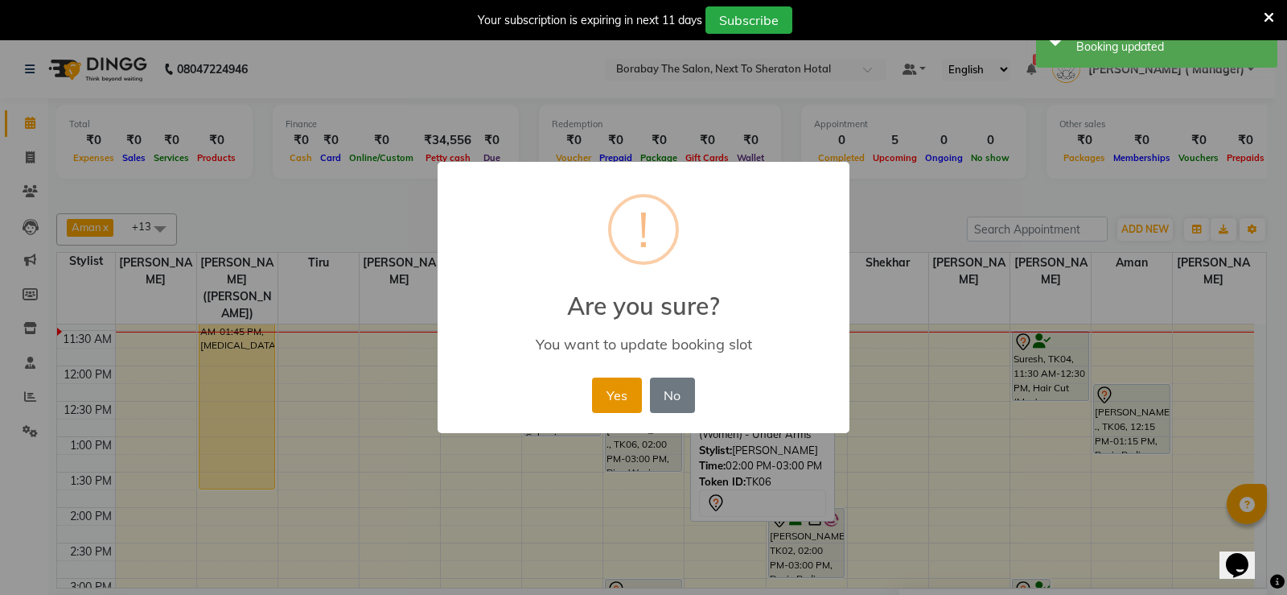
click at [624, 404] on button "Yes" at bounding box center [616, 394] width 49 height 35
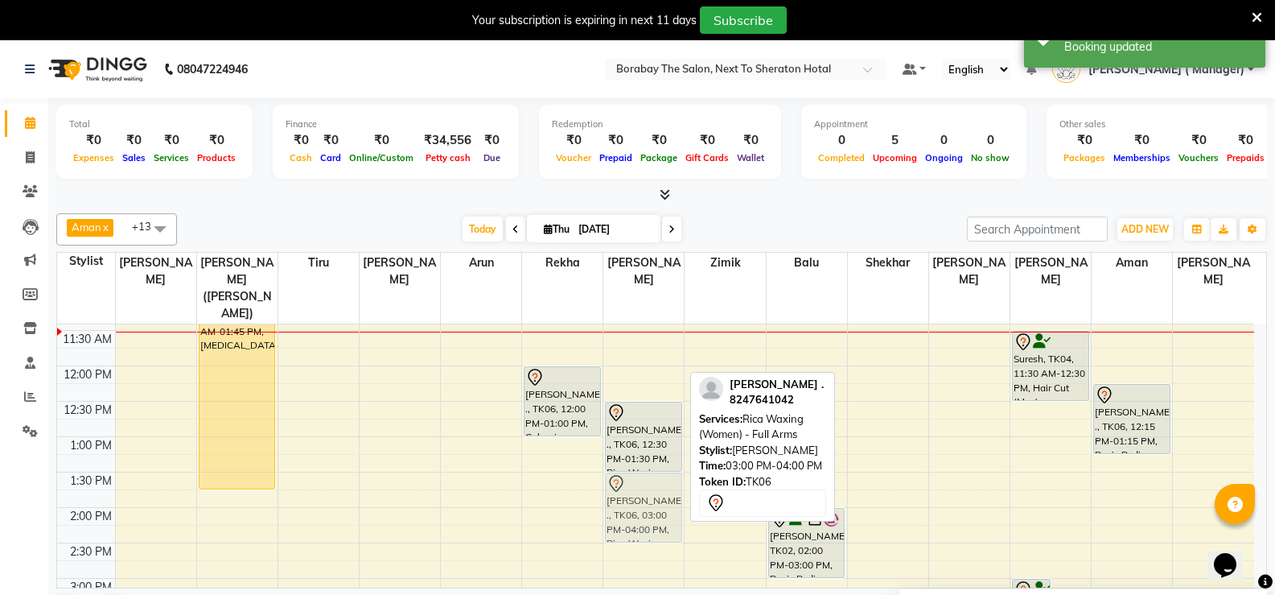
drag, startPoint x: 652, startPoint y: 577, endPoint x: 653, endPoint y: 474, distance: 103.0
click at [653, 474] on div "[PERSON_NAME] ., TK06, 12:30 PM-01:30 PM, Rica Waxing (Women) - Under Arms [PER…" at bounding box center [643, 543] width 80 height 920
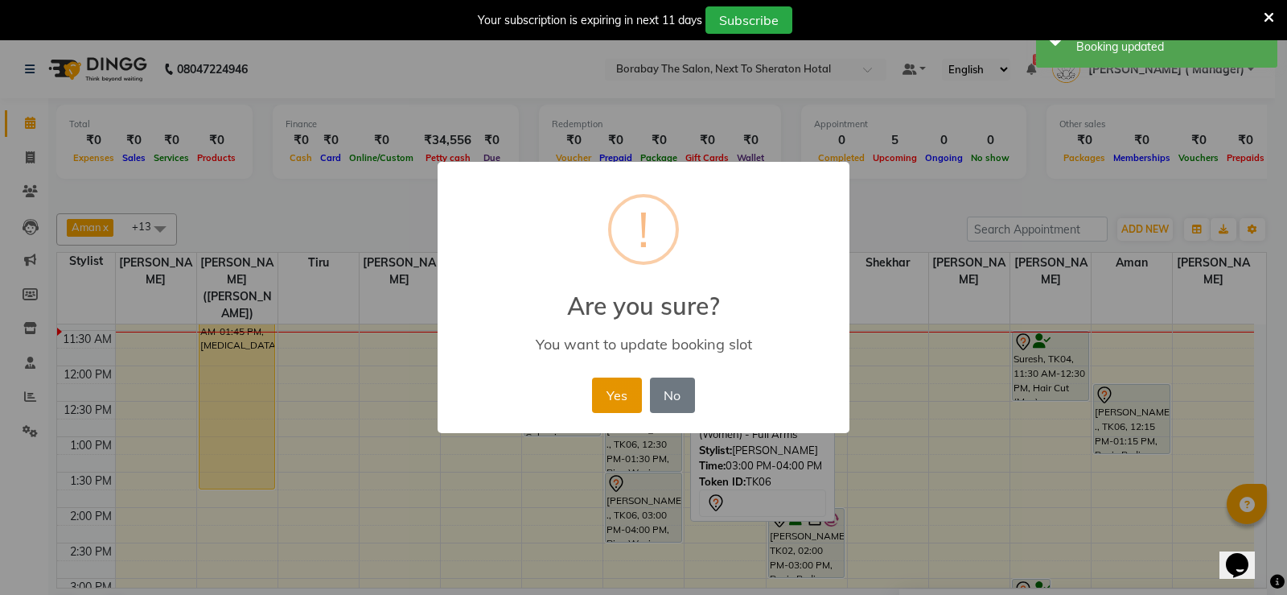
click at [627, 396] on button "Yes" at bounding box center [616, 394] width 49 height 35
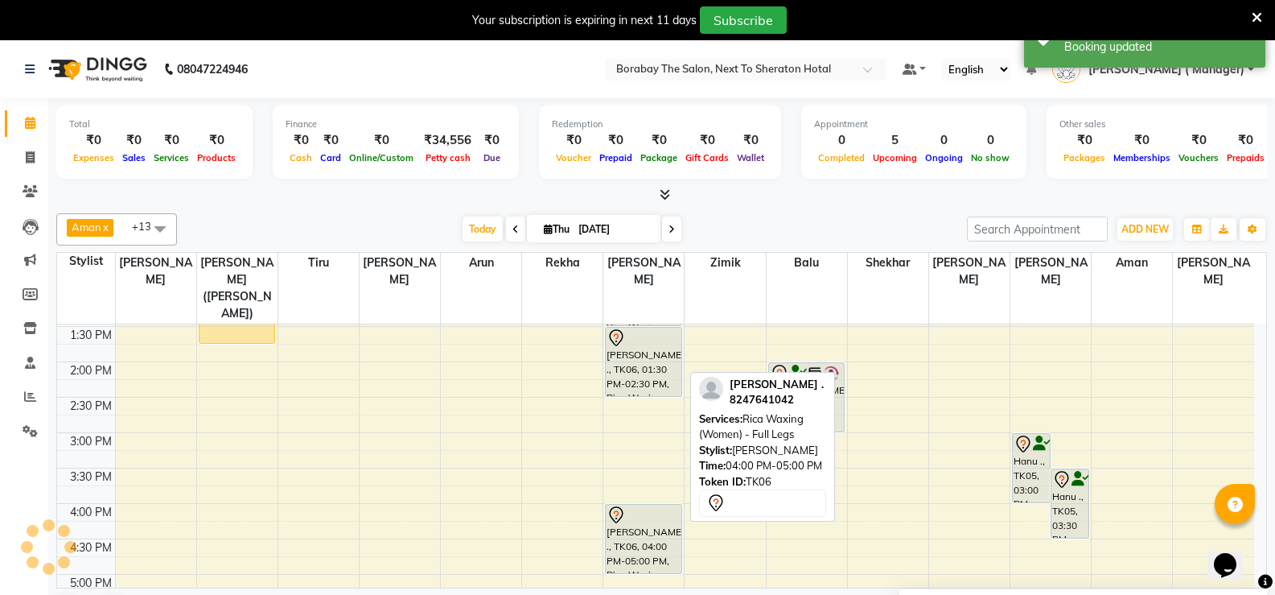
scroll to position [402, 0]
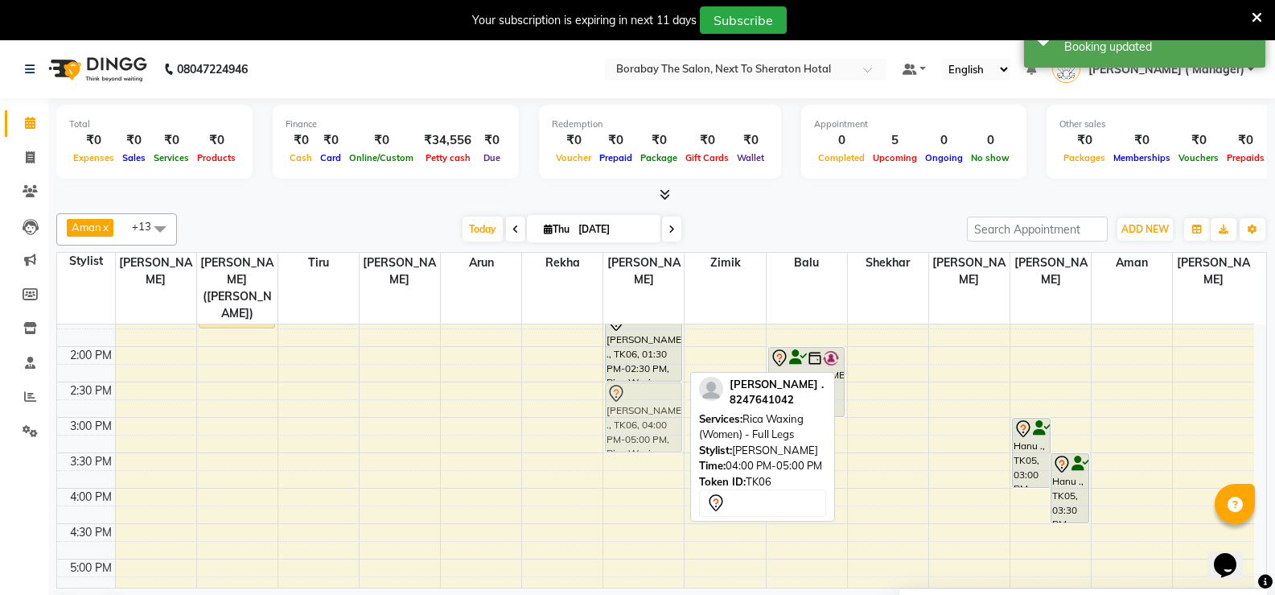
drag, startPoint x: 641, startPoint y: 509, endPoint x: 653, endPoint y: 404, distance: 106.1
click at [653, 404] on div "[PERSON_NAME] ., TK06, 12:30 PM-01:30 PM, Rica Waxing (Women) - Under Arms [PER…" at bounding box center [643, 382] width 80 height 920
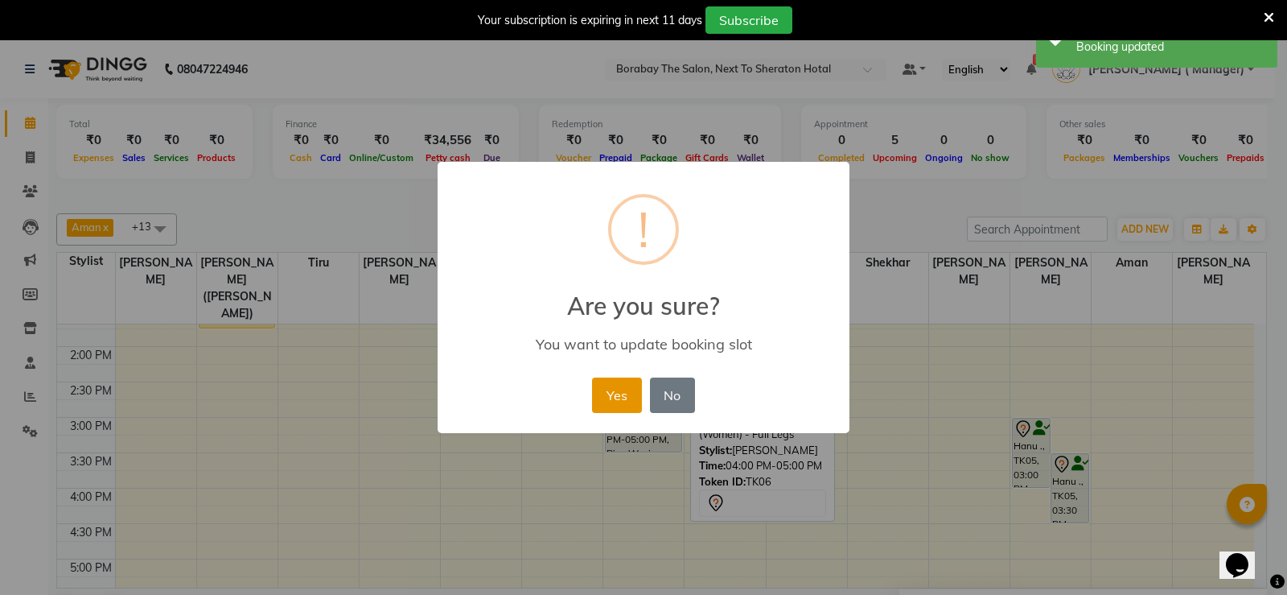
click at [622, 385] on button "Yes" at bounding box center [616, 394] width 49 height 35
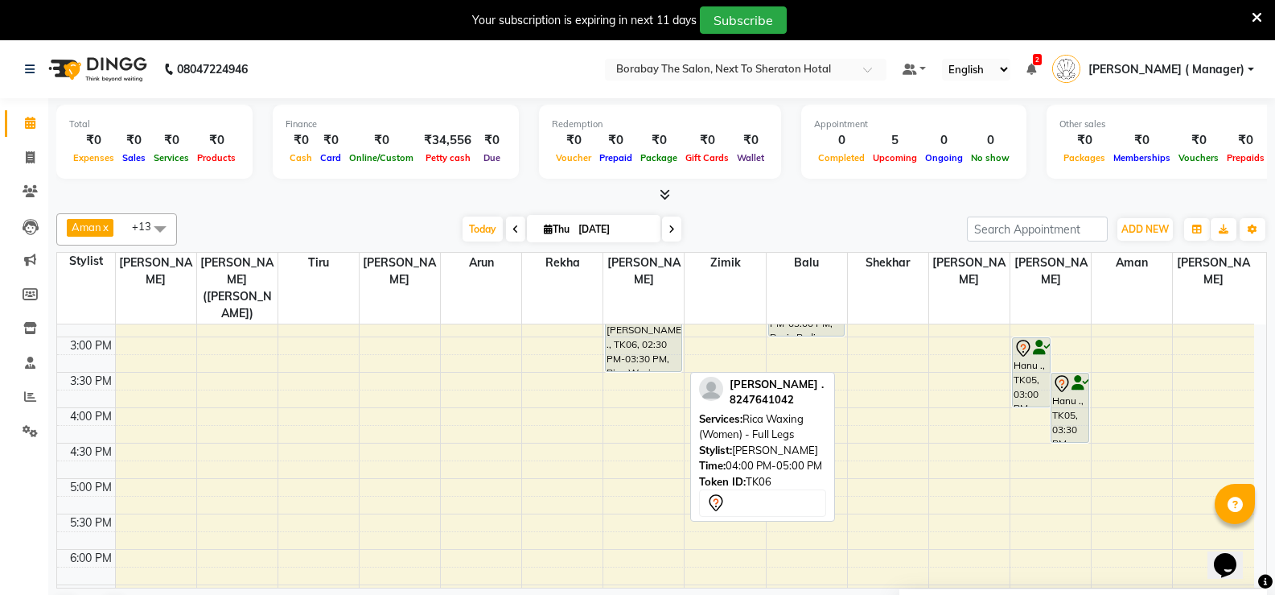
scroll to position [563, 0]
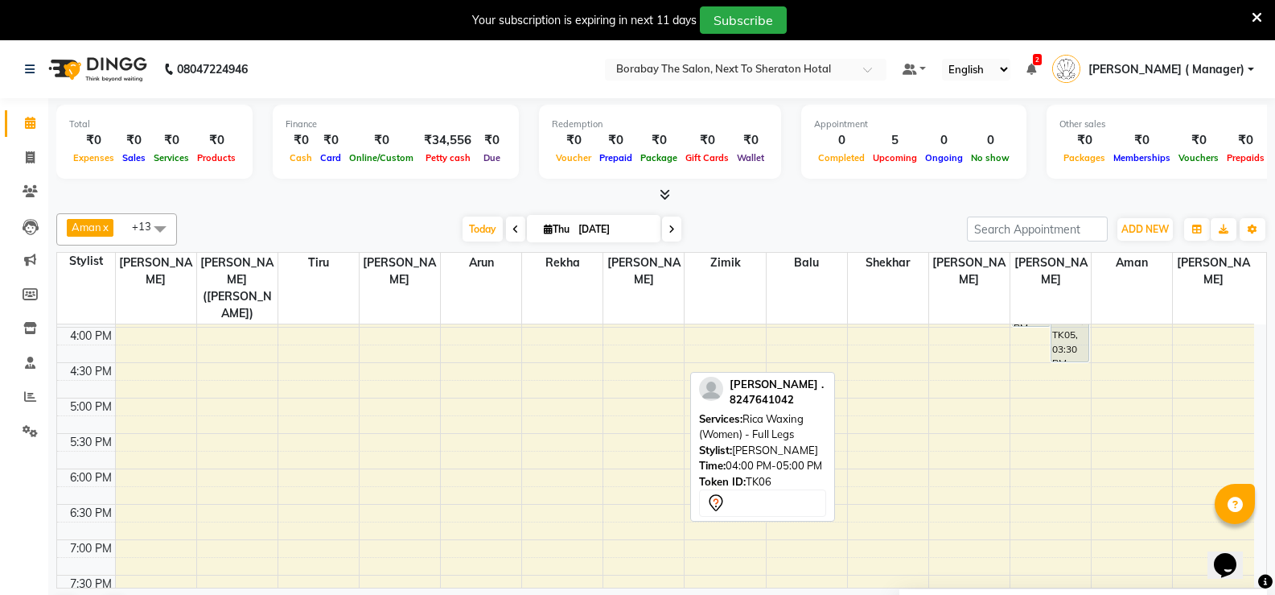
click at [376, 384] on div "8:00 AM 8:30 AM 9:00 AM 9:30 AM 10:00 AM 10:30 AM 11:00 AM 11:30 AM 12:00 PM 12…" at bounding box center [655, 221] width 1197 height 920
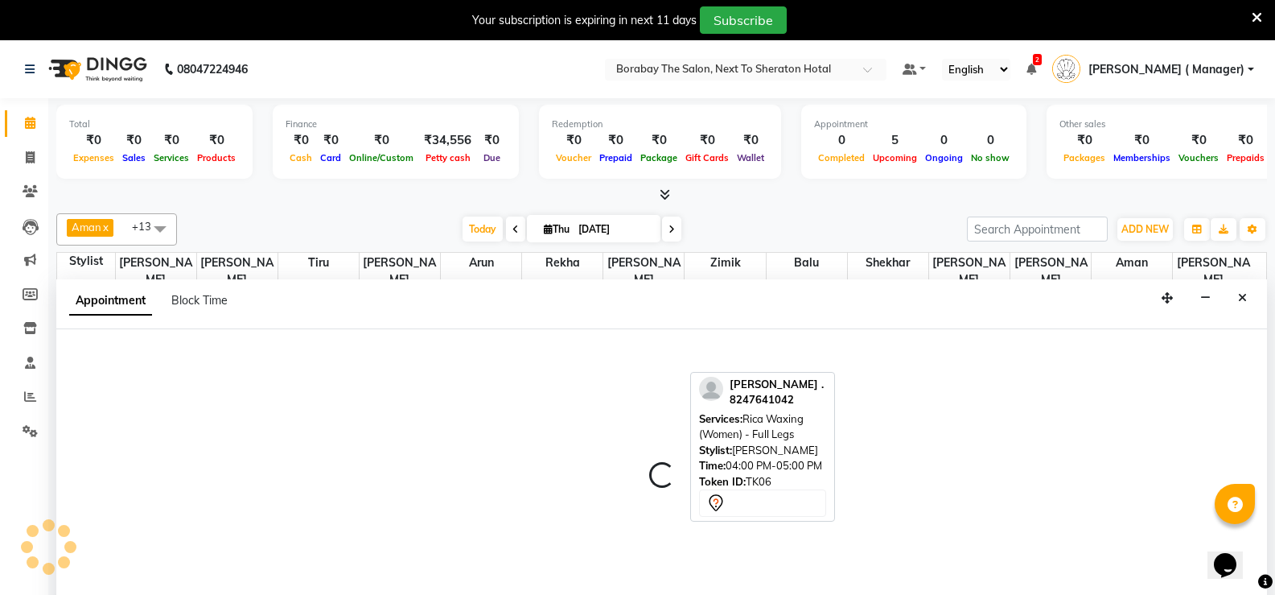
scroll to position [41, 0]
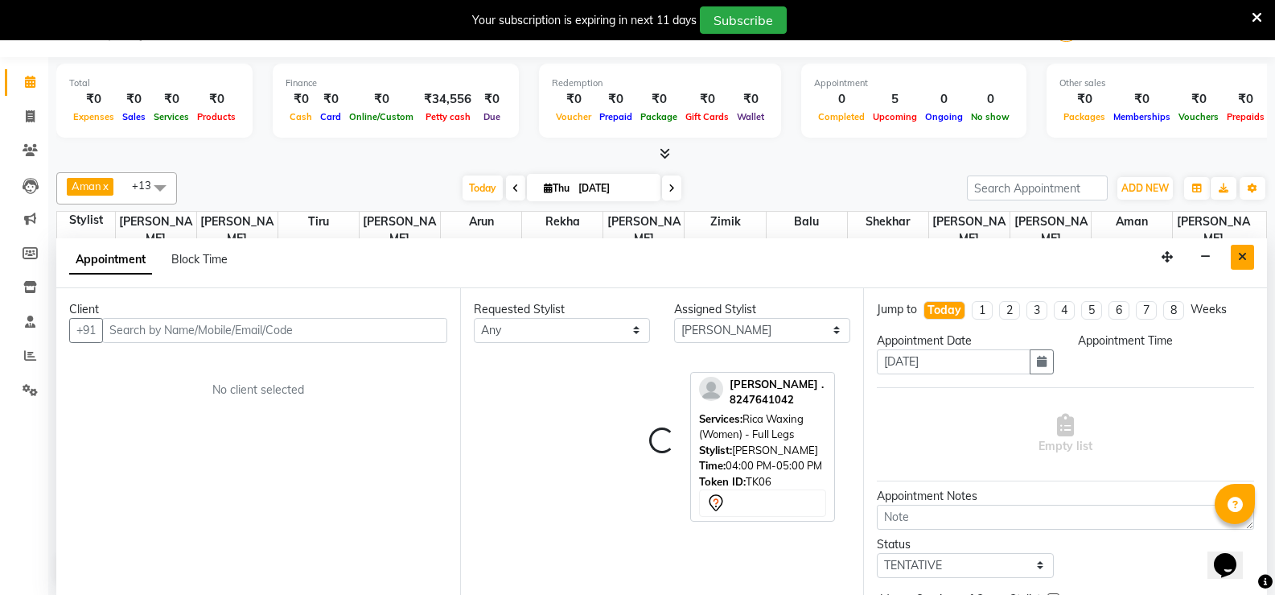
click at [1251, 257] on button "Close" at bounding box center [1242, 257] width 23 height 25
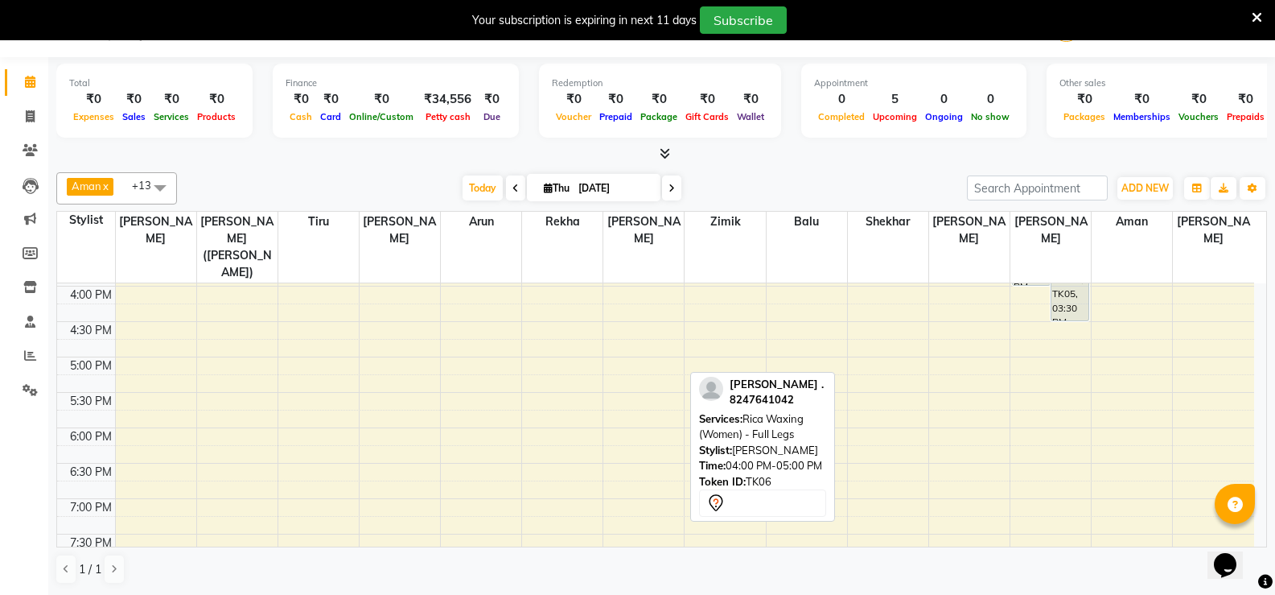
click at [226, 378] on div "8:00 AM 8:30 AM 9:00 AM 9:30 AM 10:00 AM 10:30 AM 11:00 AM 11:30 AM 12:00 PM 12…" at bounding box center [655, 180] width 1197 height 920
select select "31355"
select select "tentative"
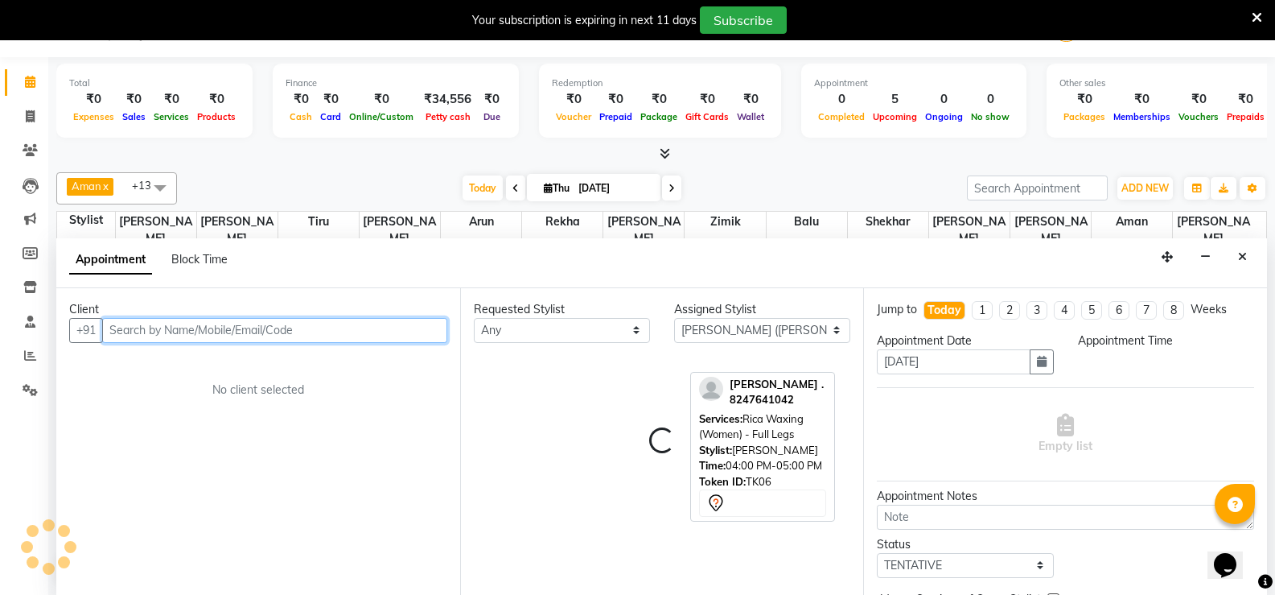
select select "1050"
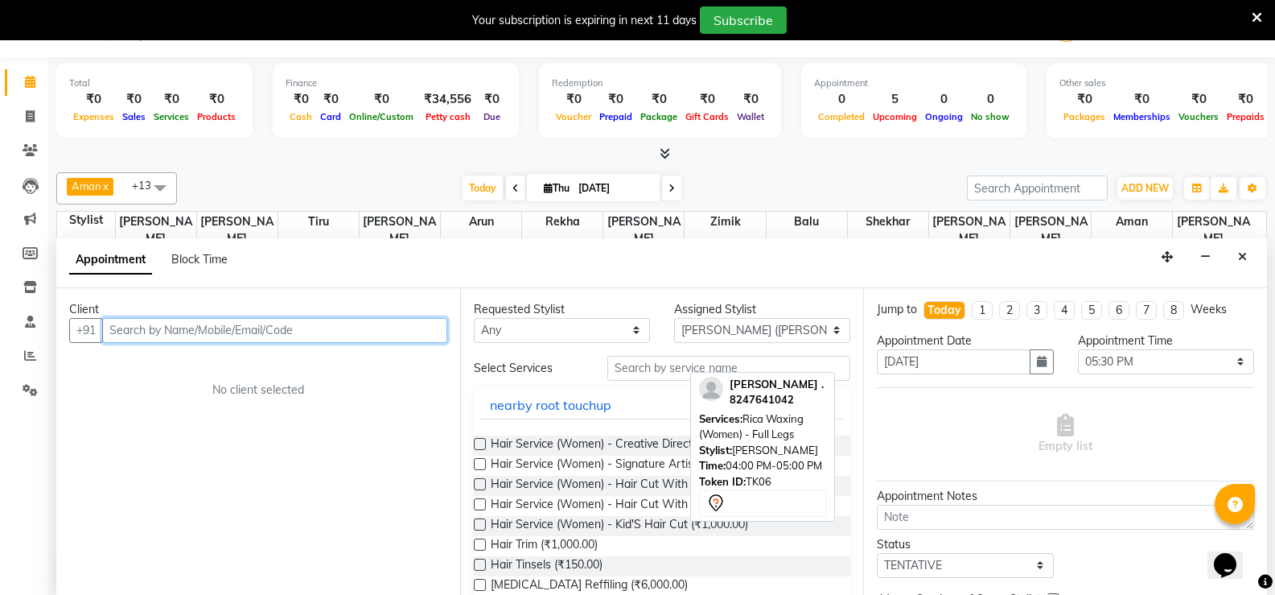
click at [302, 331] on input "text" at bounding box center [274, 330] width 345 height 25
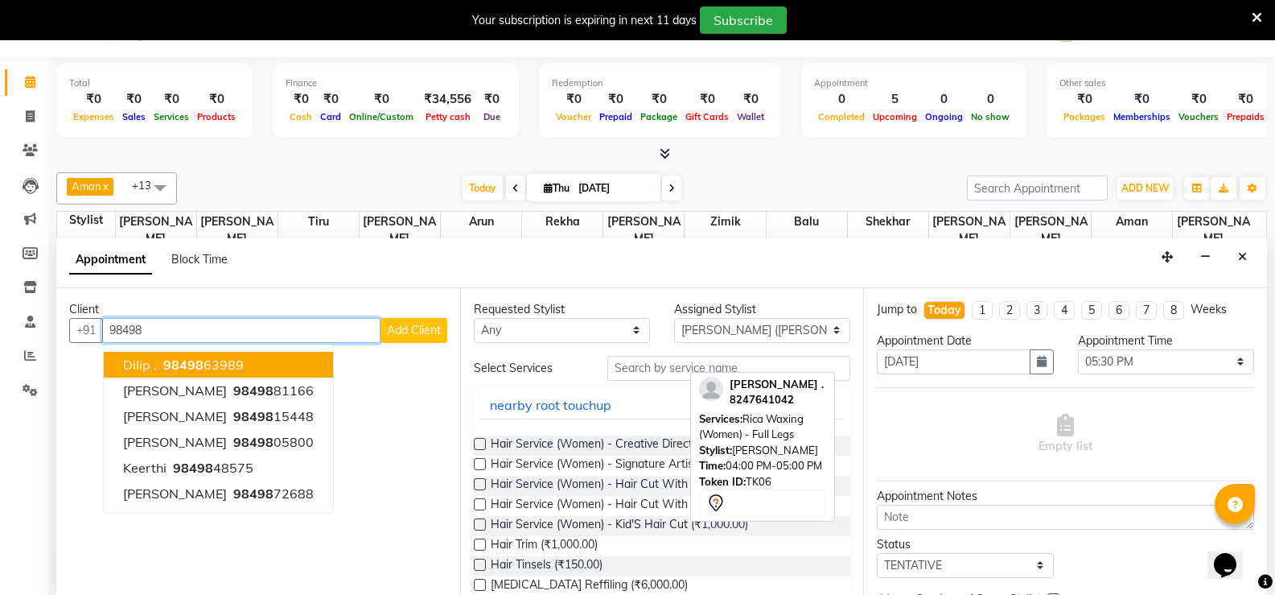
click at [181, 330] on input "98498" at bounding box center [241, 330] width 278 height 25
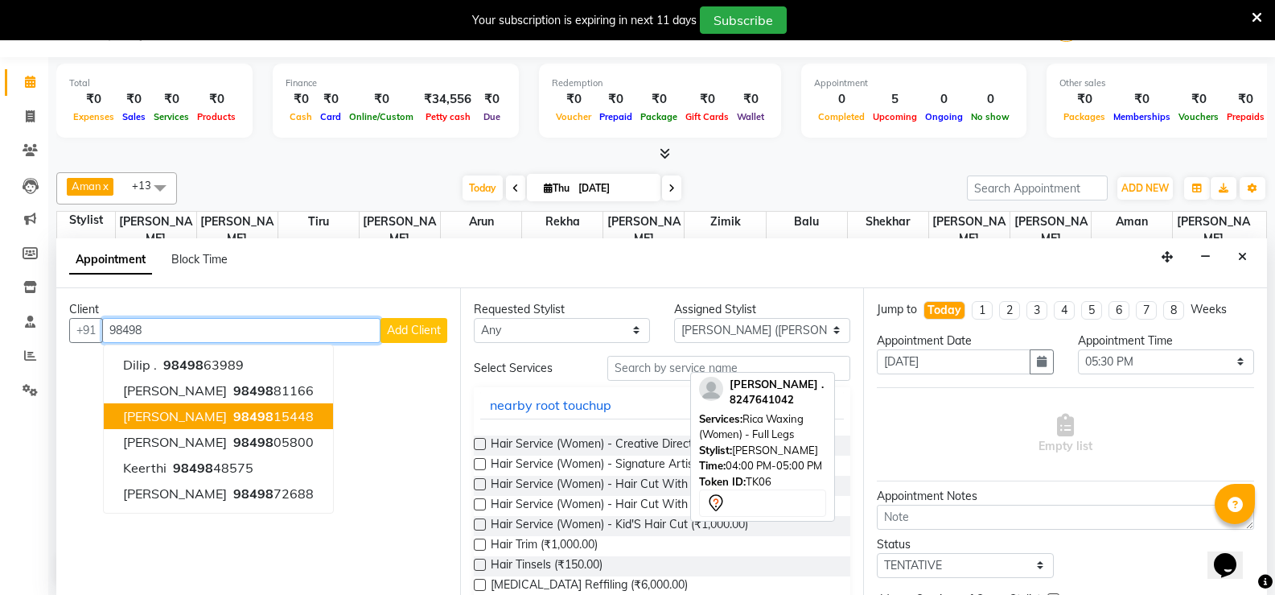
click at [175, 421] on span "[PERSON_NAME]" at bounding box center [175, 416] width 104 height 16
type input "9849815448"
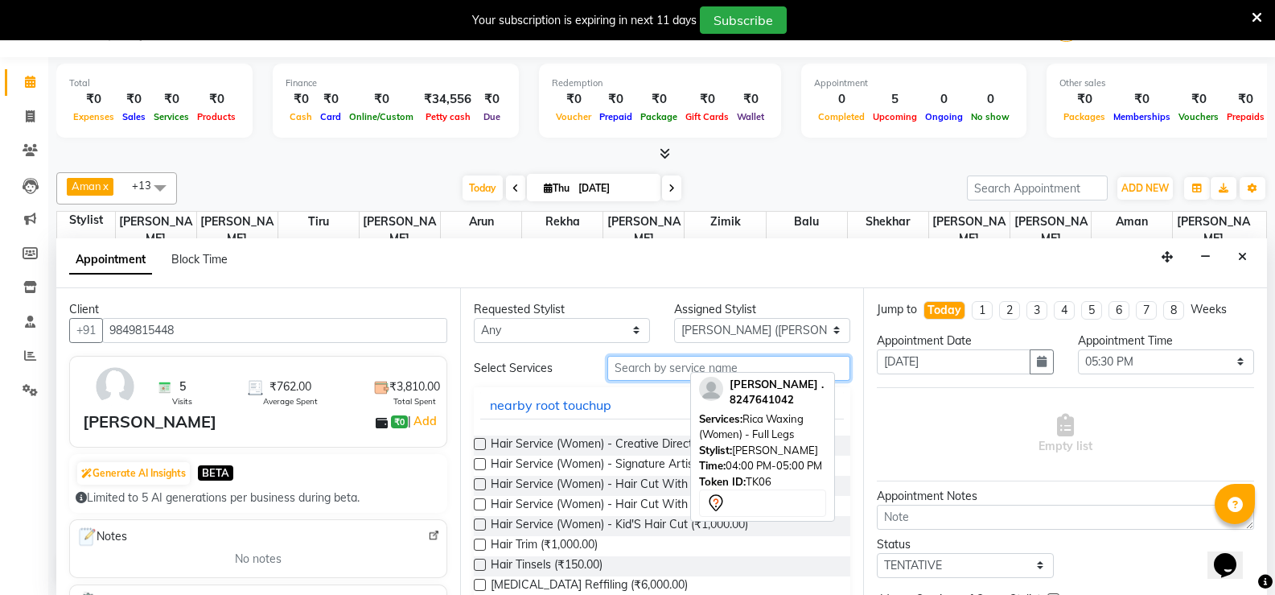
click at [658, 375] on input "text" at bounding box center [728, 368] width 243 height 25
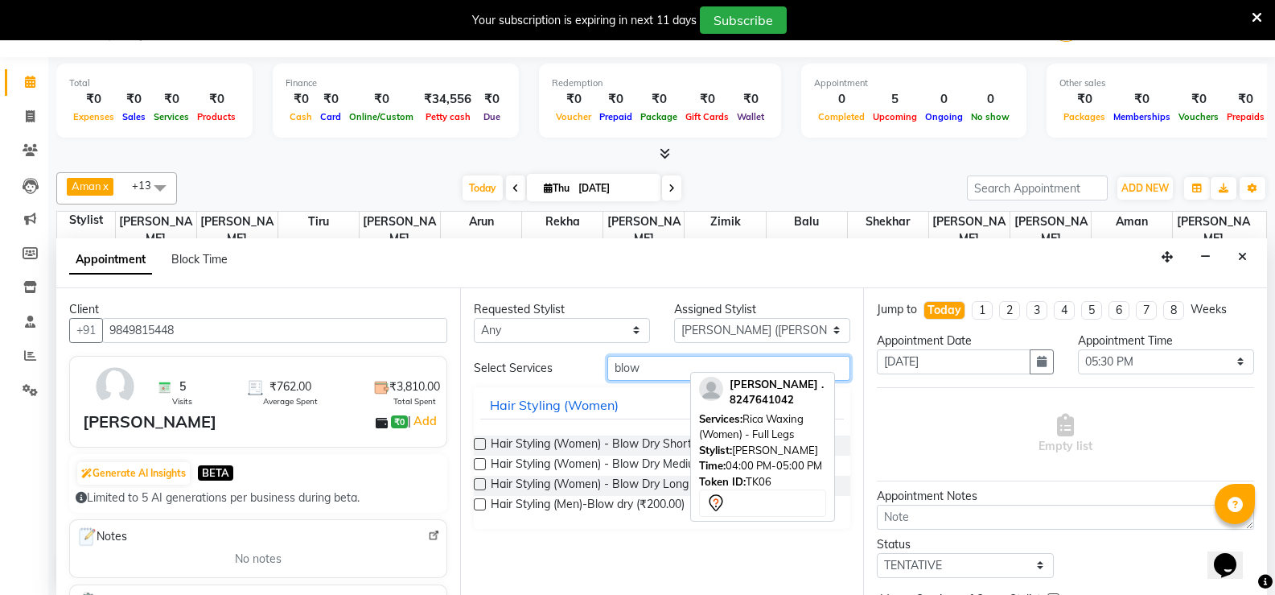
type input "blow"
click at [475, 463] on label at bounding box center [480, 464] width 12 height 12
click at [475, 463] on input "checkbox" at bounding box center [479, 465] width 10 height 10
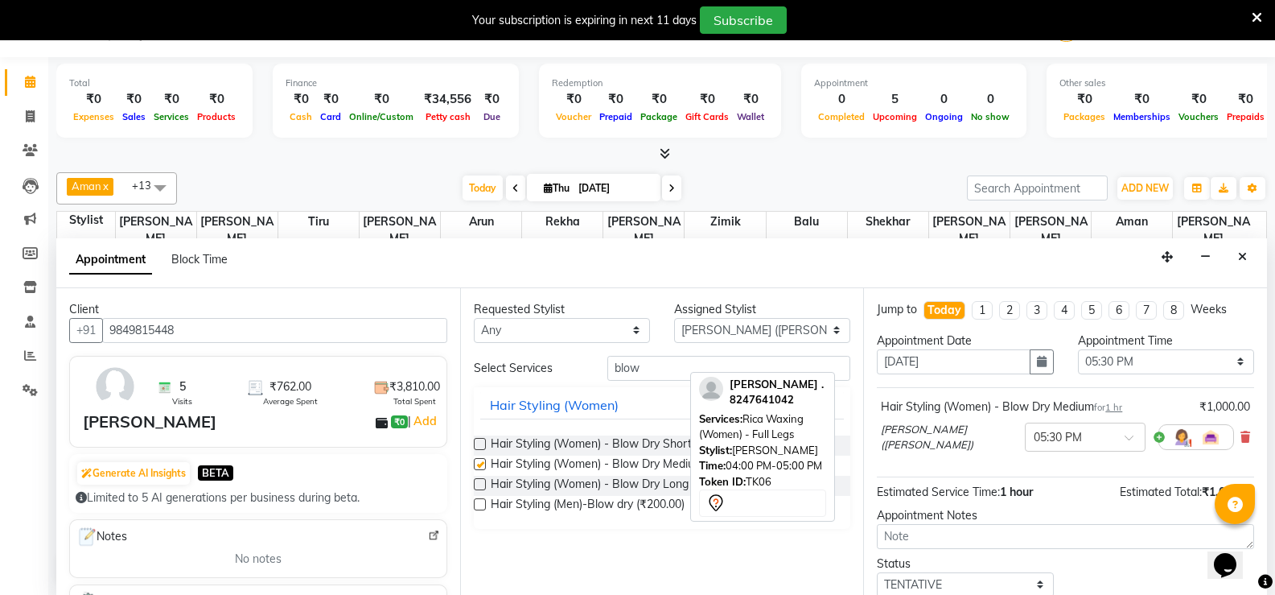
checkbox input "false"
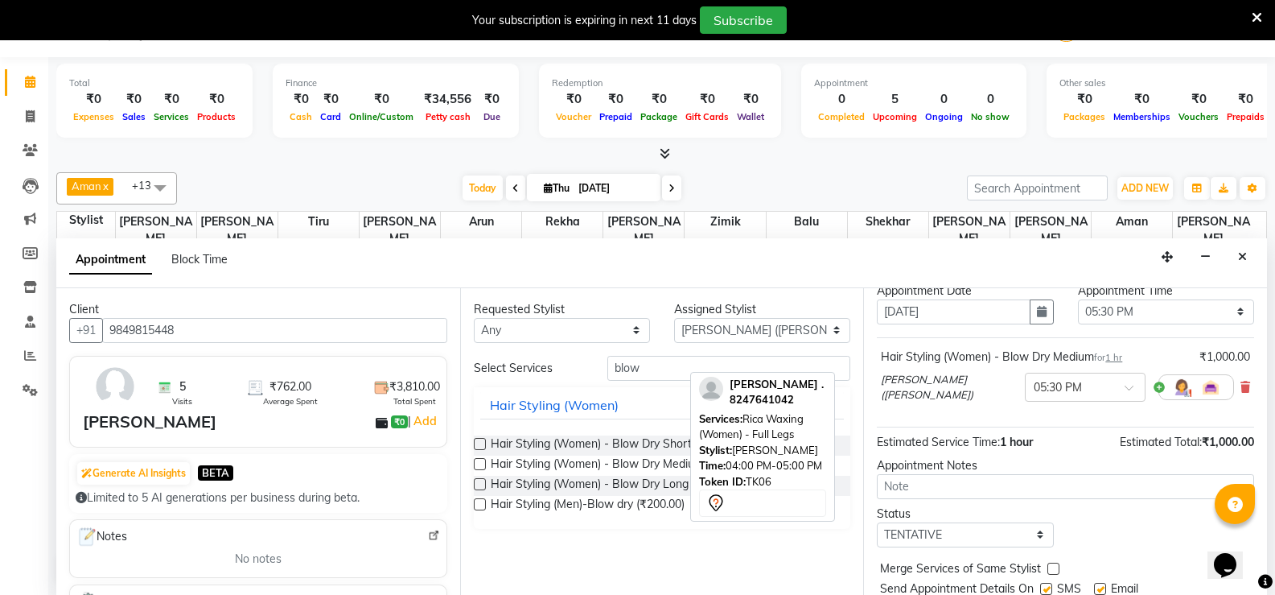
scroll to position [101, 0]
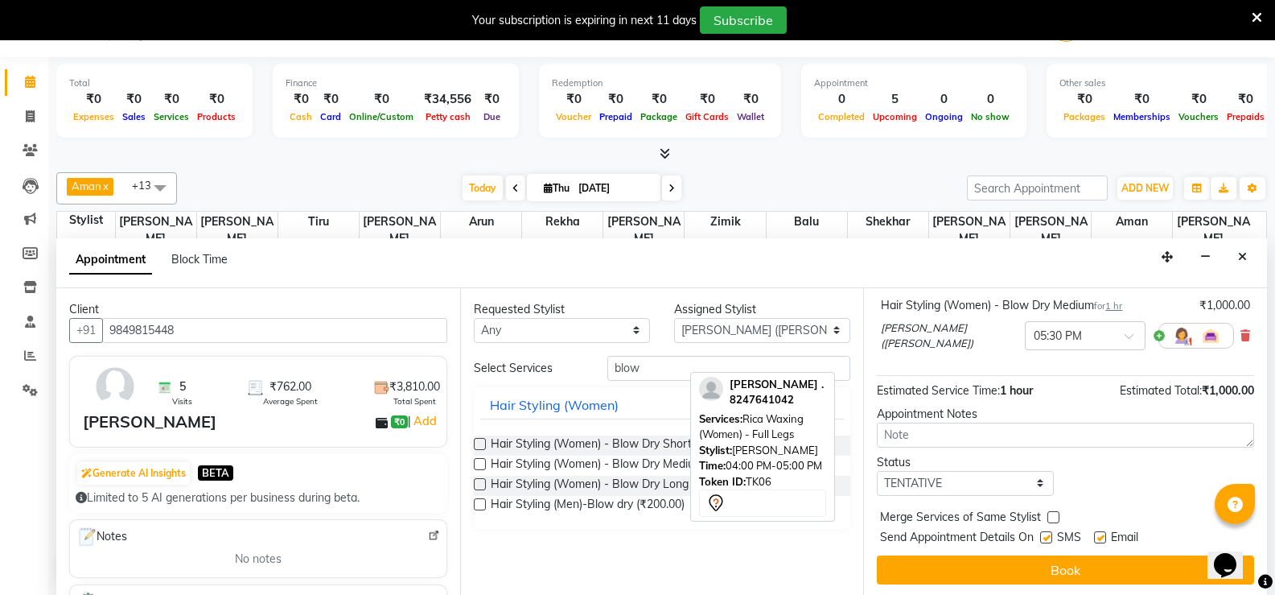
click at [1021, 563] on button "Book" at bounding box center [1065, 569] width 377 height 29
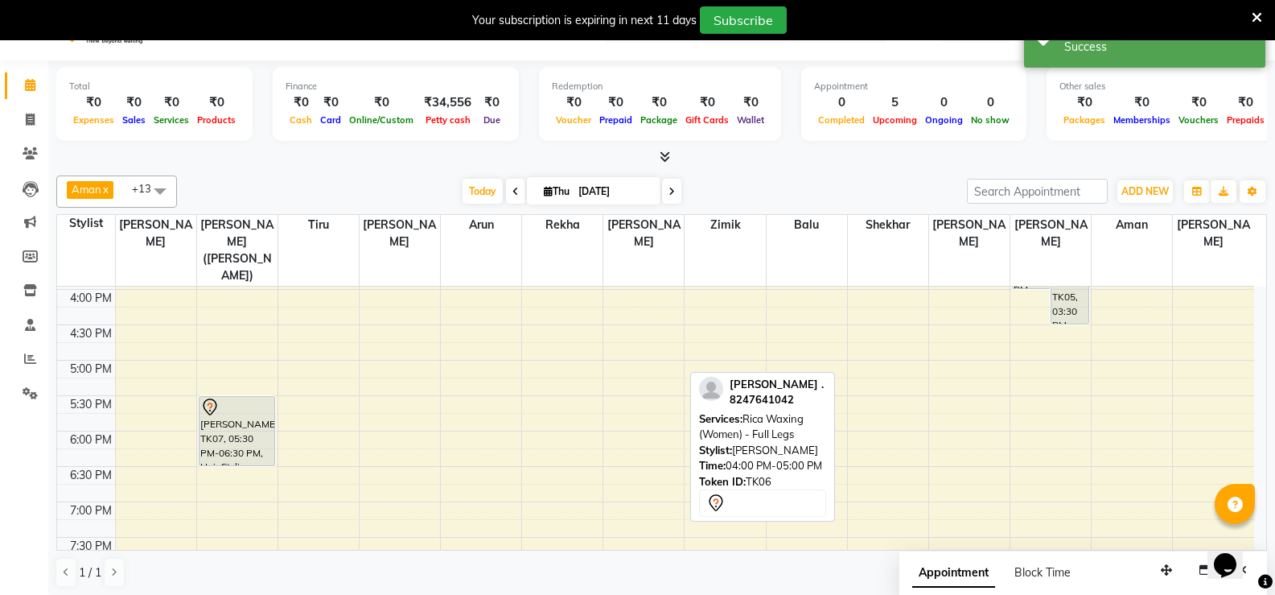
scroll to position [0, 0]
